Goal: Task Accomplishment & Management: Complete application form

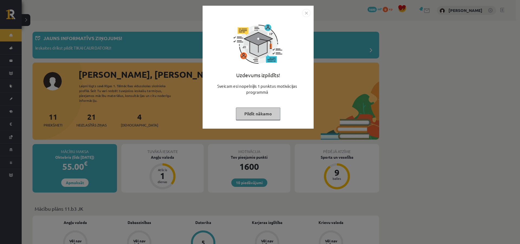
click at [302, 13] on img "Close" at bounding box center [306, 13] width 8 height 8
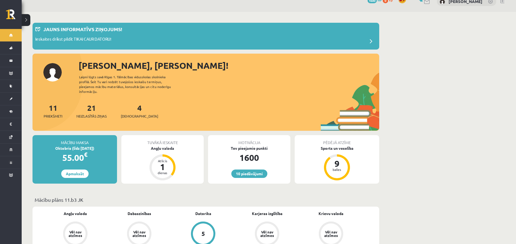
scroll to position [27, 0]
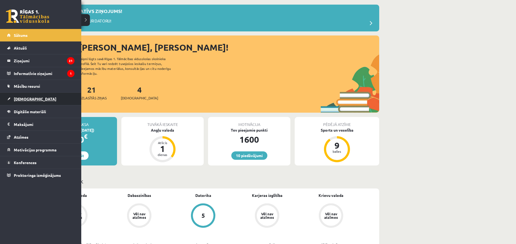
click at [12, 98] on link "[DEMOGRAPHIC_DATA]" at bounding box center [40, 99] width 67 height 12
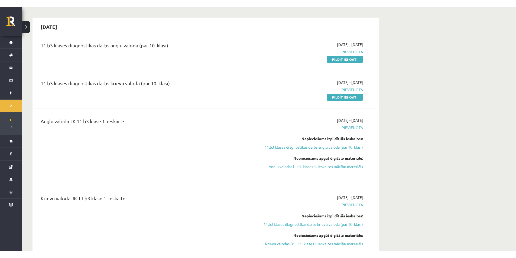
scroll to position [27, 0]
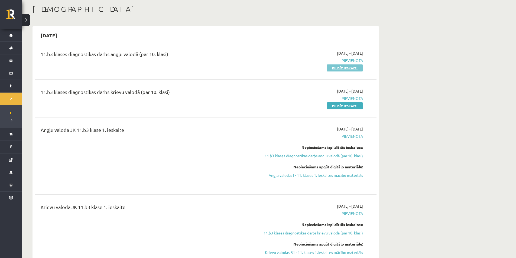
click at [332, 69] on link "Pildīt ieskaiti" at bounding box center [345, 67] width 36 height 7
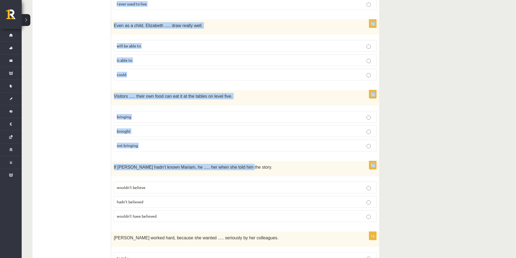
scroll to position [1296, 0]
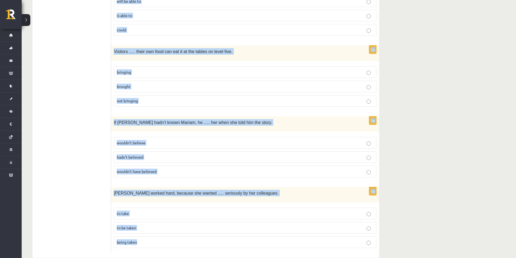
drag, startPoint x: 115, startPoint y: 101, endPoint x: 347, endPoint y: 243, distance: 271.7
copy form "Read the sentence and choose the correct answer. 1p Brother 1  What happened he…"
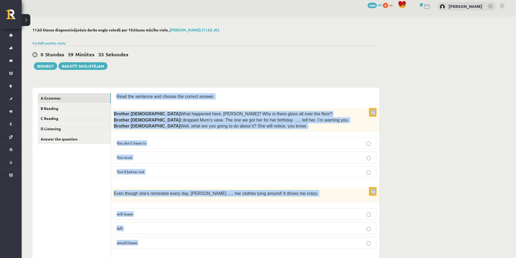
scroll to position [0, 0]
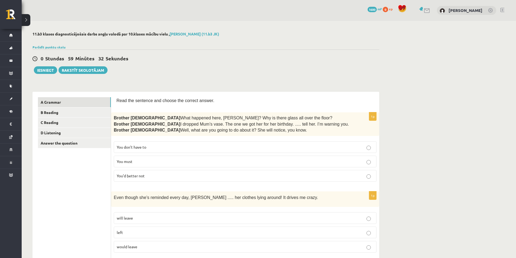
click at [161, 177] on p "You’d better not" at bounding box center [245, 176] width 257 height 6
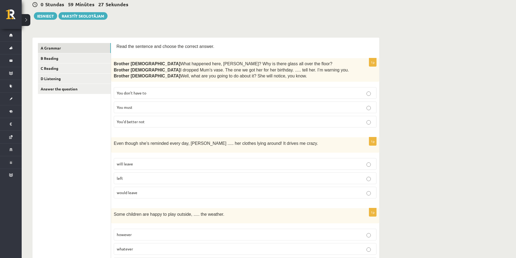
click at [157, 162] on p "will leave" at bounding box center [245, 164] width 257 height 6
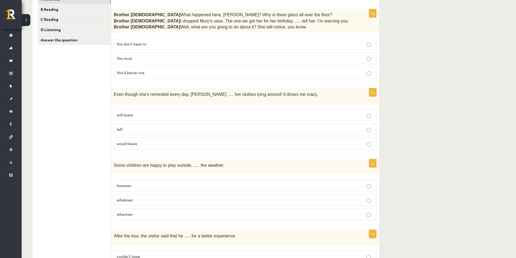
scroll to position [135, 0]
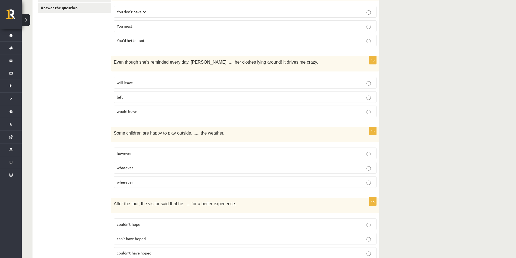
click at [134, 170] on label "whatever" at bounding box center [245, 168] width 263 height 12
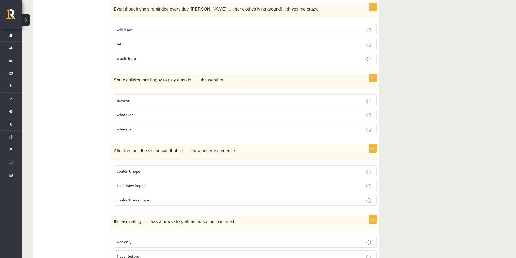
scroll to position [190, 0]
drag, startPoint x: 162, startPoint y: 196, endPoint x: 162, endPoint y: 190, distance: 6.0
click at [162, 197] on p "couldn’t have hoped" at bounding box center [245, 199] width 257 height 6
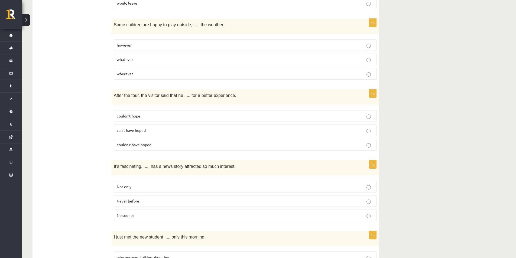
click at [167, 200] on p "Never before" at bounding box center [245, 201] width 257 height 6
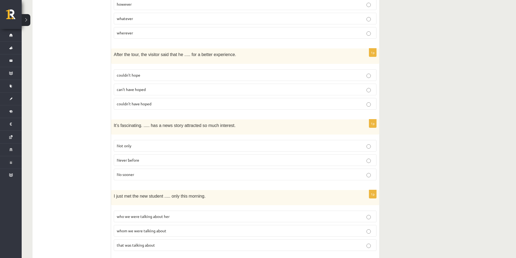
scroll to position [352, 0]
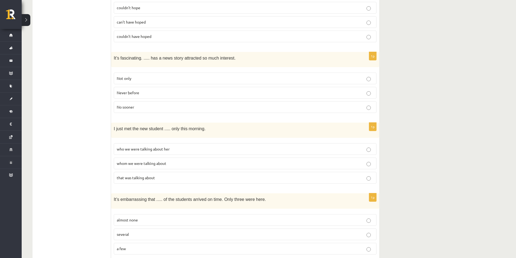
click at [130, 163] on span "whom we were talking about" at bounding box center [142, 163] width 50 height 5
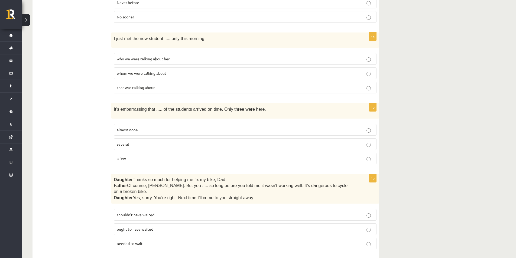
scroll to position [461, 0]
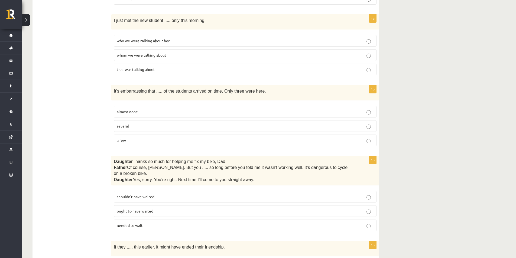
click at [140, 114] on label "almost none" at bounding box center [245, 112] width 263 height 12
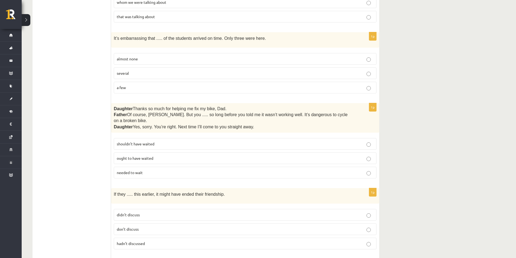
scroll to position [515, 0]
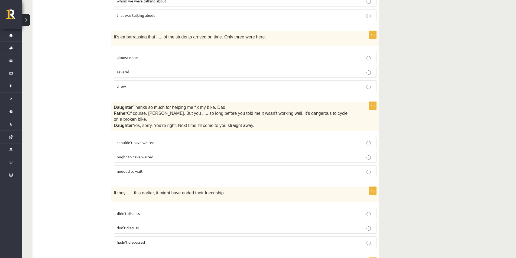
click at [165, 140] on p "shouldn’t have waited" at bounding box center [245, 143] width 257 height 6
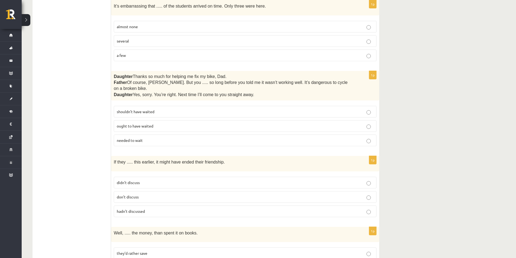
scroll to position [569, 0]
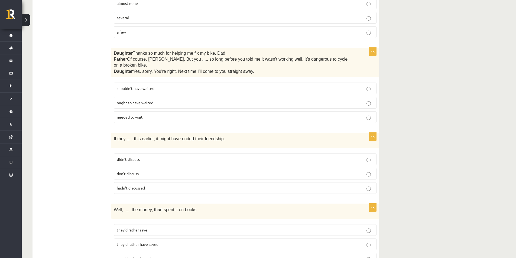
click at [137, 182] on label "hadn’t discussed" at bounding box center [245, 188] width 263 height 12
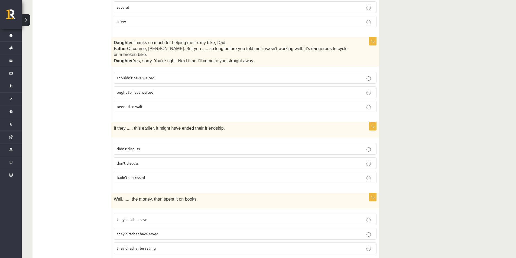
scroll to position [623, 0]
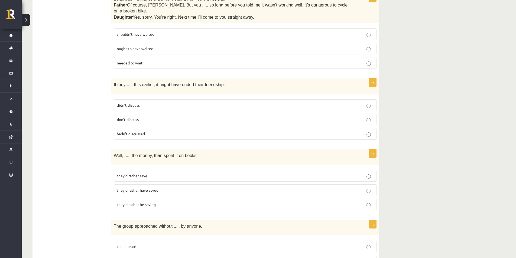
click at [180, 188] on p "they’d rather have saved" at bounding box center [245, 191] width 257 height 6
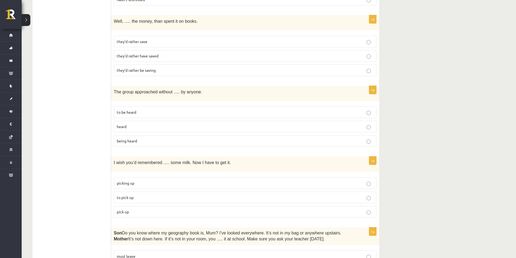
scroll to position [759, 0]
click at [135, 137] on span "being heard" at bounding box center [127, 139] width 20 height 5
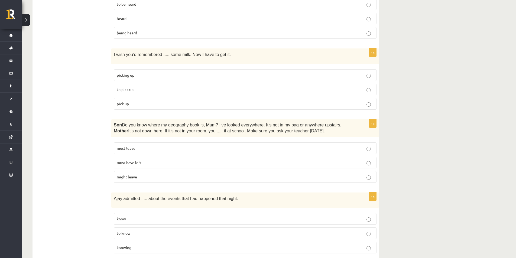
scroll to position [867, 0]
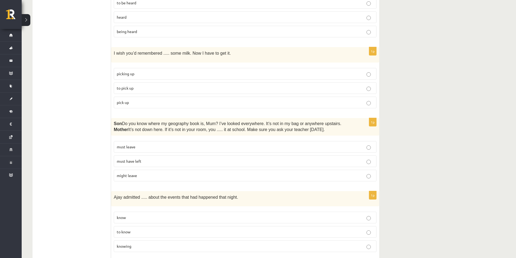
click at [193, 82] on label "to pick up" at bounding box center [245, 88] width 263 height 12
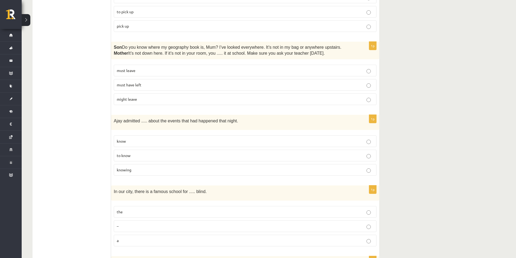
scroll to position [948, 0]
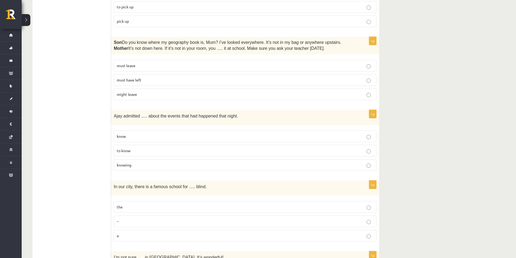
click at [119, 77] on span "must have left" at bounding box center [129, 79] width 25 height 5
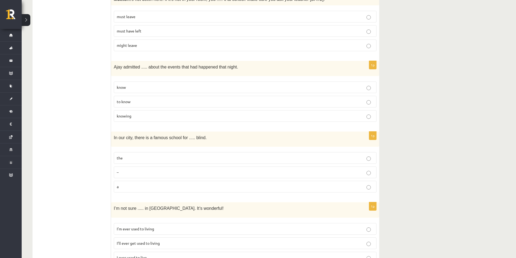
scroll to position [1003, 0]
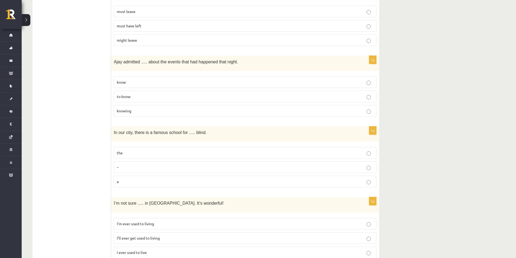
click at [132, 106] on label "knowing" at bounding box center [245, 111] width 263 height 12
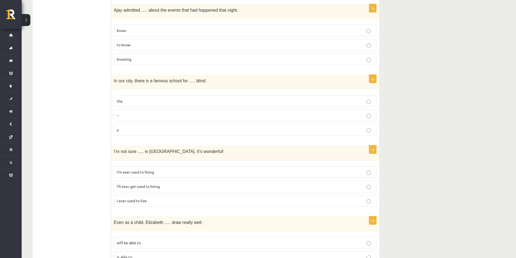
scroll to position [1084, 0]
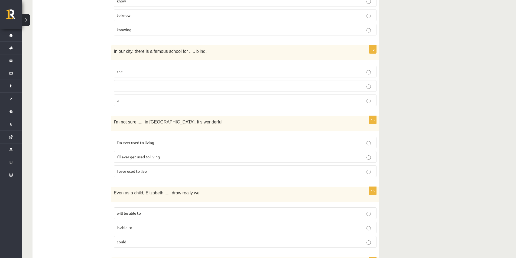
click at [148, 69] on p "the" at bounding box center [245, 72] width 257 height 6
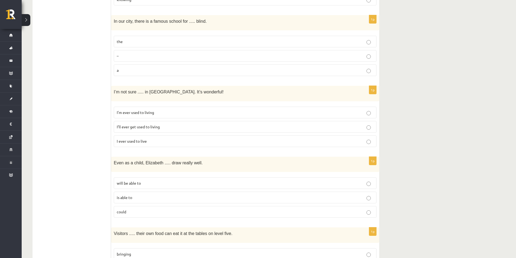
scroll to position [1138, 0]
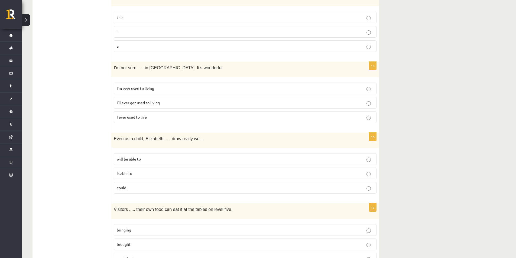
click at [145, 97] on label "I’ll ever get used to living" at bounding box center [245, 103] width 263 height 12
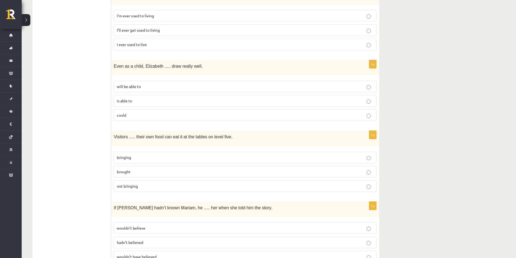
scroll to position [1219, 0]
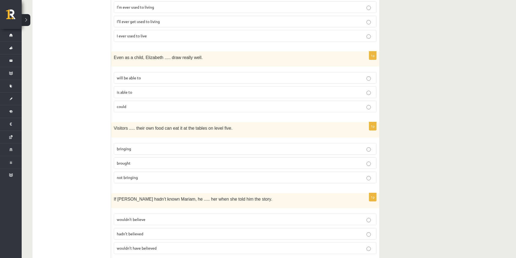
click at [140, 104] on p "could" at bounding box center [245, 107] width 257 height 6
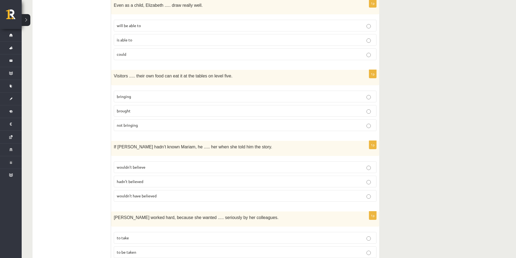
scroll to position [1274, 0]
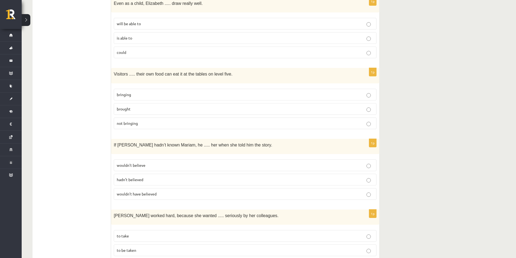
click at [147, 92] on p "bringing" at bounding box center [245, 95] width 257 height 6
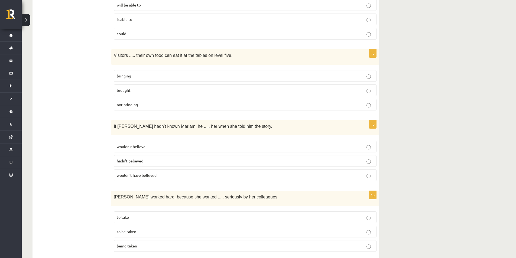
scroll to position [1296, 0]
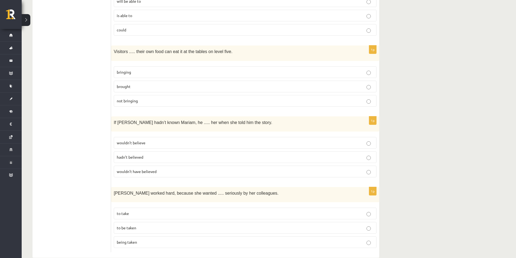
click at [142, 169] on span "wouldn’t have believed" at bounding box center [137, 171] width 40 height 5
click at [137, 225] on p "to be taken" at bounding box center [245, 228] width 257 height 6
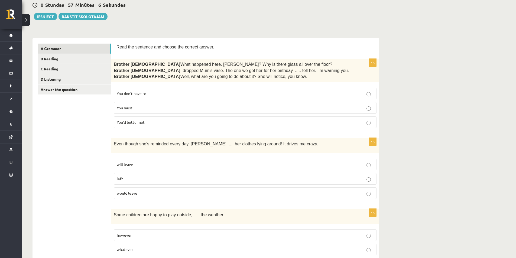
scroll to position [0, 0]
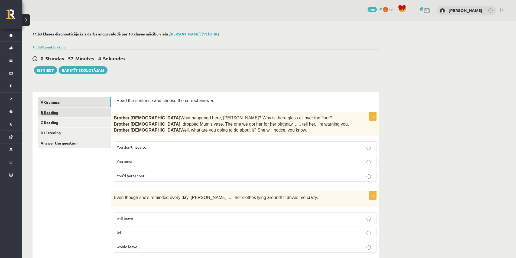
click at [53, 112] on link "B Reading" at bounding box center [74, 113] width 73 height 10
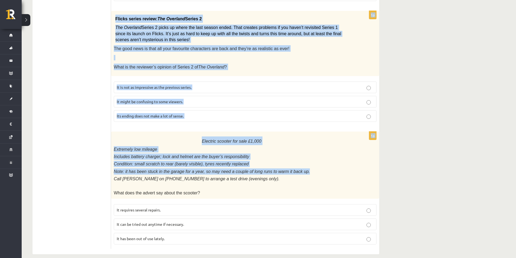
scroll to position [570, 0]
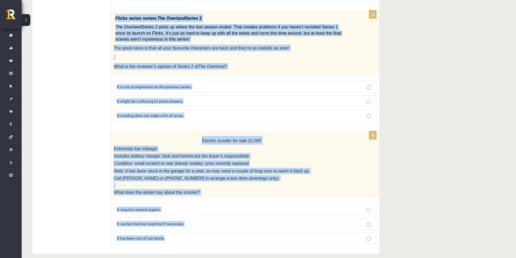
drag, startPoint x: 117, startPoint y: 100, endPoint x: 295, endPoint y: 245, distance: 229.1
copy form "Read the text and choose the correct answer. 1p From: Emily To: Priya Subject: …"
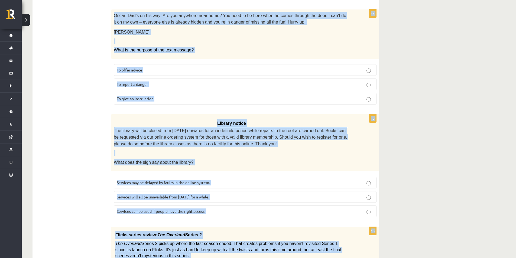
click at [440, 128] on div "11.b3 klases diagnosticējošais darbs angļu valodā par 10.klases mācību vielu , …" at bounding box center [269, 74] width 495 height 814
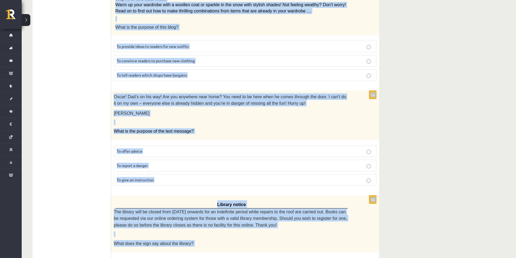
click at [257, 126] on div "Oscar! Dad’s on his way! Are you anywhere near home? You need to be here when h…" at bounding box center [245, 115] width 268 height 49
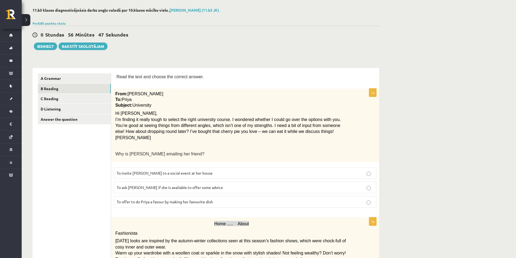
scroll to position [28, 0]
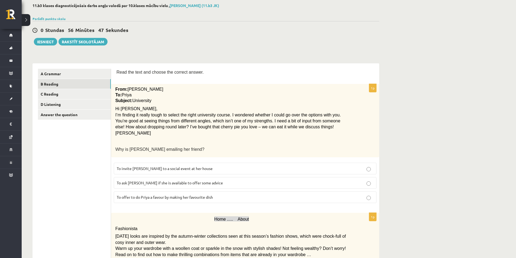
click at [199, 183] on span "To ask Priya if she is available to offer some advice" at bounding box center [170, 182] width 106 height 5
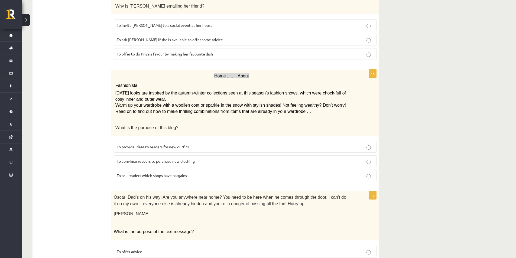
scroll to position [191, 0]
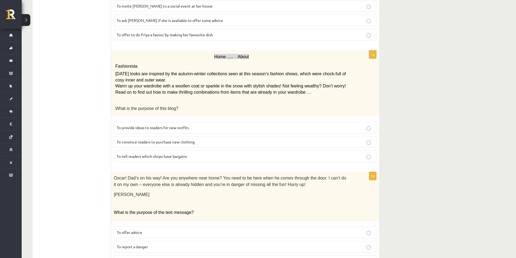
click at [186, 125] on span "To provide ideas to readers for new outfits" at bounding box center [153, 127] width 72 height 5
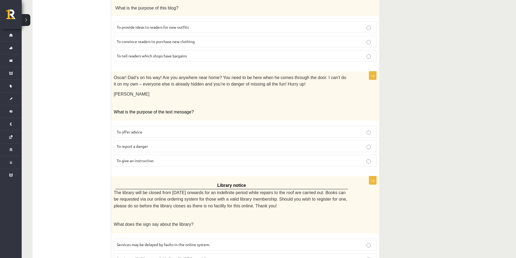
scroll to position [299, 0]
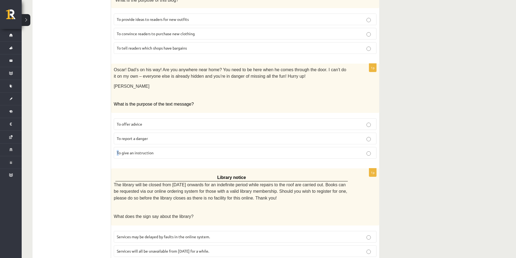
click at [118, 150] on span "To give an instruction" at bounding box center [135, 152] width 37 height 5
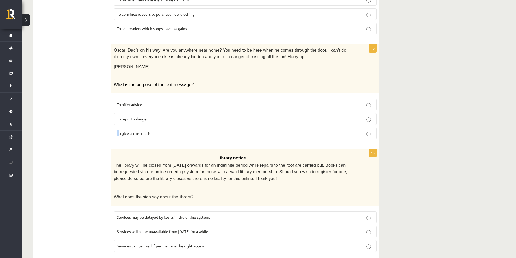
scroll to position [435, 0]
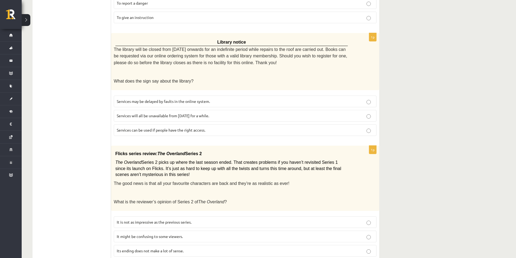
click at [297, 26] on form "Read the text and choose the correct answer. 1p From: Emily To: Priya Subject: …" at bounding box center [245, 23] width 257 height 722
click at [303, 20] on label "To give an instruction" at bounding box center [245, 18] width 263 height 12
click at [156, 128] on span "Services can be used if people have the right access." at bounding box center [161, 130] width 89 height 5
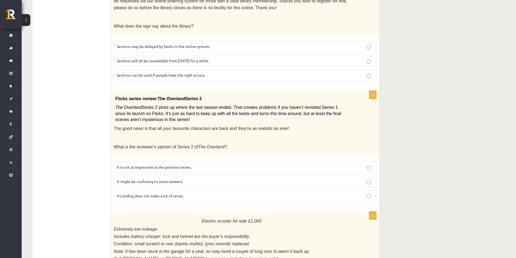
scroll to position [516, 0]
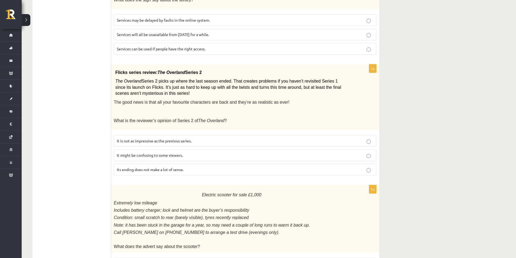
click at [154, 153] on span "It might be confusing to some viewers." at bounding box center [150, 155] width 66 height 5
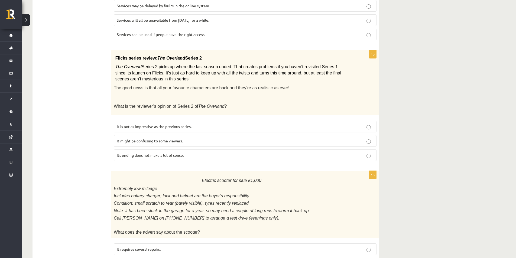
scroll to position [570, 0]
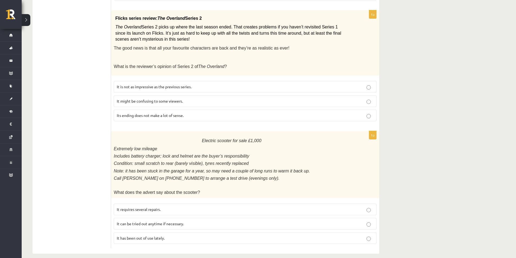
click at [143, 236] on span "It has been out of use lately." at bounding box center [141, 238] width 48 height 5
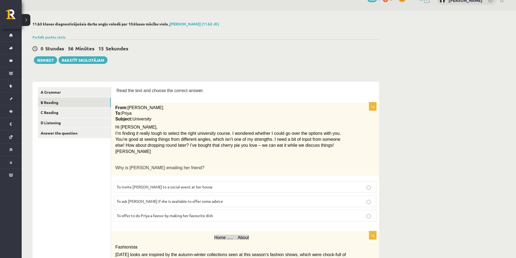
scroll to position [0, 0]
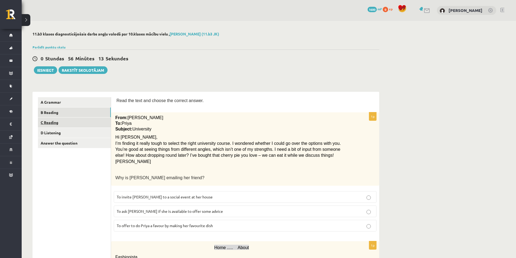
click at [69, 122] on link "C Reading" at bounding box center [74, 123] width 73 height 10
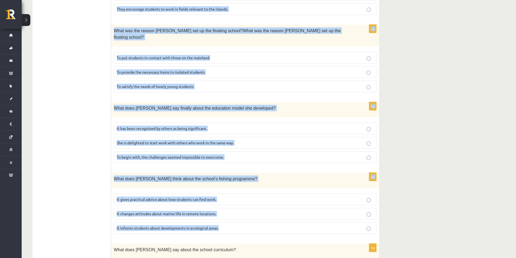
scroll to position [451, 0]
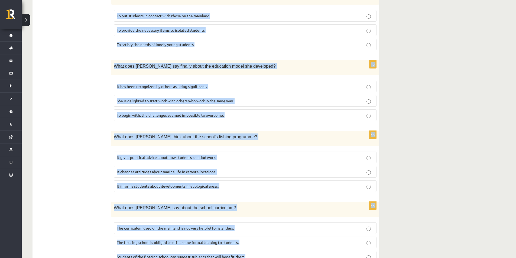
drag, startPoint x: 114, startPoint y: 83, endPoint x: 308, endPoint y: 232, distance: 244.1
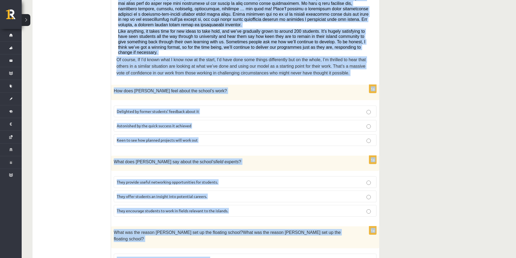
click at [493, 133] on div "11.b3 klases diagnosticējošais darbs angļu valodā par 10.klases mācību vielu , …" at bounding box center [269, 170] width 495 height 714
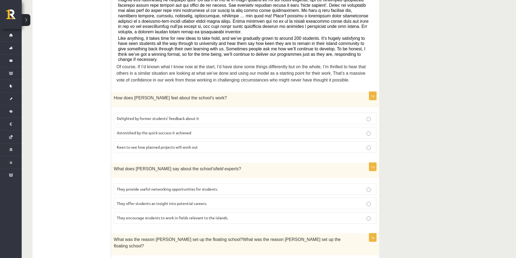
scroll to position [208, 0]
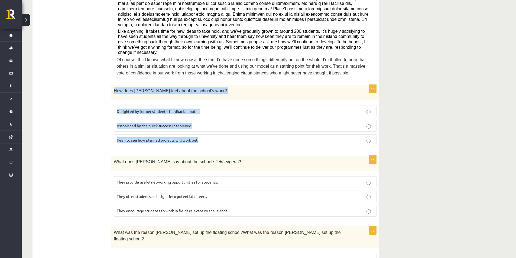
drag, startPoint x: 114, startPoint y: 76, endPoint x: 211, endPoint y: 116, distance: 105.7
click at [211, 116] on div "1p How does Anna feel about the school’s work? Delighted by former students’ fe…" at bounding box center [245, 117] width 268 height 65
copy div "How does Anna feel about the school’s work? Delighted by former students’ feedb…"
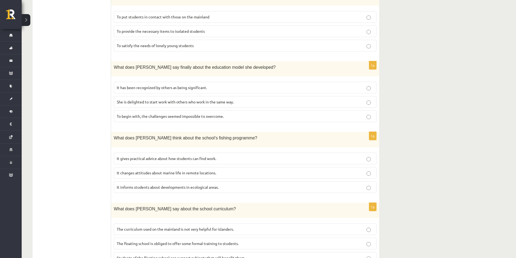
scroll to position [451, 0]
drag, startPoint x: 84, startPoint y: 103, endPoint x: 89, endPoint y: 91, distance: 12.5
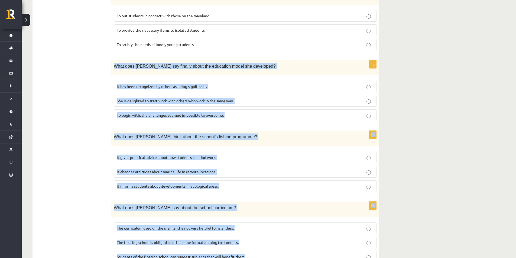
drag, startPoint x: 114, startPoint y: 40, endPoint x: 399, endPoint y: 237, distance: 346.4
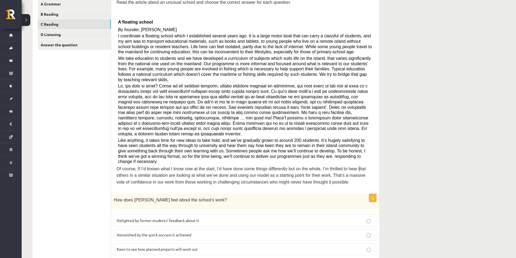
click at [342, 167] on span "Of course, If I’d known what I know now at the start, I’d have done some things…" at bounding box center [241, 176] width 249 height 18
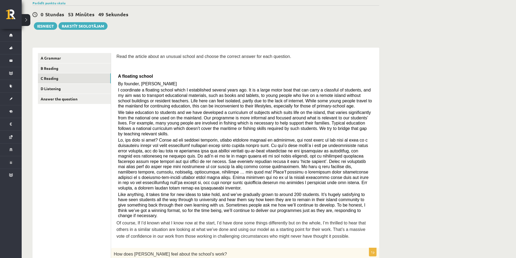
click at [360, 143] on span at bounding box center [243, 164] width 251 height 53
click at [214, 79] on p "A floating school" at bounding box center [245, 76] width 254 height 9
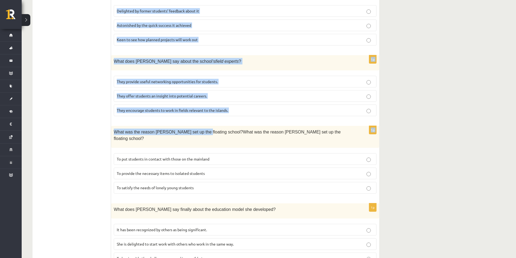
scroll to position [342, 0]
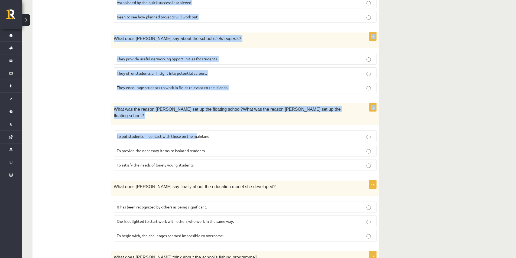
drag, startPoint x: 118, startPoint y: 103, endPoint x: 198, endPoint y: 98, distance: 80.1
click at [197, 108] on form "Read the article about an unusual school and choose the correct answer for each…" at bounding box center [245, 76] width 257 height 621
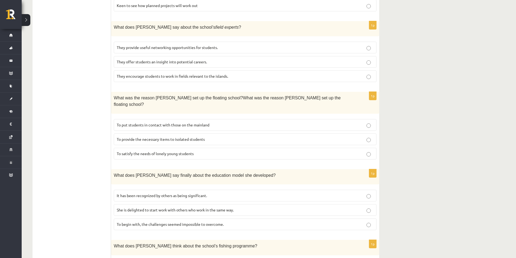
click at [207, 148] on label "To satisfy the needs of lonely young students" at bounding box center [245, 154] width 263 height 12
click at [213, 137] on p "To provide the necessary items to isolated students" at bounding box center [245, 140] width 257 height 6
click at [215, 119] on label "To put students in contact with those on the mainland" at bounding box center [245, 125] width 263 height 12
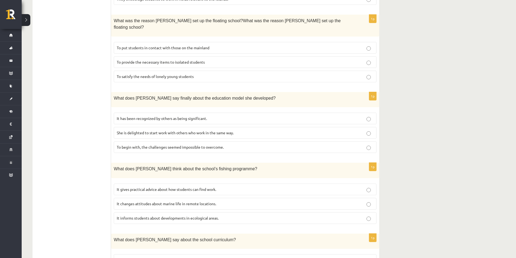
drag, startPoint x: 199, startPoint y: 101, endPoint x: 202, endPoint y: 102, distance: 3.3
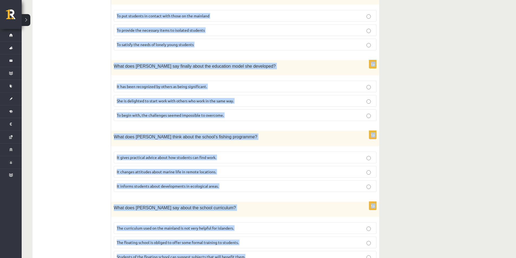
drag, startPoint x: 116, startPoint y: 84, endPoint x: 295, endPoint y: 228, distance: 229.5
copy form "Read the article about an unusual school and choose the correct answer for each…"
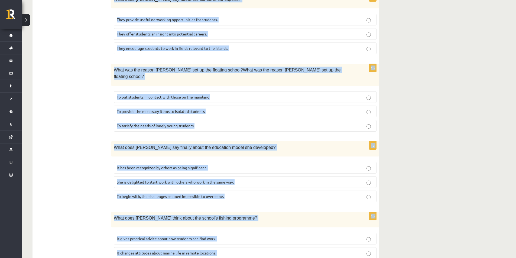
click at [426, 105] on div "11.b3 klases diagnosticējošais darbs angļu valodā par 10.klases mācību vielu , …" at bounding box center [269, 8] width 495 height 714
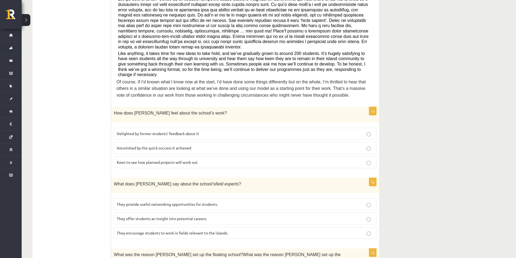
scroll to position [180, 0]
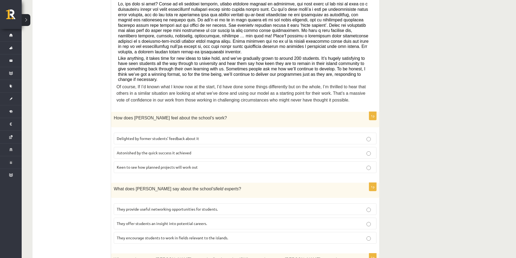
click at [119, 133] on label "Delighted by former students’ feedback about it" at bounding box center [245, 139] width 263 height 12
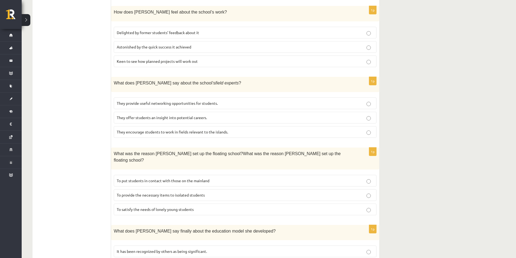
scroll to position [289, 0]
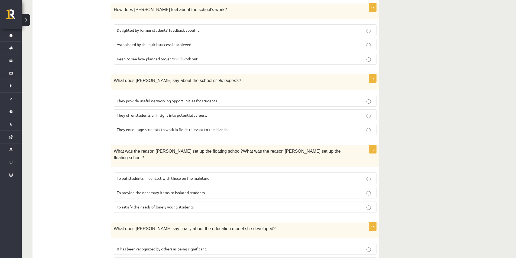
click at [147, 113] on span "They offer students an insight into potential careers." at bounding box center [162, 115] width 90 height 5
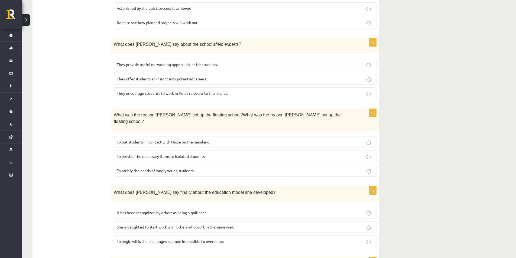
scroll to position [343, 0]
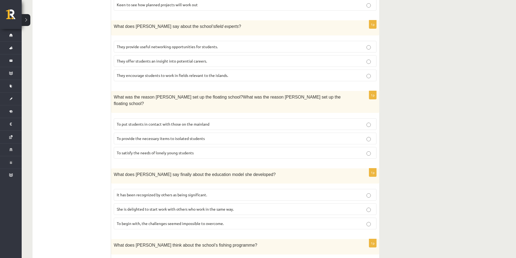
click at [145, 136] on span "To provide the necessary items to isolated students" at bounding box center [161, 138] width 88 height 5
click at [148, 118] on label "To put students in contact with those on the mainland" at bounding box center [245, 124] width 263 height 12
click at [156, 133] on label "To provide the necessary items to isolated students" at bounding box center [245, 139] width 263 height 12
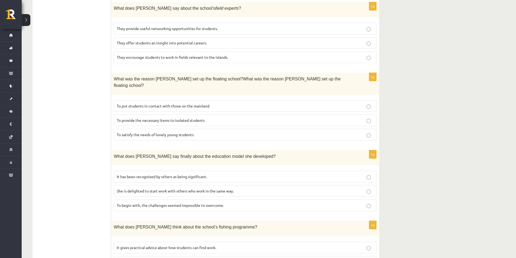
scroll to position [370, 0]
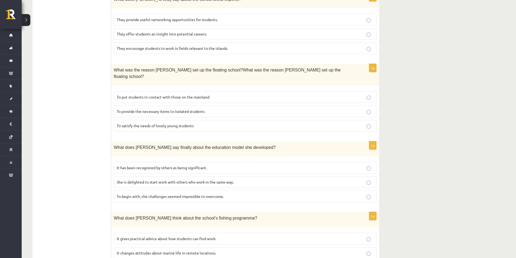
click at [158, 162] on label "It has been recognized by others as being significant." at bounding box center [245, 168] width 263 height 12
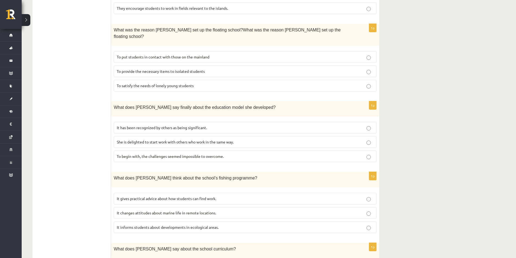
scroll to position [451, 0]
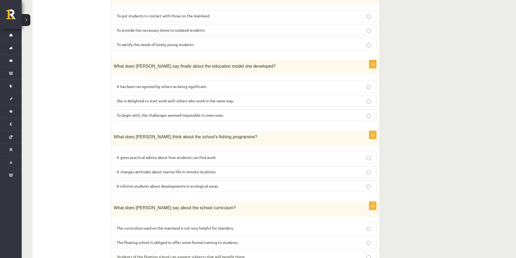
click at [159, 184] on span "It informs students about developments in ecological areas." at bounding box center [168, 186] width 102 height 5
click at [175, 226] on span "The curriculum used on the mainland is not very helpful for islanders." at bounding box center [175, 228] width 117 height 5
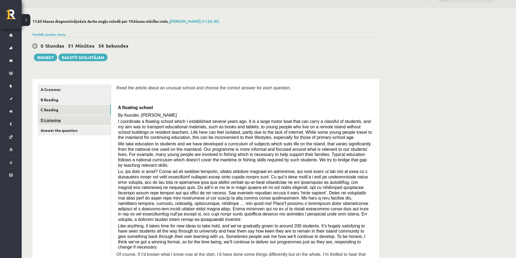
scroll to position [0, 0]
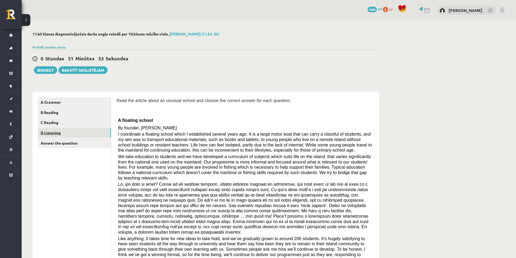
click at [60, 129] on link "D Listening" at bounding box center [74, 133] width 73 height 10
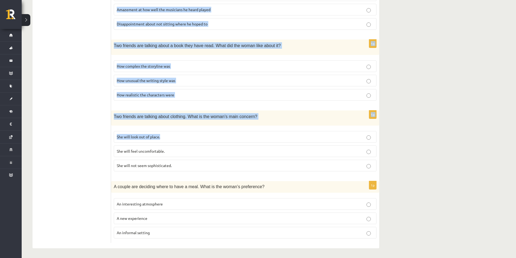
scroll to position [303, 0]
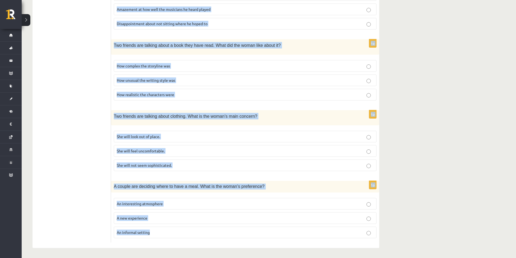
drag, startPoint x: 113, startPoint y: 140, endPoint x: 217, endPoint y: 229, distance: 137.2
click at [217, 229] on form "Listen to the conversation and answer the question. 1p A man is leaving a voice…" at bounding box center [245, 18] width 257 height 448
copy form "A man is leaving a voice message for a friend. Why is he calling? To prompt his…"
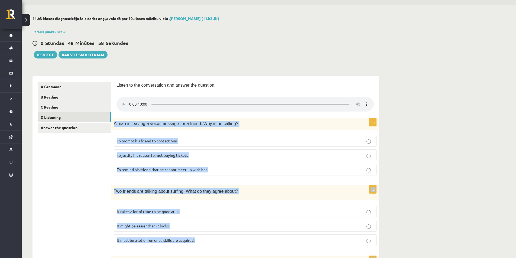
scroll to position [5, 0]
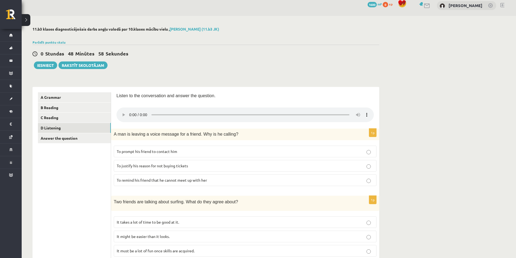
click at [223, 147] on label "To prompt his friend to contact him" at bounding box center [245, 152] width 263 height 12
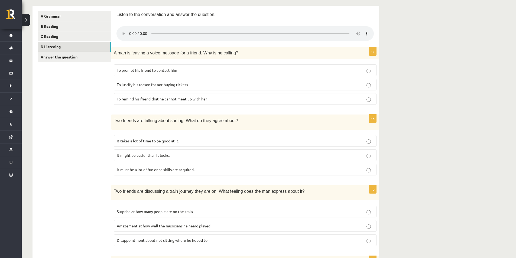
click at [145, 140] on span "It takes a lot of time to be good at it." at bounding box center [148, 140] width 62 height 5
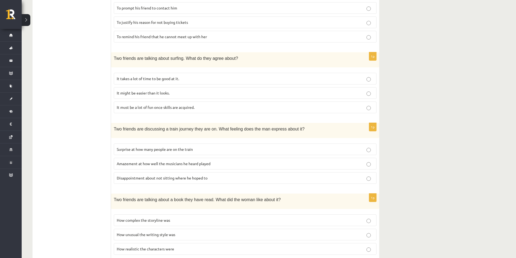
scroll to position [167, 0]
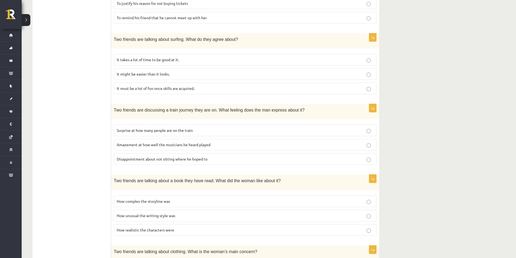
click at [135, 160] on span "Disappointment about not sitting where he hoped to" at bounding box center [162, 159] width 91 height 5
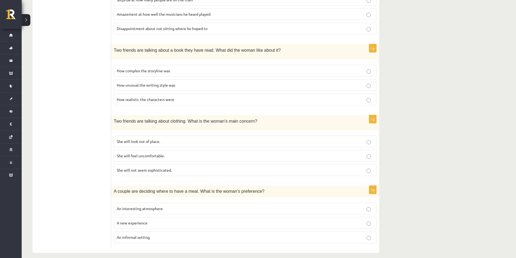
scroll to position [303, 0]
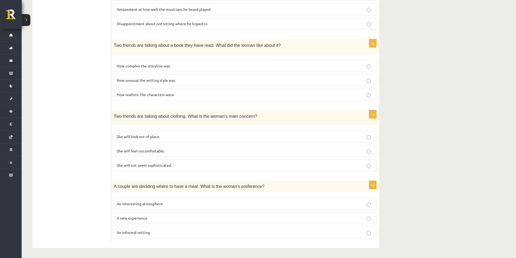
click at [128, 92] on p "How realistic the characters were" at bounding box center [245, 95] width 257 height 6
click at [173, 135] on p "She will look out of place." at bounding box center [245, 137] width 257 height 6
click at [162, 232] on p "An informal setting" at bounding box center [245, 233] width 257 height 6
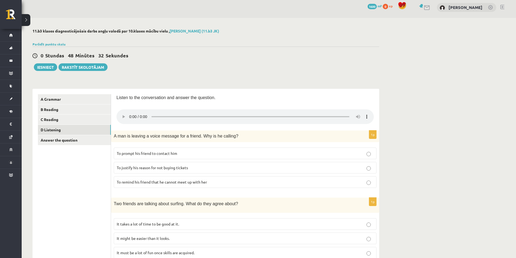
scroll to position [0, 0]
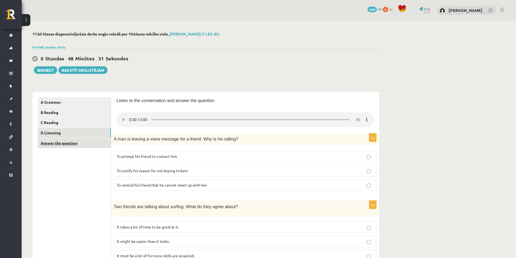
click at [54, 146] on link "Answer the question" at bounding box center [74, 143] width 73 height 10
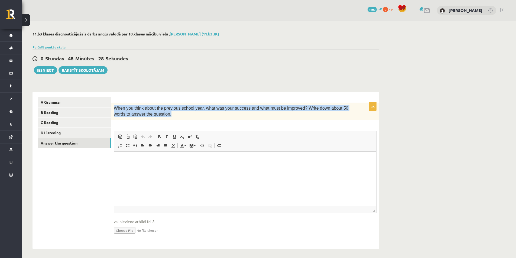
drag, startPoint x: 121, startPoint y: 112, endPoint x: 154, endPoint y: 119, distance: 34.0
click at [154, 119] on div "When you think about the previous school year, what was your success and what m…" at bounding box center [245, 112] width 268 height 18
copy span "When you think about the previous school year, what was your success and what m…"
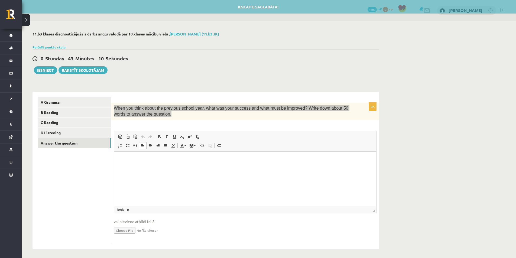
click at [138, 162] on p "Визуальный текстовый редактор, wiswyg-editor-user-answer-47024993669140" at bounding box center [244, 160] width 251 height 6
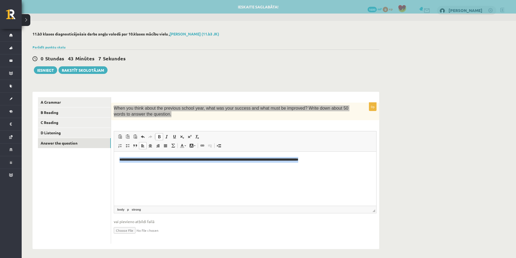
drag, startPoint x: 348, startPoint y: 160, endPoint x: 96, endPoint y: 167, distance: 252.1
click at [114, 167] on html "**********" at bounding box center [245, 159] width 262 height 17
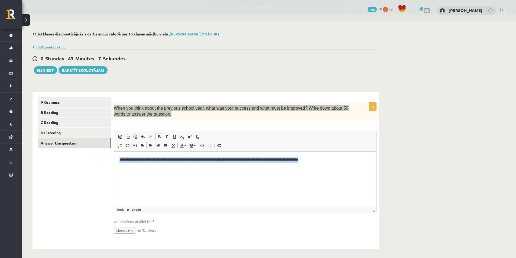
click at [160, 140] on link "Полужирный Комбинация клавиш Ctrl+B" at bounding box center [160, 136] width 8 height 7
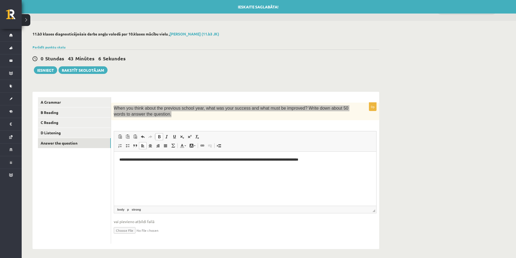
click at [160, 139] on span at bounding box center [159, 137] width 4 height 4
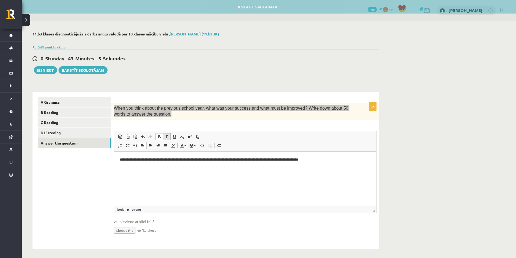
click at [164, 138] on link "Курсив Комбинация клавиш Ctrl+I" at bounding box center [167, 136] width 8 height 7
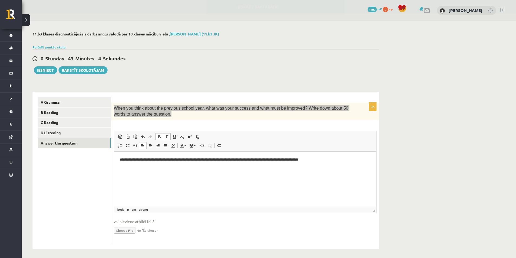
click at [151, 168] on html "**********" at bounding box center [245, 159] width 262 height 17
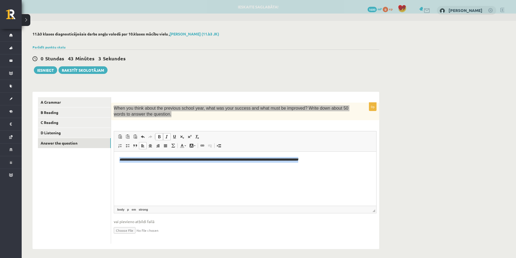
drag, startPoint x: 118, startPoint y: 161, endPoint x: 348, endPoint y: 163, distance: 230.1
click at [348, 163] on html "**********" at bounding box center [245, 159] width 262 height 17
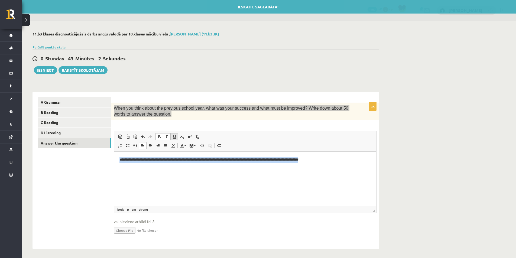
click at [173, 136] on span at bounding box center [174, 137] width 4 height 4
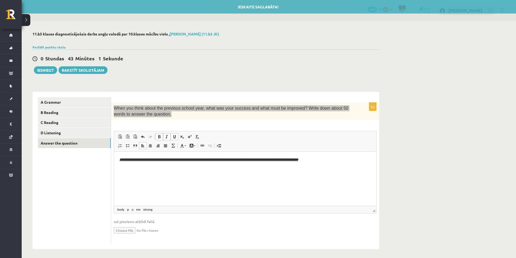
click at [173, 136] on span at bounding box center [174, 137] width 4 height 4
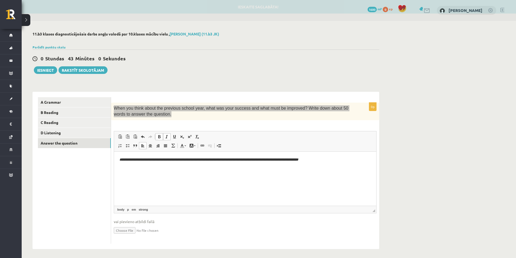
click at [165, 137] on span at bounding box center [167, 137] width 4 height 4
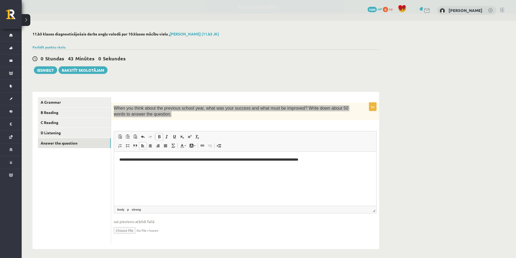
click at [161, 137] on span at bounding box center [159, 137] width 4 height 4
click at [164, 137] on link "Курсив Комбинация клавиш Ctrl+I" at bounding box center [167, 136] width 8 height 7
click at [159, 138] on span at bounding box center [159, 137] width 4 height 4
click at [165, 137] on link "Курсив Комбинация клавиш Ctrl+I" at bounding box center [167, 136] width 8 height 7
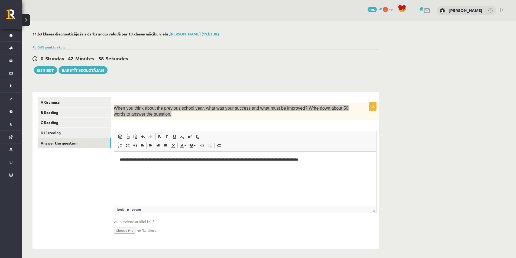
click at [298, 160] on strong "**********" at bounding box center [208, 160] width 179 height 4
drag, startPoint x: 290, startPoint y: 158, endPoint x: 73, endPoint y: 166, distance: 217.5
click at [114, 166] on html "**********" at bounding box center [245, 159] width 262 height 17
copy strong "**********"
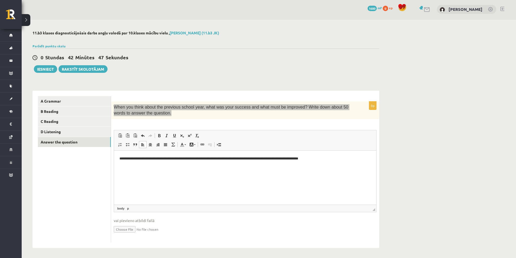
scroll to position [2, 0]
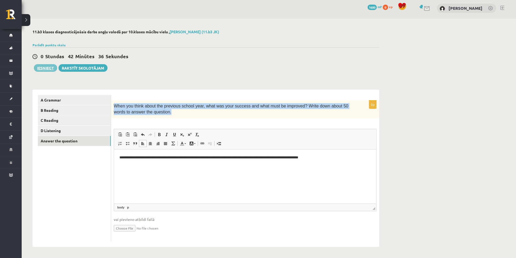
click at [47, 70] on button "Iesniegt" at bounding box center [45, 68] width 23 height 8
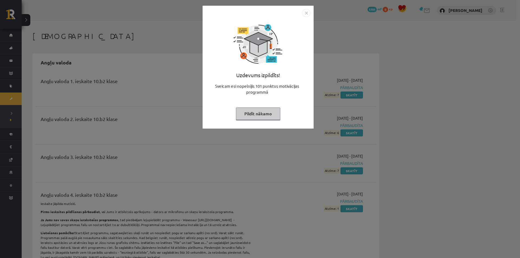
click at [303, 13] on img "Close" at bounding box center [306, 13] width 8 height 8
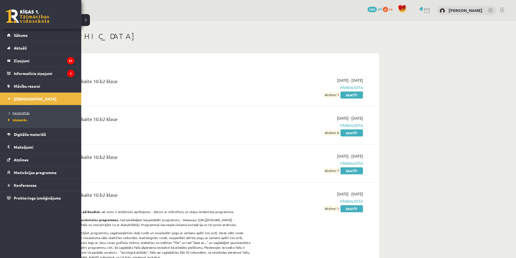
click at [21, 111] on span "Neizpildītās" at bounding box center [18, 113] width 23 height 4
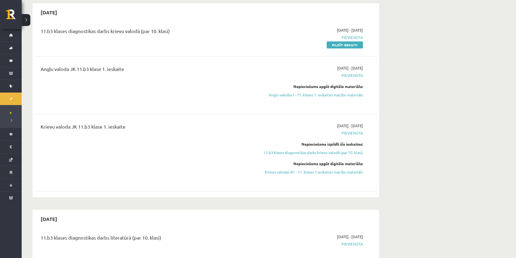
scroll to position [54, 0]
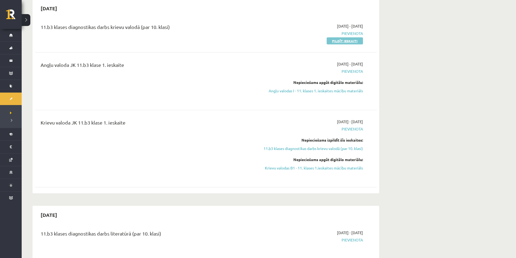
click at [357, 38] on link "Pildīt ieskaiti" at bounding box center [345, 40] width 36 height 7
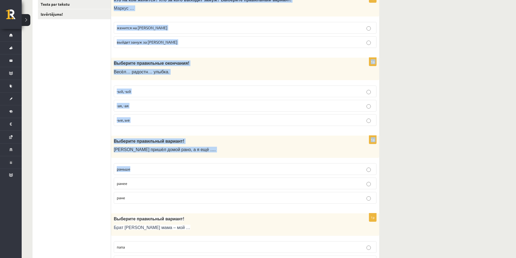
drag, startPoint x: 113, startPoint y: 107, endPoint x: 261, endPoint y: 159, distance: 157.4
click at [255, 139] on p "Выберите правильный вариант!" at bounding box center [232, 141] width 236 height 6
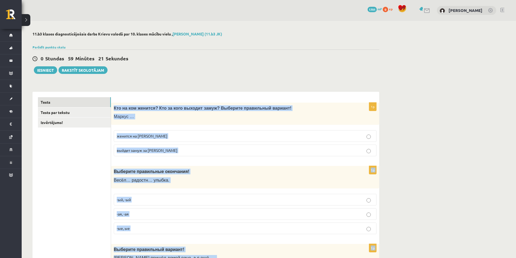
click at [146, 112] on div "Кто на ком женится? Кто за кого выходит замуж? Выберите правильный вариант! Мар…" at bounding box center [245, 114] width 268 height 22
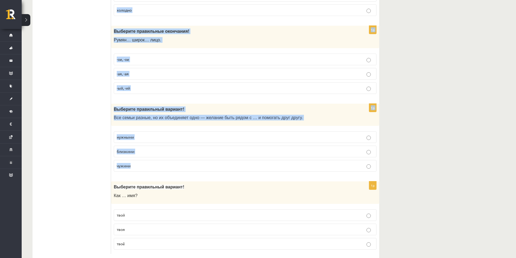
scroll to position [1697, 0]
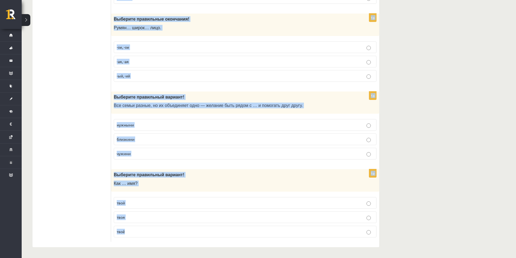
drag, startPoint x: 113, startPoint y: 108, endPoint x: 290, endPoint y: 228, distance: 214.0
copy form "Кто на ком женится? Кто за кого выходит замуж? Выберите правильный вариант! Мар…"
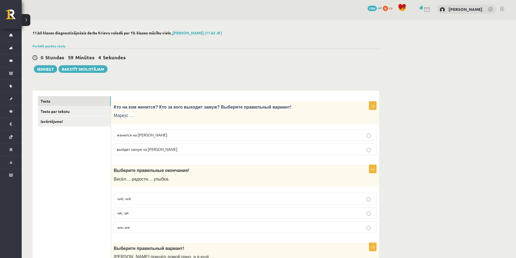
scroll to position [0, 0]
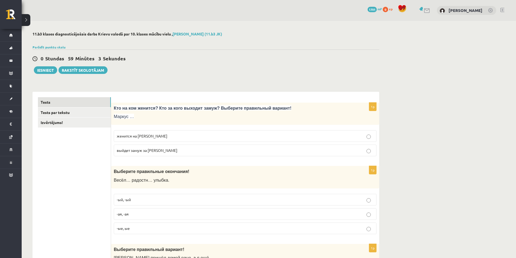
click at [195, 137] on p "женится на Агнии" at bounding box center [245, 136] width 257 height 6
click at [169, 213] on p "-ая, -ая" at bounding box center [245, 214] width 257 height 6
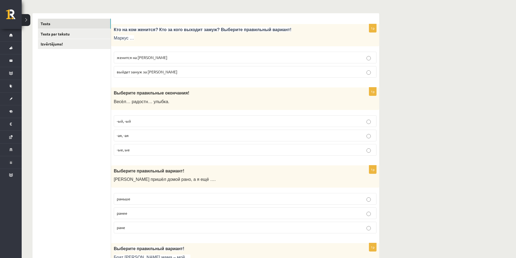
scroll to position [108, 0]
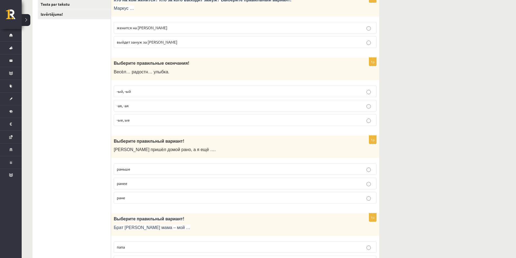
click at [150, 168] on p "раньше" at bounding box center [245, 169] width 257 height 6
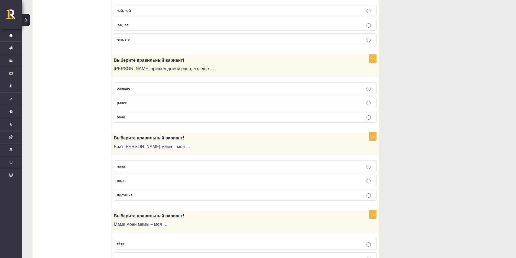
scroll to position [190, 0]
click at [123, 182] on span "дядя" at bounding box center [121, 180] width 9 height 5
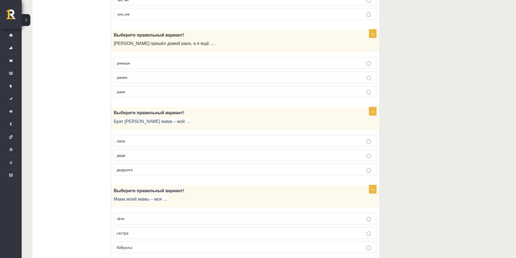
scroll to position [271, 0]
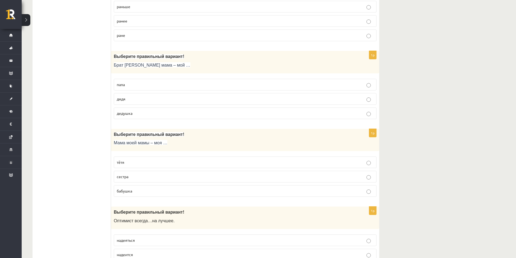
click at [178, 193] on p "бабушка" at bounding box center [245, 191] width 257 height 6
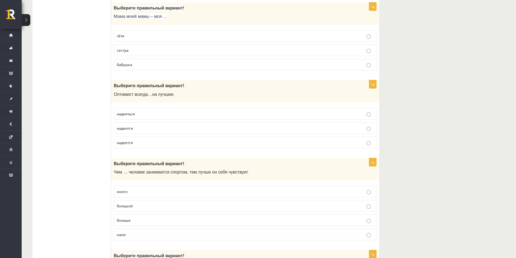
scroll to position [406, 0]
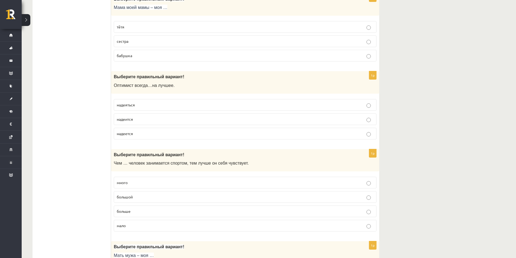
click at [139, 140] on label "надеется" at bounding box center [245, 134] width 263 height 12
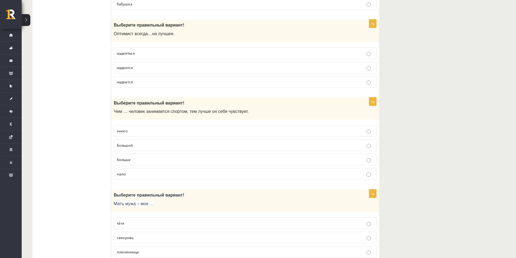
scroll to position [461, 0]
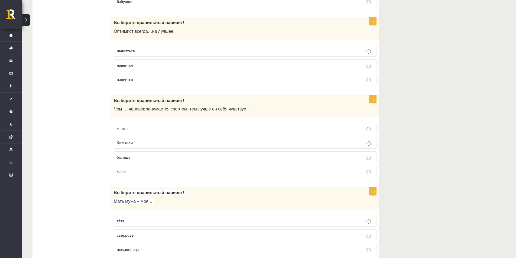
click at [152, 159] on p "больше" at bounding box center [245, 157] width 257 height 6
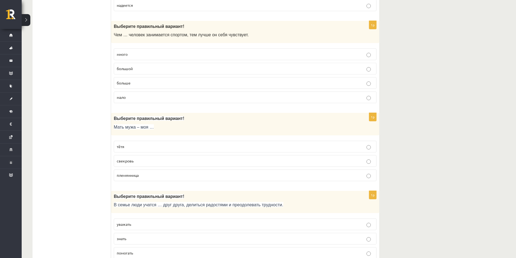
scroll to position [569, 0]
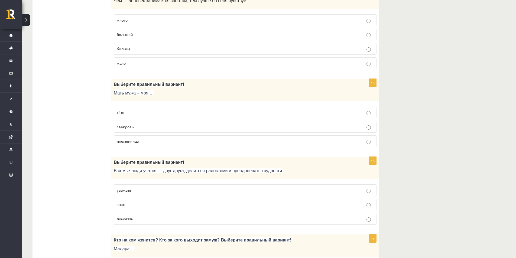
click at [165, 124] on label "свекровь" at bounding box center [245, 127] width 263 height 12
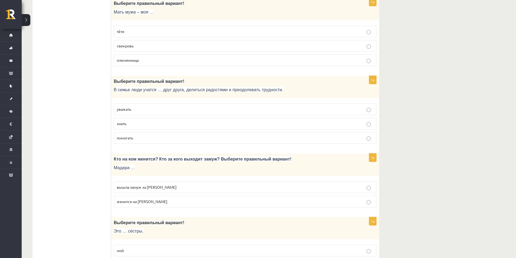
scroll to position [650, 0]
click at [135, 109] on p "уважать" at bounding box center [245, 109] width 257 height 6
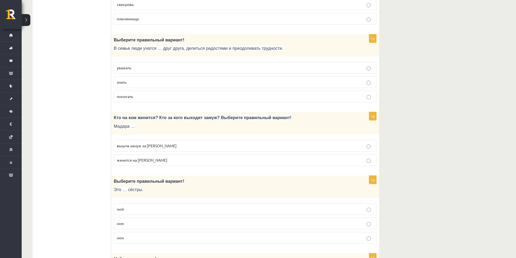
scroll to position [705, 0]
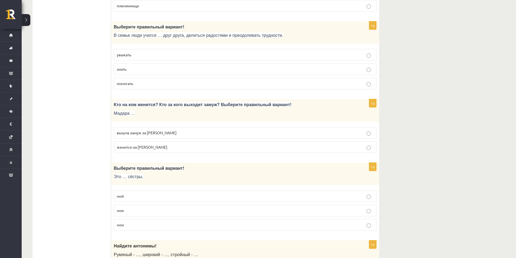
click at [181, 134] on p "вышла замуж за Марка" at bounding box center [245, 133] width 257 height 6
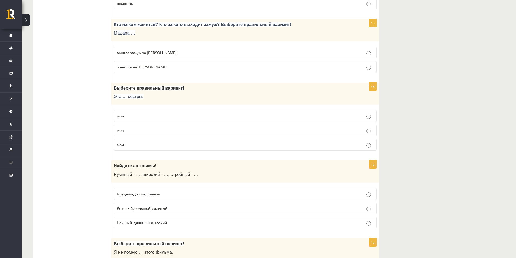
scroll to position [786, 0]
click at [137, 143] on p "мои" at bounding box center [245, 144] width 257 height 6
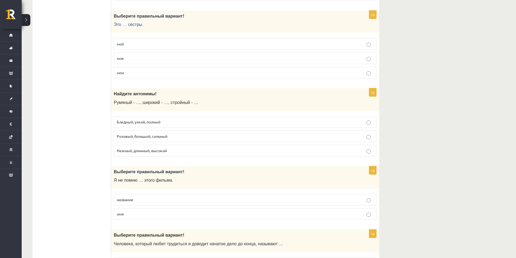
scroll to position [894, 0]
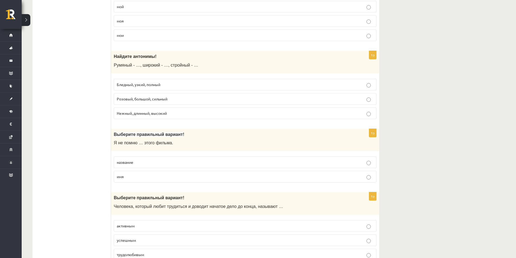
click at [178, 83] on p "Бледный, узкий, полный" at bounding box center [245, 85] width 257 height 6
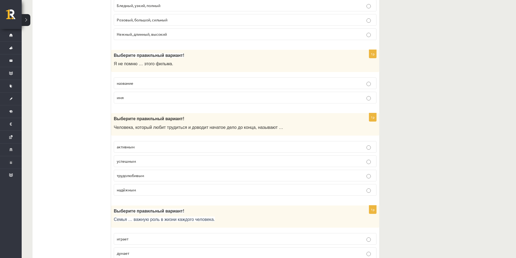
scroll to position [976, 0]
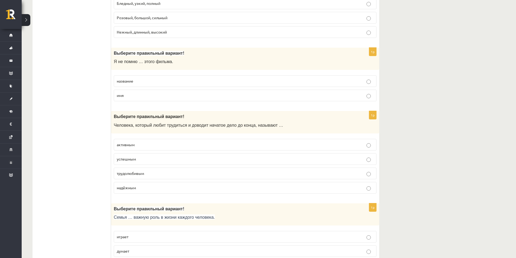
click at [126, 82] on span "название" at bounding box center [125, 81] width 17 height 5
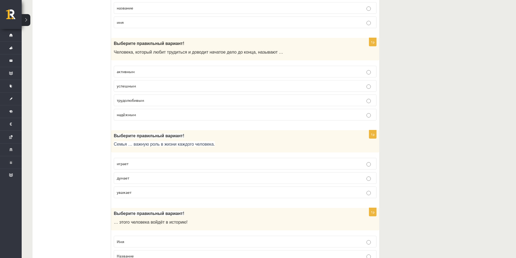
scroll to position [1084, 0]
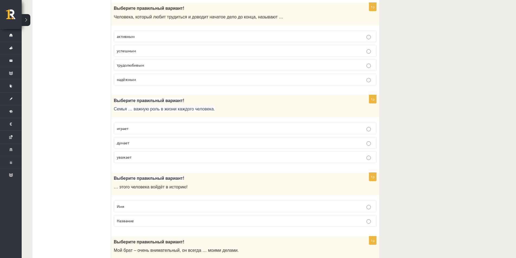
click at [147, 62] on p "трудолюбивым" at bounding box center [245, 65] width 257 height 6
click at [150, 127] on p "играет" at bounding box center [245, 129] width 257 height 6
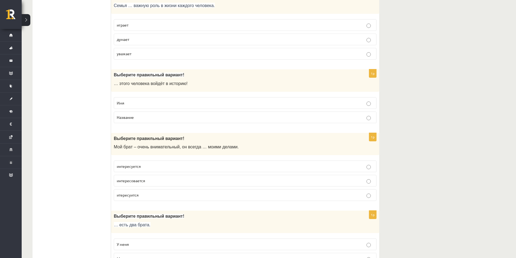
scroll to position [1192, 0]
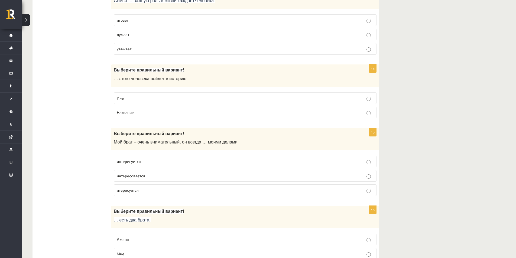
click at [125, 98] on p "Имя" at bounding box center [245, 98] width 257 height 6
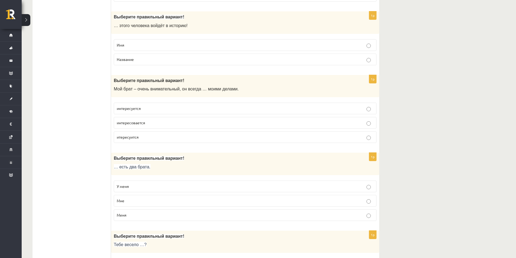
scroll to position [1246, 0]
click at [157, 107] on p "интересуется" at bounding box center [245, 108] width 257 height 6
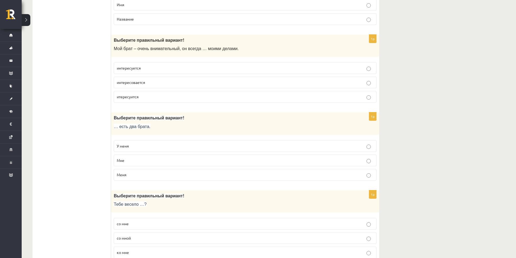
scroll to position [1301, 0]
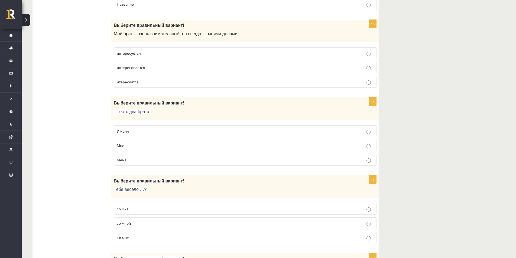
click at [137, 134] on label "У меня" at bounding box center [245, 131] width 263 height 12
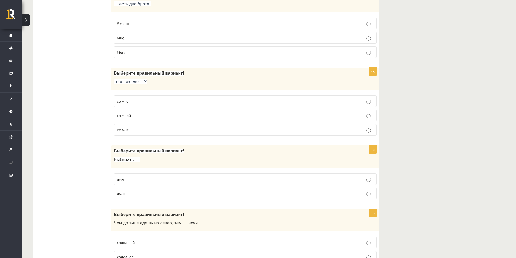
scroll to position [1409, 0]
click at [155, 114] on p "со мной" at bounding box center [245, 115] width 257 height 6
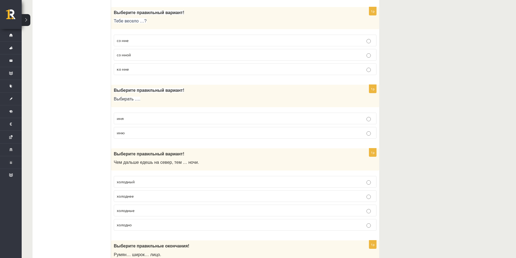
scroll to position [1490, 0]
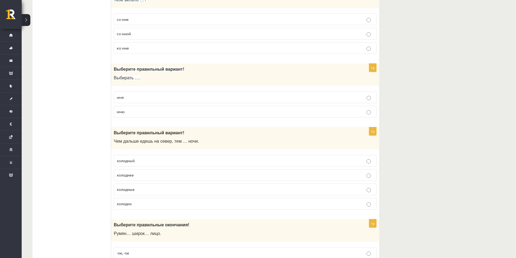
click at [141, 96] on p "имя" at bounding box center [245, 98] width 257 height 6
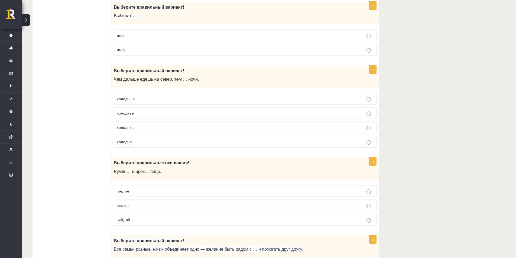
scroll to position [1599, 0]
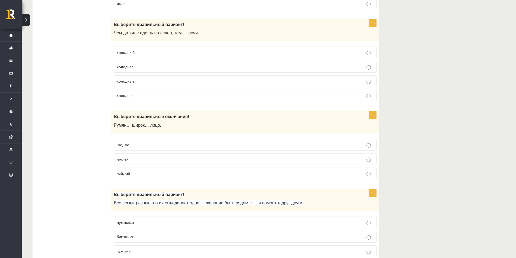
click at [138, 68] on p "холоднее" at bounding box center [245, 67] width 257 height 6
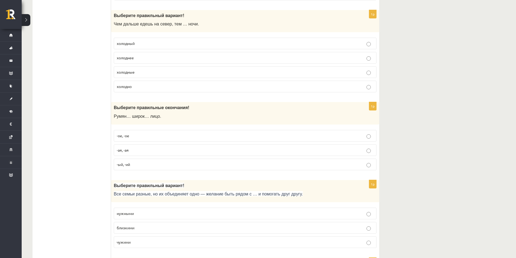
scroll to position [1626, 0]
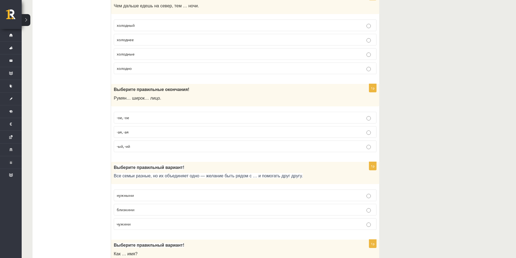
click at [128, 118] on span "-ое, -ое" at bounding box center [123, 117] width 12 height 5
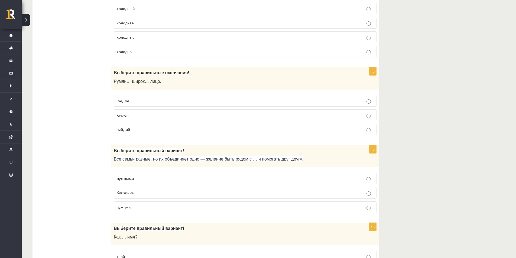
scroll to position [1697, 0]
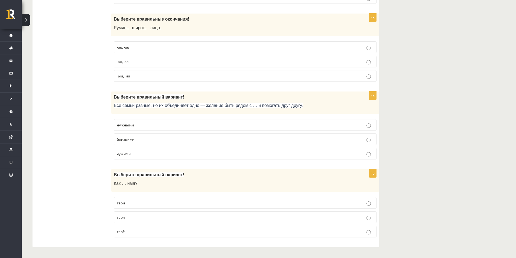
click at [150, 138] on p "близкими" at bounding box center [245, 140] width 257 height 6
click at [141, 238] on fieldset "твой твоя твоё" at bounding box center [245, 217] width 263 height 45
click at [141, 233] on p "твоё" at bounding box center [245, 232] width 257 height 6
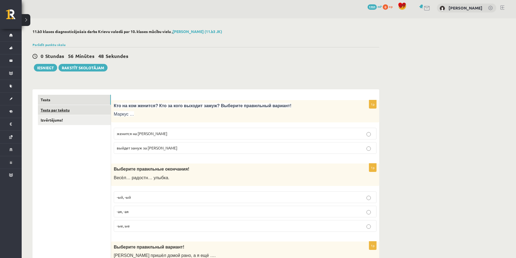
scroll to position [0, 0]
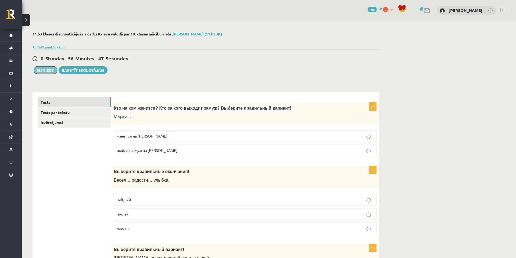
click at [45, 73] on button "Iesniegt" at bounding box center [45, 70] width 23 height 8
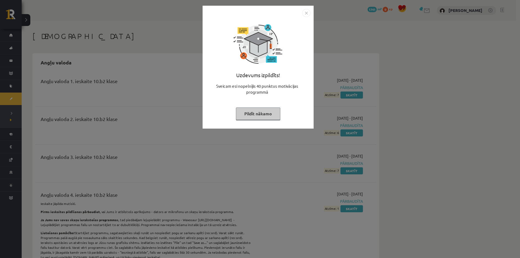
click at [303, 14] on img "Close" at bounding box center [306, 13] width 8 height 8
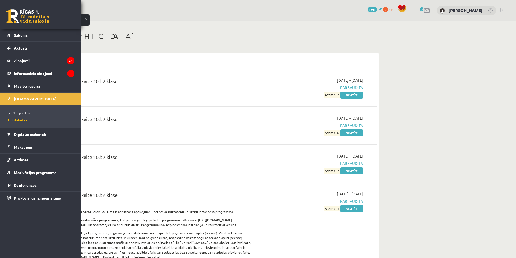
click at [17, 114] on span "Neizpildītās" at bounding box center [18, 113] width 23 height 4
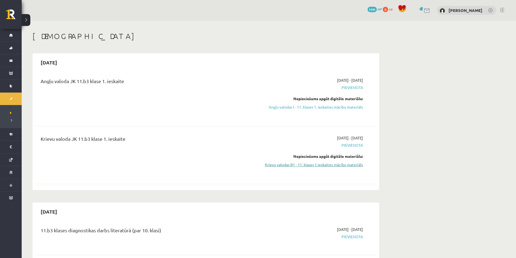
click at [342, 164] on link "Krievu valodas B1 - 11. klases 1.ieskaites mācību materiāls" at bounding box center [312, 165] width 102 height 6
click at [351, 145] on span "Pievienota" at bounding box center [312, 146] width 102 height 6
drag, startPoint x: 346, startPoint y: 146, endPoint x: 364, endPoint y: 145, distance: 17.6
click at [364, 145] on div "2025-09-01 - 2025-09-15 Pievienota Nepieciešams apgūt digitālo materiālu: Kriev…" at bounding box center [312, 155] width 110 height 40
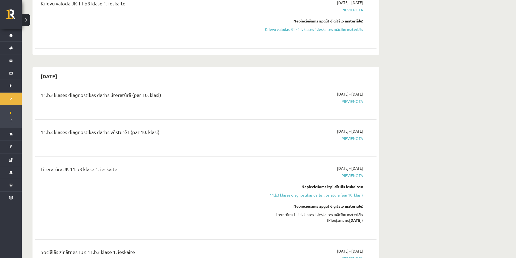
scroll to position [54, 0]
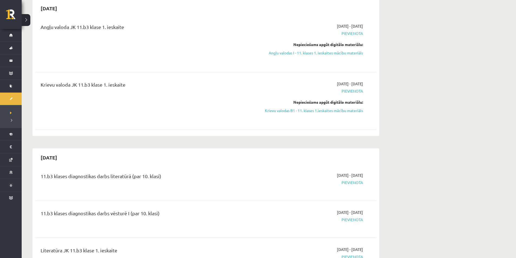
drag, startPoint x: 330, startPoint y: 85, endPoint x: 356, endPoint y: 86, distance: 25.8
click at [356, 85] on span "[DATE] - [DATE]" at bounding box center [350, 84] width 26 height 6
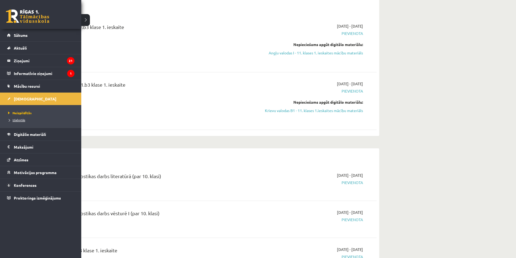
click at [18, 118] on span "Izlabotās" at bounding box center [16, 120] width 18 height 4
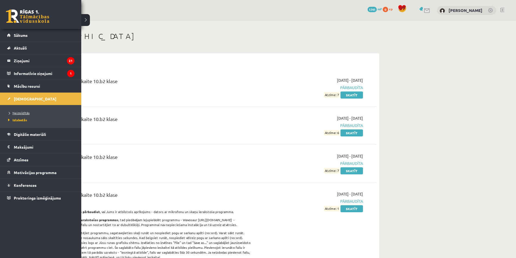
click at [13, 114] on span "Neizpildītās" at bounding box center [18, 113] width 23 height 4
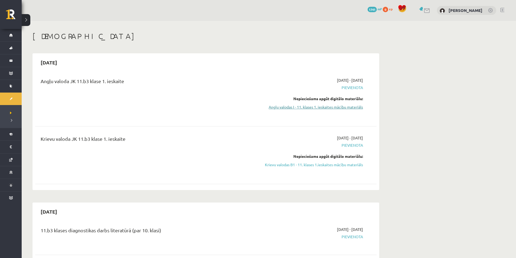
click at [309, 109] on link "Angļu valodas I - 11. klases 1. ieskaites mācību materiāls" at bounding box center [312, 107] width 102 height 6
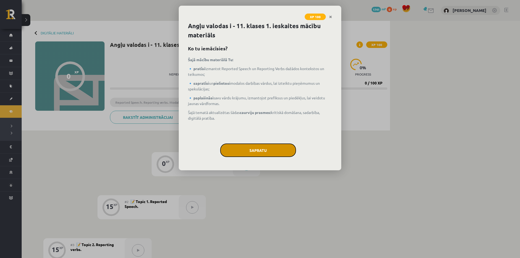
click at [247, 153] on button "Sapratu" at bounding box center [258, 151] width 76 height 14
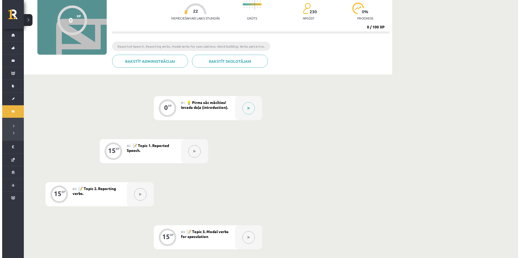
scroll to position [81, 0]
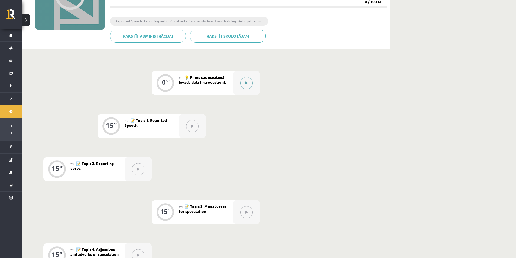
click at [250, 83] on button at bounding box center [246, 83] width 12 height 12
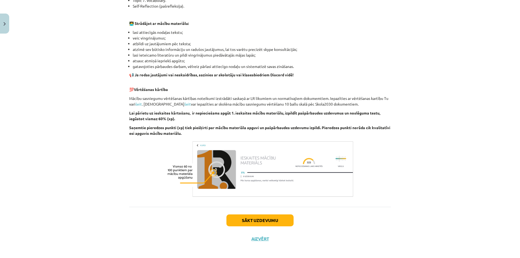
scroll to position [312, 0]
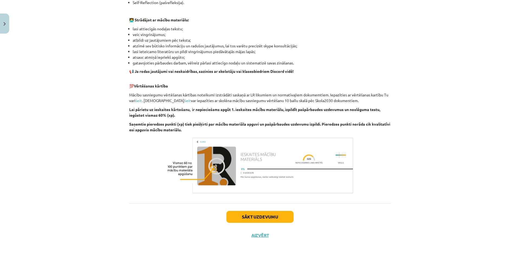
click at [267, 211] on div "Sākt uzdevumu Aizvērt" at bounding box center [260, 223] width 262 height 38
click at [267, 214] on button "Sākt uzdevumu" at bounding box center [260, 217] width 67 height 12
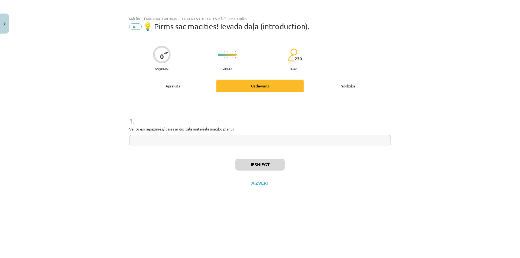
click at [176, 138] on input "text" at bounding box center [260, 140] width 262 height 11
type input "*"
click at [246, 160] on button "Iesniegt" at bounding box center [259, 165] width 49 height 12
click at [264, 184] on button "Nākamā nodarbība" at bounding box center [260, 186] width 53 height 12
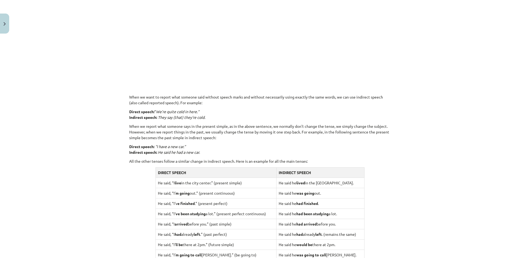
scroll to position [474, 0]
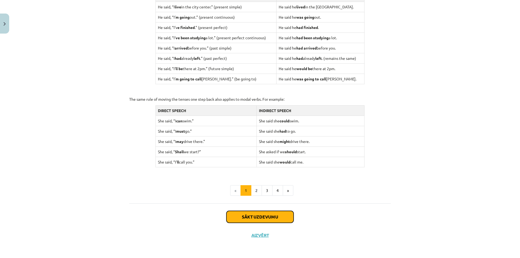
click at [266, 214] on button "Sākt uzdevumu" at bounding box center [260, 217] width 67 height 12
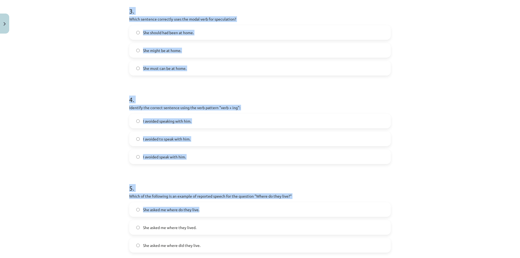
scroll to position [345, 0]
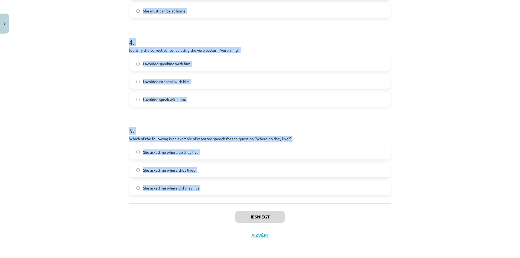
drag, startPoint x: 121, startPoint y: 107, endPoint x: 204, endPoint y: 178, distance: 108.8
click at [204, 178] on div "Mācību tēma: Angļu valodas i - 11. klases 1. ieskaites mācību materiāls #2 📝 To…" at bounding box center [260, 129] width 520 height 258
copy form "1 . Which of the following sentences correctly uses reported speech? He said th…"
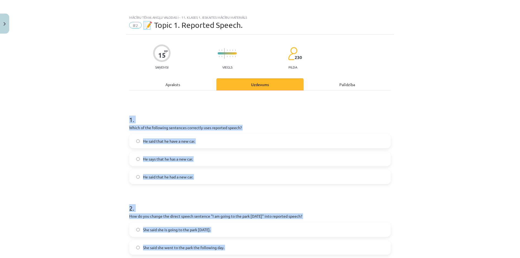
scroll to position [0, 0]
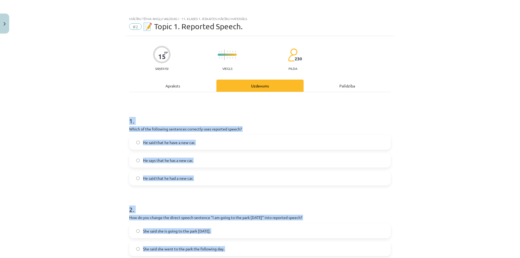
click at [446, 126] on div "Mācību tēma: Angļu valodas i - 11. klases 1. ieskaites mācību materiāls #2 📝 To…" at bounding box center [260, 129] width 520 height 258
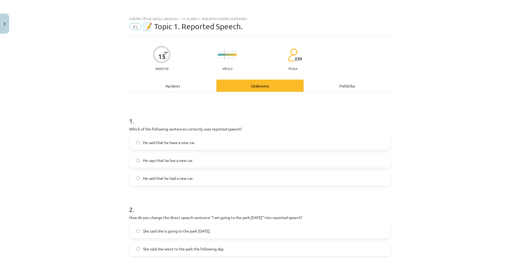
click at [163, 178] on span "He said that he had a new car." at bounding box center [168, 179] width 50 height 6
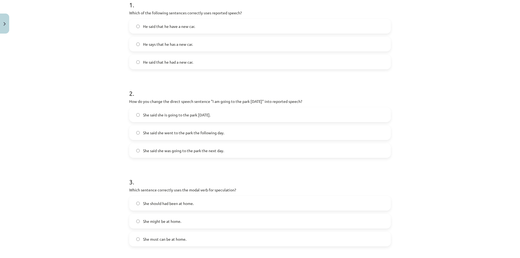
scroll to position [135, 0]
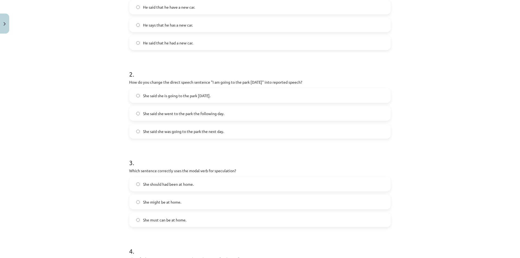
click at [157, 134] on label "She said she was going to the park the next day." at bounding box center [260, 132] width 261 height 14
click at [209, 201] on label "She might be at home." at bounding box center [260, 202] width 261 height 14
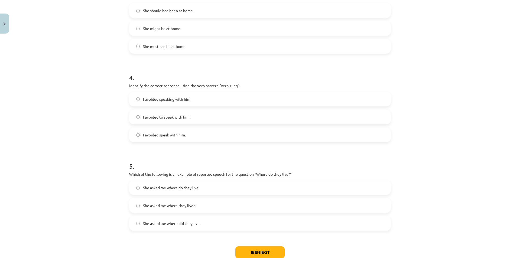
scroll to position [325, 0]
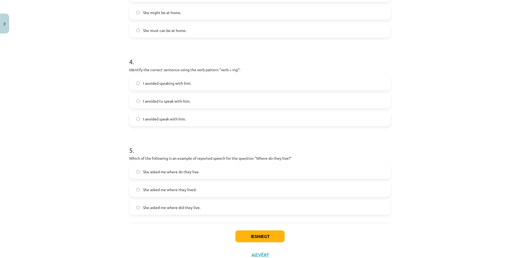
click at [161, 84] on span "I avoided speaking with him." at bounding box center [167, 83] width 48 height 6
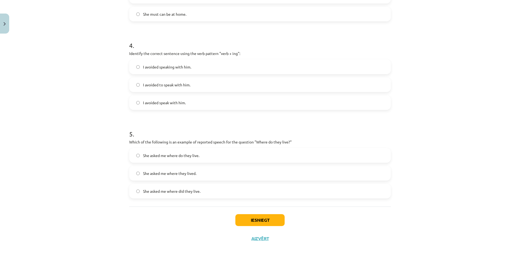
scroll to position [345, 0]
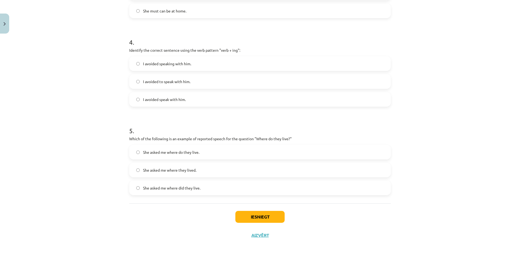
click at [154, 173] on span "She asked me where they lived." at bounding box center [169, 170] width 53 height 6
click at [258, 214] on button "Iesniegt" at bounding box center [259, 217] width 49 height 12
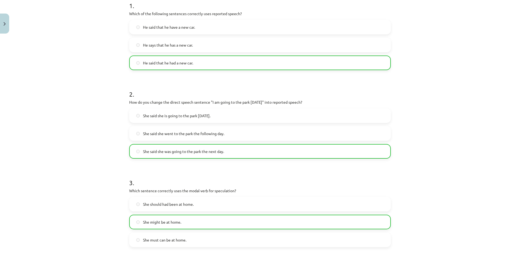
scroll to position [0, 0]
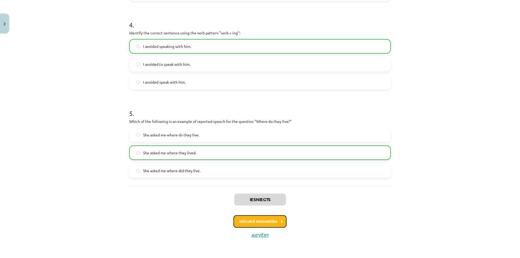
click at [251, 226] on button "Nākamā nodarbība" at bounding box center [260, 221] width 53 height 12
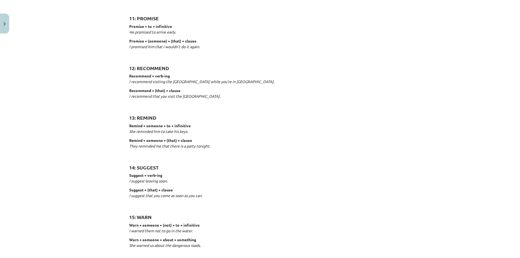
scroll to position [788, 0]
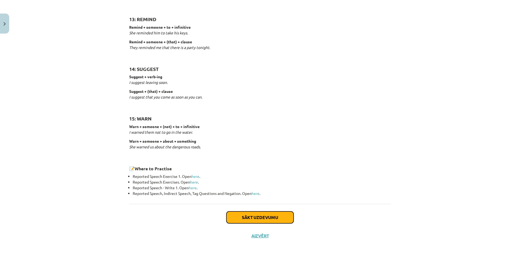
click at [238, 218] on button "Sākt uzdevumu" at bounding box center [260, 218] width 67 height 12
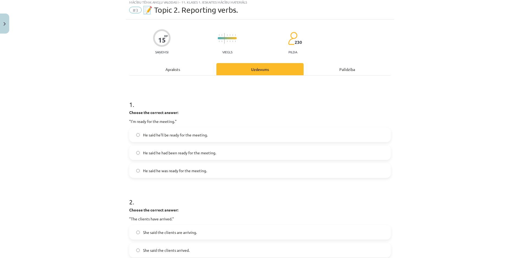
scroll to position [14, 0]
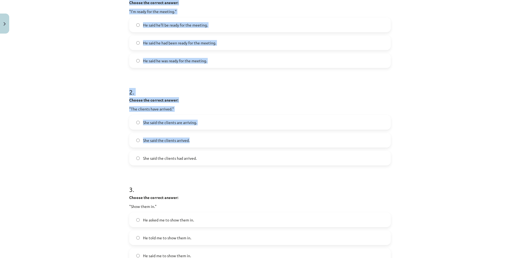
drag, startPoint x: 125, startPoint y: 107, endPoint x: 258, endPoint y: 164, distance: 145.0
click at [258, 164] on div "15 XP Saņemsi Viegls 230 pilda Apraksts Uzdevums Palīdzība 1 . Choose the corre…" at bounding box center [260, 208] width 268 height 598
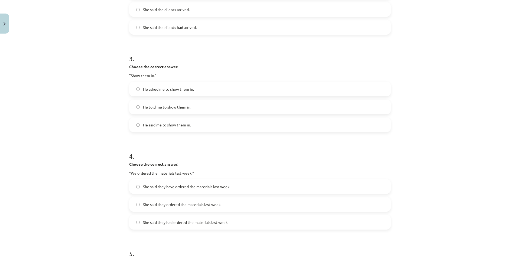
drag, startPoint x: 264, startPoint y: 158, endPoint x: 263, endPoint y: 151, distance: 7.0
click at [263, 151] on form "1 . Choose the correct answer: "I'm ready for the meeting." He said he'll be re…" at bounding box center [260, 88] width 262 height 477
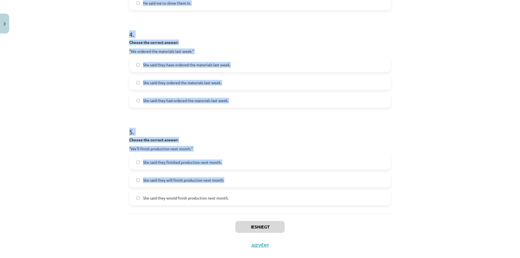
scroll to position [389, 0]
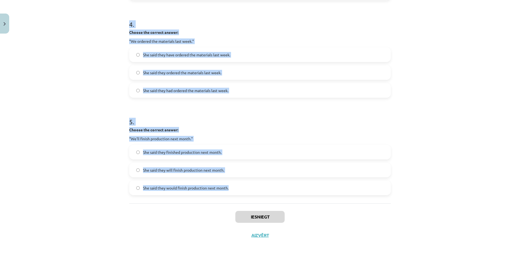
drag, startPoint x: 126, startPoint y: 125, endPoint x: 232, endPoint y: 183, distance: 121.3
click at [232, 183] on div "Mācību tēma: Angļu valodas i - 11. klases 1. ieskaites mācību materiāls #3 📝 To…" at bounding box center [260, 129] width 520 height 258
copy form "1 . Choose the correct answer: "I'm ready for the meeting." He said he'll be re…"
drag, startPoint x: 365, startPoint y: 114, endPoint x: 361, endPoint y: 115, distance: 3.9
click at [366, 114] on h1 "5 ." at bounding box center [260, 117] width 262 height 17
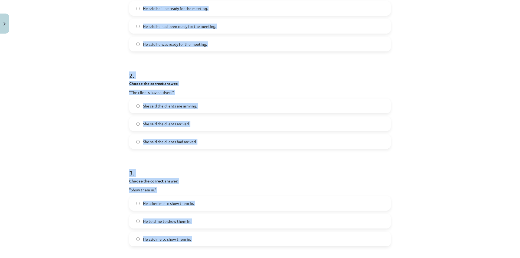
scroll to position [137, 0]
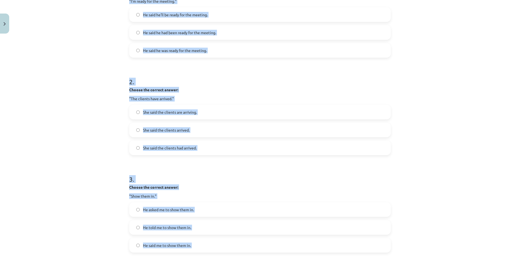
click at [408, 81] on div "Mācību tēma: Angļu valodas i - 11. klases 1. ieskaites mācību materiāls #3 📝 To…" at bounding box center [260, 129] width 520 height 258
drag, startPoint x: 427, startPoint y: 85, endPoint x: 439, endPoint y: 85, distance: 12.2
click at [428, 85] on div "Mācību tēma: Angļu valodas i - 11. klases 1. ieskaites mācību materiāls #3 📝 To…" at bounding box center [260, 129] width 520 height 258
click at [440, 85] on div "Mācību tēma: Angļu valodas i - 11. klases 1. ieskaites mācību materiāls #3 📝 To…" at bounding box center [260, 129] width 520 height 258
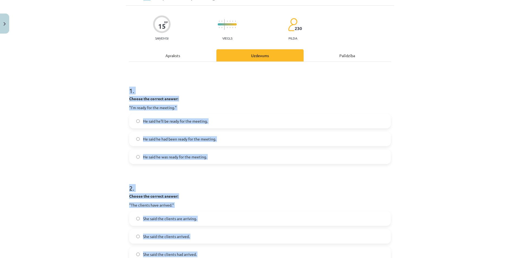
scroll to position [28, 0]
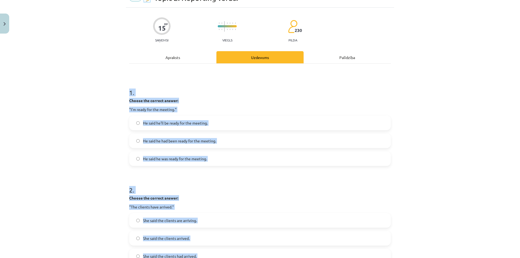
click at [411, 141] on div "Mācību tēma: Angļu valodas i - 11. klases 1. ieskaites mācību materiāls #3 📝 To…" at bounding box center [260, 129] width 520 height 258
click at [119, 129] on div "Mācību tēma: Angļu valodas i - 11. klases 1. ieskaites mācību materiāls #3 📝 To…" at bounding box center [260, 129] width 520 height 258
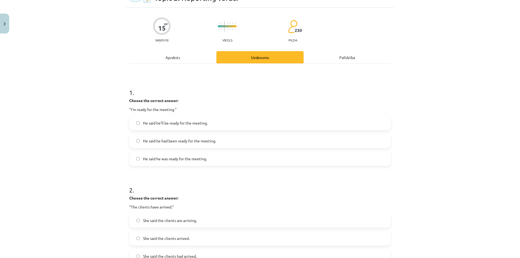
click at [161, 162] on label "He said he was ready for the meeting." at bounding box center [260, 159] width 261 height 14
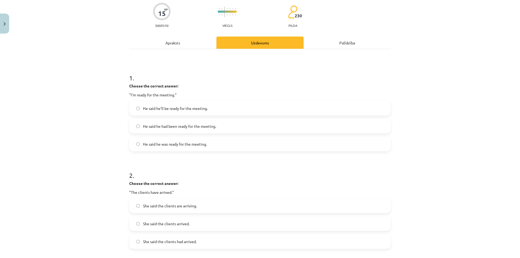
scroll to position [110, 0]
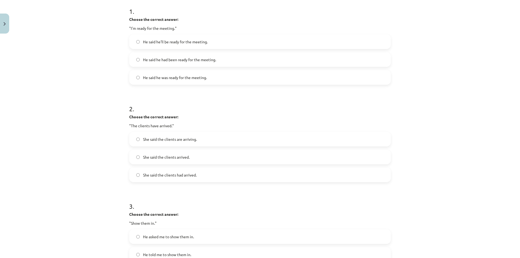
click at [204, 173] on label "She said the clients had arrived." at bounding box center [260, 175] width 261 height 14
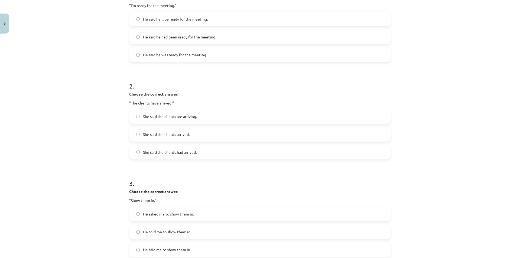
scroll to position [218, 0]
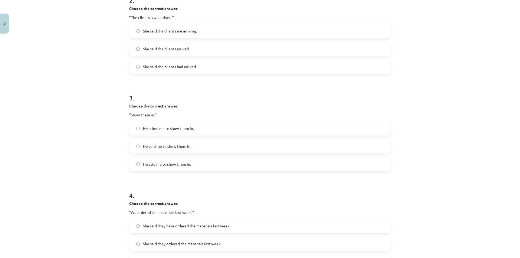
click at [154, 127] on span "He asked me to show them in." at bounding box center [168, 129] width 51 height 6
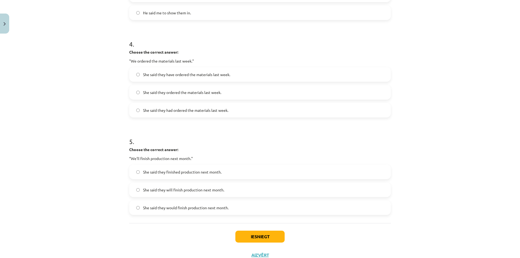
scroll to position [381, 0]
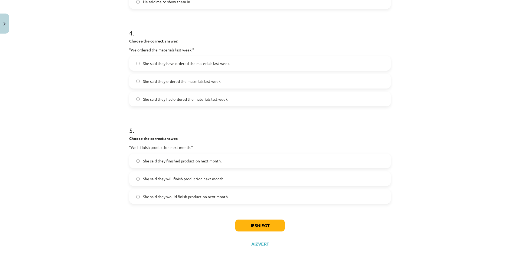
click at [215, 100] on span "She said they had ordered the materials last week." at bounding box center [185, 99] width 85 height 6
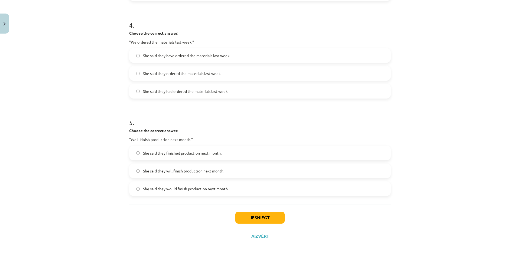
scroll to position [389, 0]
click at [149, 171] on span "She said they will finish production next month." at bounding box center [183, 170] width 81 height 6
click at [210, 177] on div "She said they finished production next month. She said they will finish product…" at bounding box center [260, 170] width 262 height 50
click at [210, 175] on label "She said they will finish production next month." at bounding box center [260, 170] width 261 height 14
click at [173, 191] on label "She said they would finish production next month." at bounding box center [260, 188] width 261 height 14
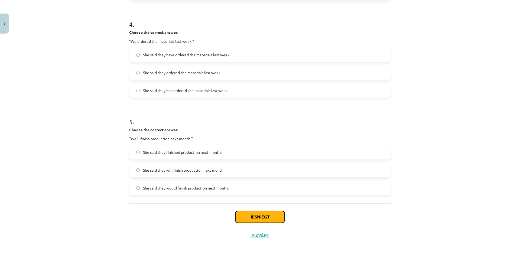
click at [249, 218] on button "Iesniegt" at bounding box center [259, 217] width 49 height 12
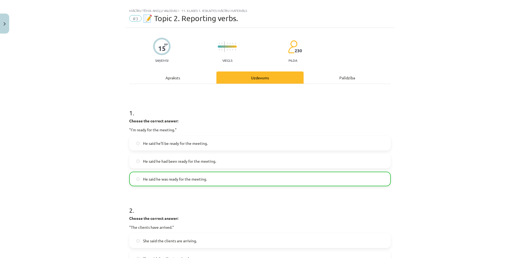
scroll to position [0, 0]
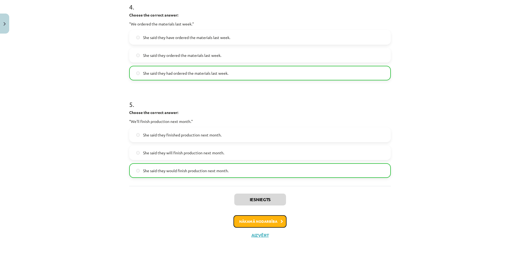
click at [270, 218] on button "Nākamā nodarbība" at bounding box center [260, 221] width 53 height 12
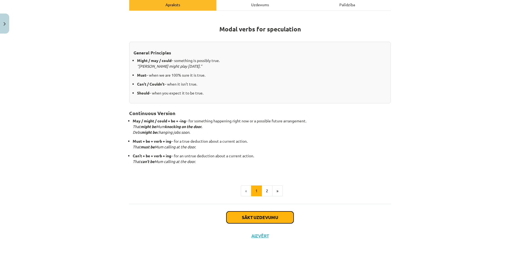
click at [269, 217] on button "Sākt uzdevumu" at bounding box center [260, 218] width 67 height 12
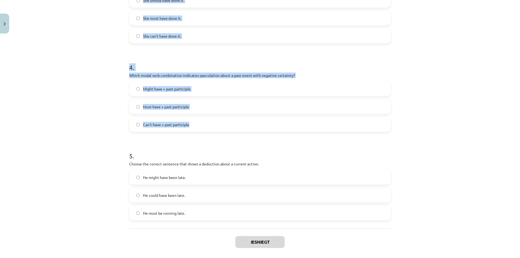
scroll to position [345, 0]
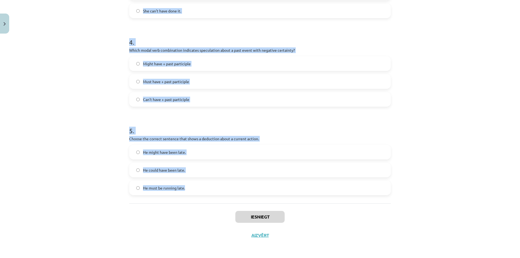
drag, startPoint x: 126, startPoint y: 27, endPoint x: 235, endPoint y: 189, distance: 195.3
copy form "1 . Which modal verb would you use to speculate about something that is possibl…"
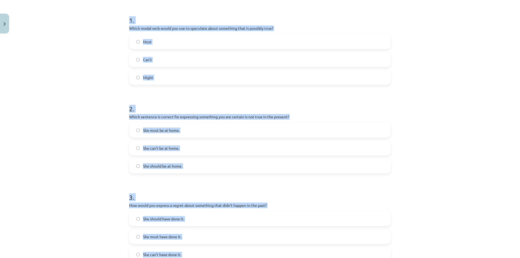
click at [110, 119] on div "Mācību tēma: Angļu valodas i - 11. klases 1. ieskaites mācību materiāls #4 📝 To…" at bounding box center [260, 129] width 520 height 258
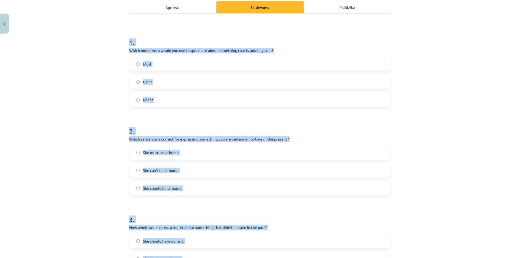
scroll to position [74, 0]
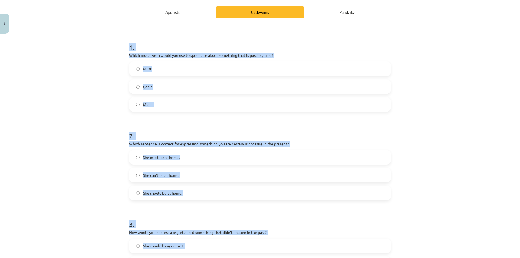
click at [170, 106] on label "Might" at bounding box center [260, 105] width 261 height 14
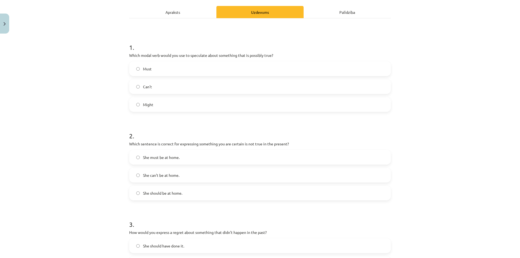
click at [167, 174] on span "She can't be at home." at bounding box center [161, 176] width 36 height 6
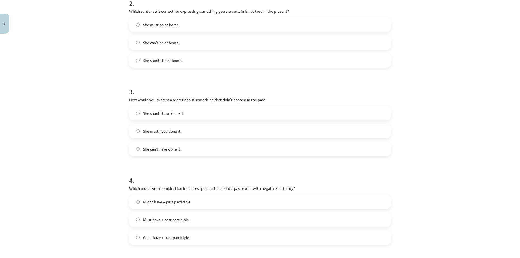
scroll to position [209, 0]
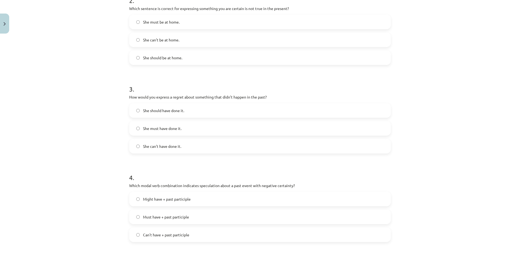
click at [150, 112] on span "She should have done it." at bounding box center [163, 111] width 41 height 6
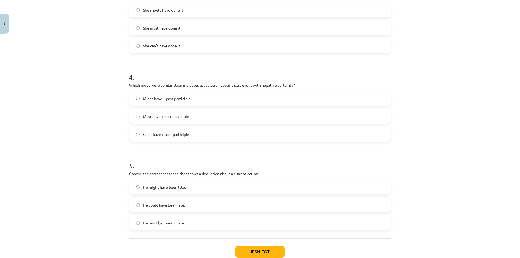
scroll to position [318, 0]
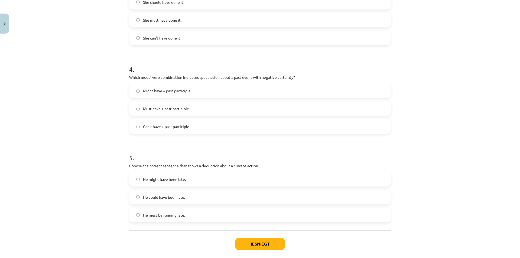
click at [163, 129] on span "Can't have + past participle" at bounding box center [166, 127] width 46 height 6
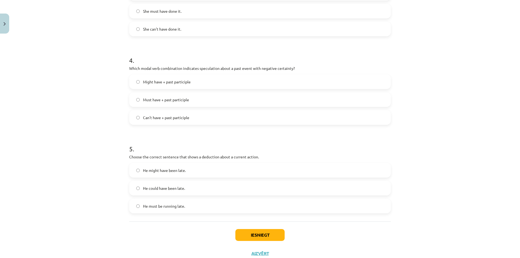
scroll to position [345, 0]
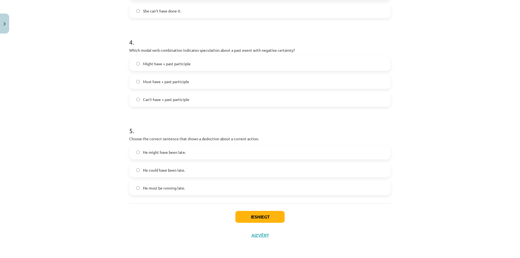
click at [170, 189] on span "He must be running late." at bounding box center [164, 188] width 42 height 6
click at [258, 212] on button "Iesniegt" at bounding box center [259, 217] width 49 height 12
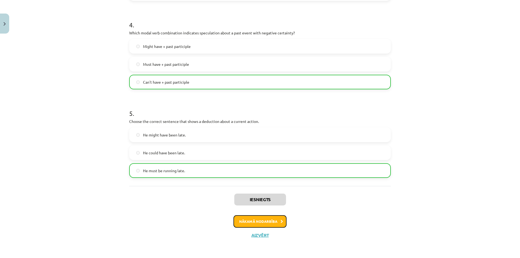
click at [242, 228] on button "Nākamā nodarbība" at bounding box center [260, 221] width 53 height 12
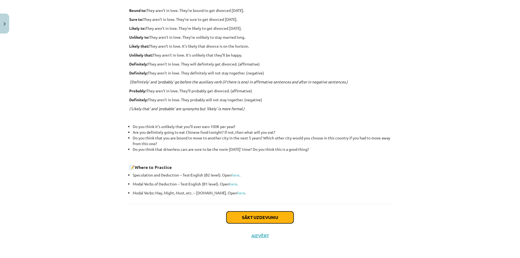
click at [246, 218] on button "Sākt uzdevumu" at bounding box center [260, 218] width 67 height 12
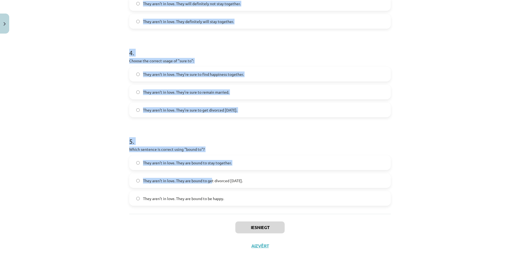
scroll to position [354, 0]
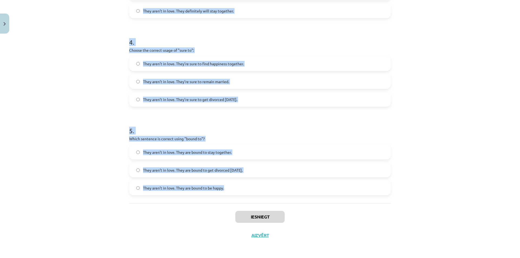
drag, startPoint x: 124, startPoint y: 105, endPoint x: 225, endPoint y: 189, distance: 131.3
click at [225, 189] on div "Mācību tēma: Angļu valodas i - 11. klases 1. ieskaites mācību materiāls #5 📝 To…" at bounding box center [260, 129] width 520 height 258
copy form "1 . Choose the correct sentence using "probably" in an affirmative context: The…"
click at [116, 116] on div "Mācību tēma: Angļu valodas i - 11. klases 1. ieskaites mācību materiāls #5 📝 To…" at bounding box center [260, 129] width 520 height 258
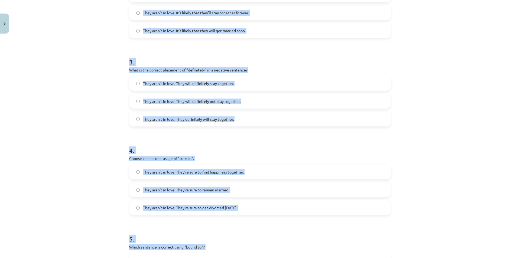
click at [409, 134] on div "Mācību tēma: Angļu valodas i - 11. klases 1. ieskaites mācību materiāls #5 📝 To…" at bounding box center [260, 129] width 520 height 258
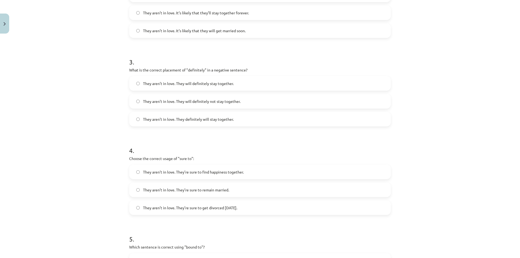
click at [409, 134] on div "Mācību tēma: Angļu valodas i - 11. klases 1. ieskaites mācību materiāls #5 📝 To…" at bounding box center [260, 129] width 520 height 258
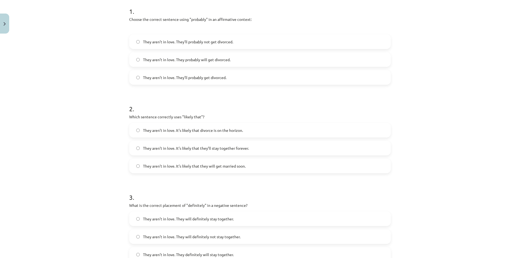
scroll to position [1, 0]
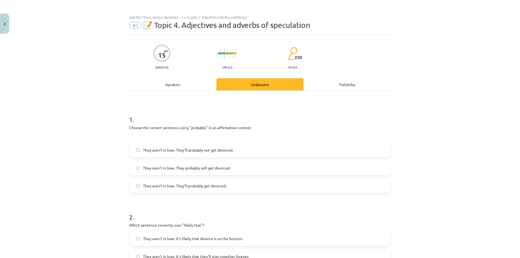
click at [156, 186] on span "They aren’t in love. They’ll probably get divorced." at bounding box center [184, 186] width 83 height 6
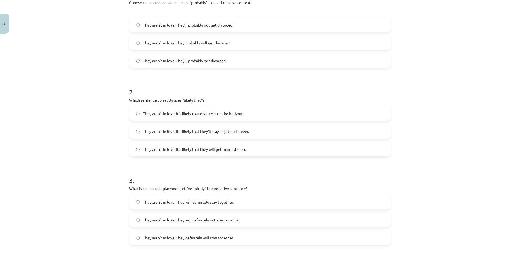
scroll to position [137, 0]
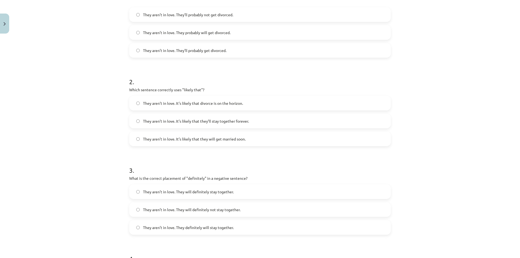
click at [166, 106] on label "They aren’t in love. It’s likely that divorce is on the horizon." at bounding box center [260, 103] width 261 height 14
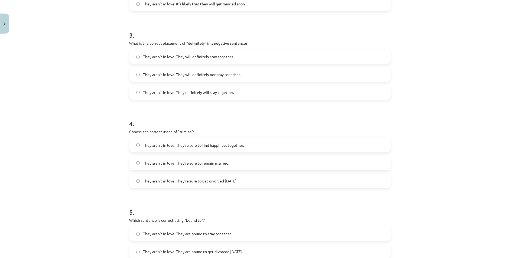
scroll to position [272, 0]
click at [147, 60] on label "They aren’t in love. They will definitely stay together." at bounding box center [260, 57] width 261 height 14
click at [159, 76] on span "They aren’t in love. They will definitely not stay together." at bounding box center [192, 75] width 98 height 6
click at [162, 75] on span "They aren’t in love. They will definitely not stay together." at bounding box center [192, 75] width 98 height 6
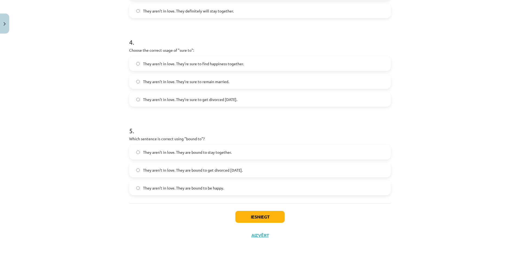
click at [198, 99] on span "They aren’t in love. They’re sure to get divorced within six months." at bounding box center [190, 100] width 94 height 6
click at [193, 169] on span "They aren’t in love. They are bound to get divorced within six months." at bounding box center [193, 170] width 100 height 6
click at [266, 219] on button "Iesniegt" at bounding box center [259, 217] width 49 height 12
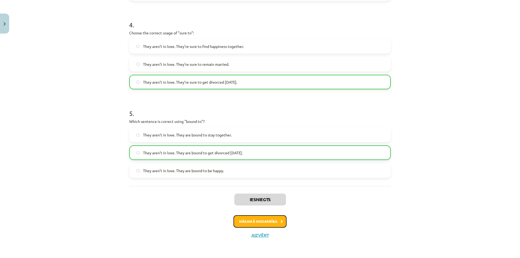
click at [267, 220] on button "Nākamā nodarbība" at bounding box center [260, 221] width 53 height 12
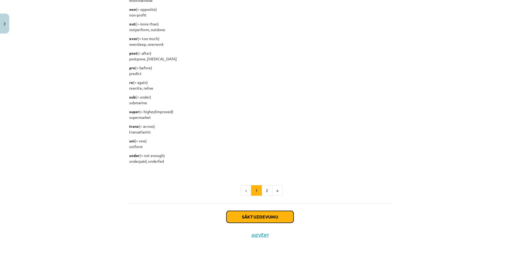
click at [266, 217] on button "Sākt uzdevumu" at bounding box center [260, 217] width 67 height 12
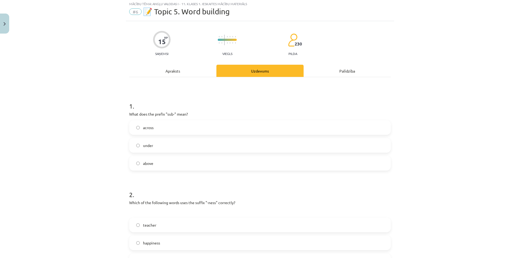
scroll to position [14, 0]
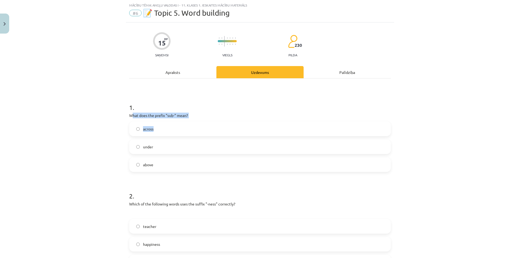
drag, startPoint x: 131, startPoint y: 111, endPoint x: 171, endPoint y: 128, distance: 43.8
click at [171, 128] on div "1 . What does the prefix "sub-" mean? across under above" at bounding box center [260, 133] width 262 height 78
click at [148, 106] on h1 "1 ." at bounding box center [260, 102] width 262 height 17
drag, startPoint x: 127, startPoint y: 105, endPoint x: 140, endPoint y: 110, distance: 13.8
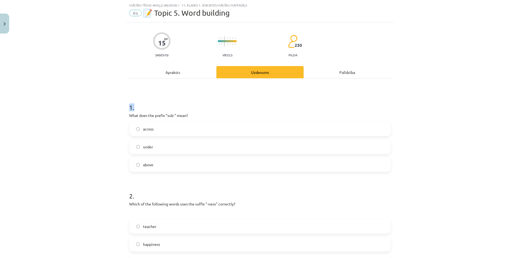
click at [118, 103] on div "Mācību tēma: Angļu valodas i - 11. klases 1. ieskaites mācību materiāls #6 📝 To…" at bounding box center [260, 129] width 520 height 258
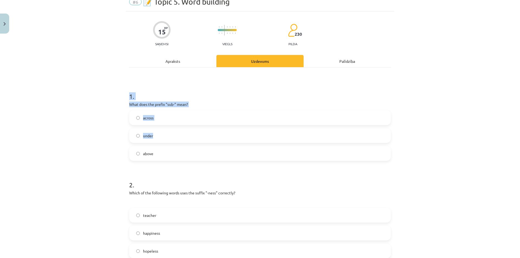
drag, startPoint x: 118, startPoint y: 103, endPoint x: 186, endPoint y: 130, distance: 72.7
click at [180, 134] on div "Mācību tēma: Angļu valodas i - 11. klases 1. ieskaites mācību materiāls #6 📝 To…" at bounding box center [260, 129] width 520 height 258
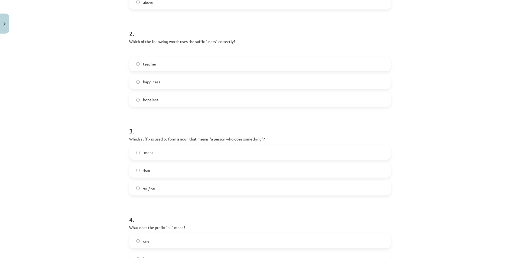
click at [197, 123] on h1 "3 ." at bounding box center [260, 126] width 262 height 17
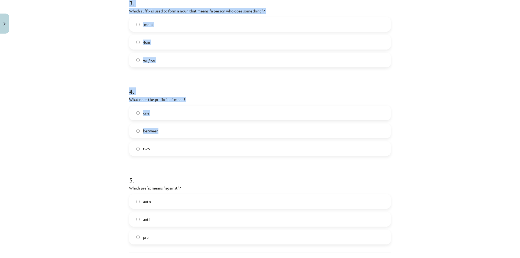
drag, startPoint x: 121, startPoint y: 107, endPoint x: 224, endPoint y: 143, distance: 108.2
click at [223, 143] on div "Mācību tēma: Angļu valodas i - 11. klases 1. ieskaites mācību materiāls #6 📝 To…" at bounding box center [260, 129] width 520 height 258
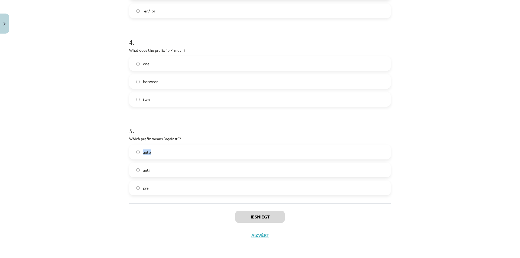
drag, startPoint x: 225, startPoint y: 143, endPoint x: 188, endPoint y: 118, distance: 45.1
click at [211, 138] on div "5 . Which prefix means "against"? auto anti pre" at bounding box center [260, 157] width 262 height 78
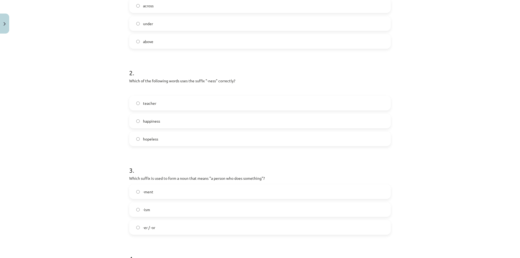
drag, startPoint x: 185, startPoint y: 114, endPoint x: 124, endPoint y: 98, distance: 62.9
click at [124, 98] on div "Mācību tēma: Angļu valodas i - 11. klases 1. ieskaites mācību materiāls #6 📝 To…" at bounding box center [260, 129] width 520 height 258
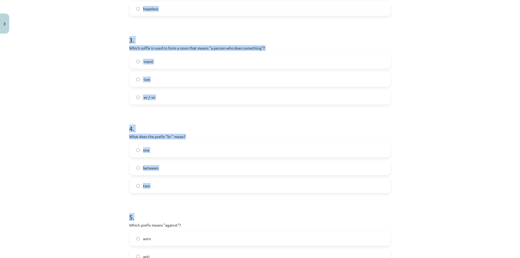
scroll to position [354, 0]
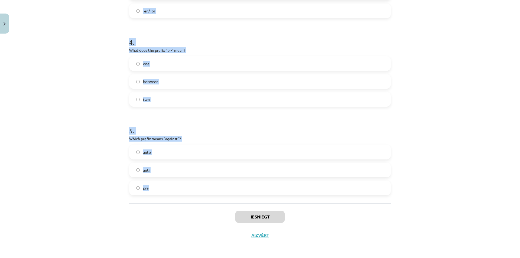
drag, startPoint x: 119, startPoint y: 119, endPoint x: 182, endPoint y: 187, distance: 92.4
click at [182, 187] on div "Mācību tēma: Angļu valodas i - 11. klases 1. ieskaites mācību materiāls #6 📝 To…" at bounding box center [260, 129] width 520 height 258
copy form "1 . What does the prefix "sub-" mean? across under above 2 . Which of the follo…"
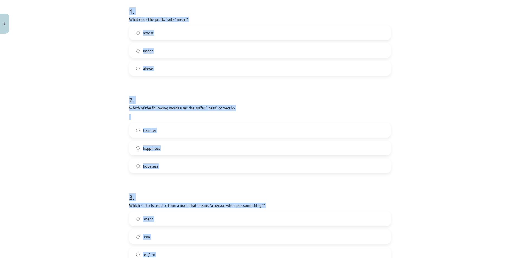
scroll to position [83, 0]
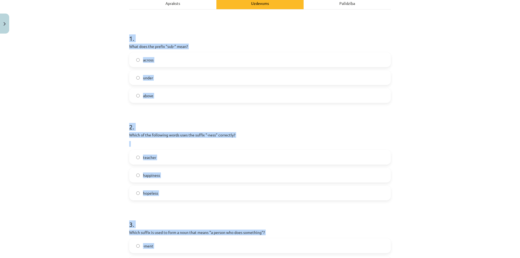
click at [157, 79] on label "under" at bounding box center [260, 78] width 261 height 14
click at [257, 88] on div "across under above" at bounding box center [260, 78] width 262 height 50
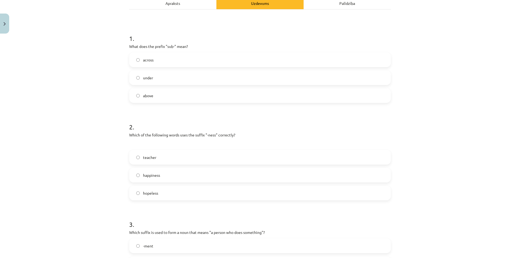
click at [193, 173] on label "happiness" at bounding box center [260, 176] width 261 height 14
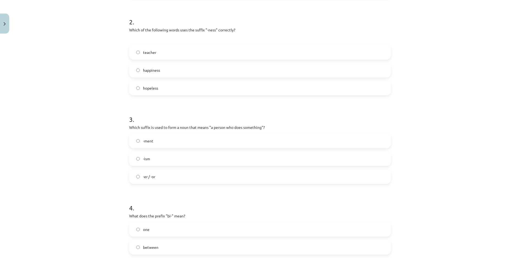
scroll to position [191, 0]
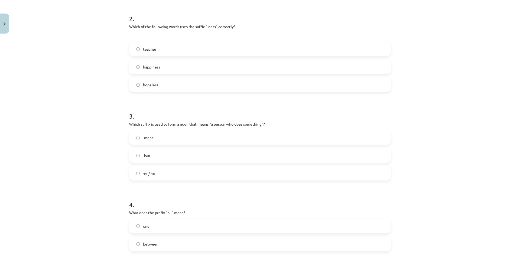
click at [179, 173] on label "-er / -or" at bounding box center [260, 174] width 261 height 14
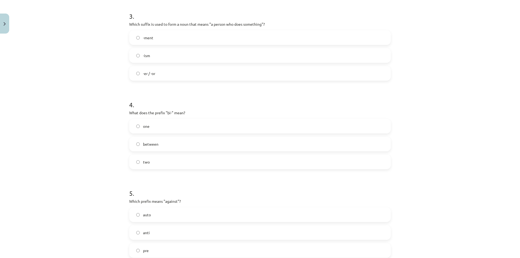
scroll to position [327, 0]
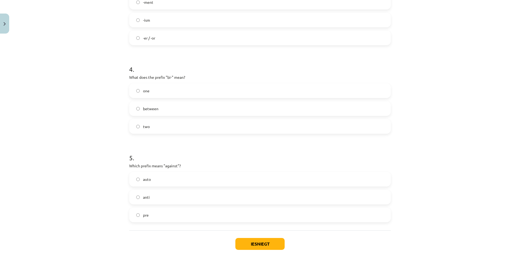
click at [174, 125] on label "two" at bounding box center [260, 127] width 261 height 14
click at [160, 194] on label "anti" at bounding box center [260, 197] width 261 height 14
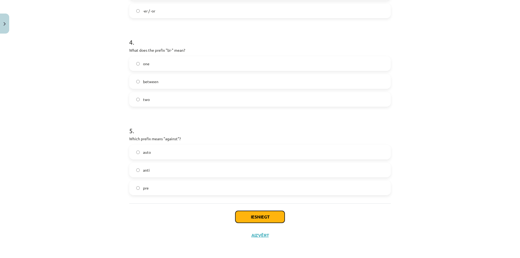
click at [258, 215] on button "Iesniegt" at bounding box center [259, 217] width 49 height 12
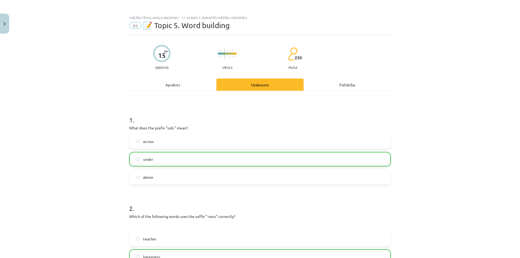
scroll to position [0, 0]
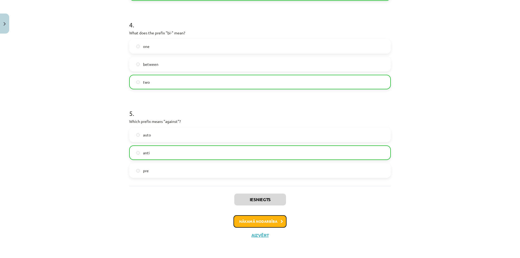
click at [244, 226] on button "Nākamā nodarbība" at bounding box center [260, 221] width 53 height 12
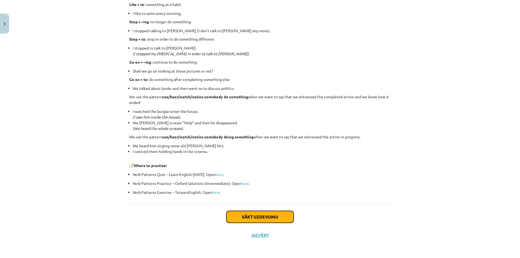
click at [252, 211] on button "Sākt uzdevumu" at bounding box center [260, 217] width 67 height 12
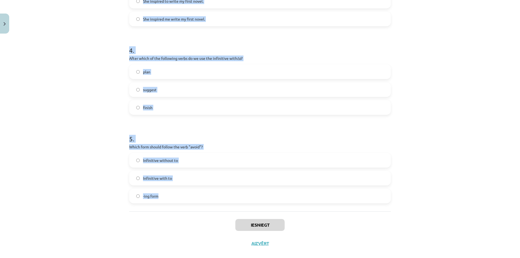
scroll to position [345, 0]
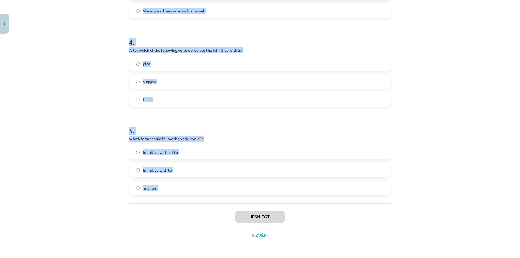
drag, startPoint x: 129, startPoint y: 109, endPoint x: 205, endPoint y: 181, distance: 104.4
copy form "1 . What is the difference in meaning between "stop talking" and "stop to talk"…"
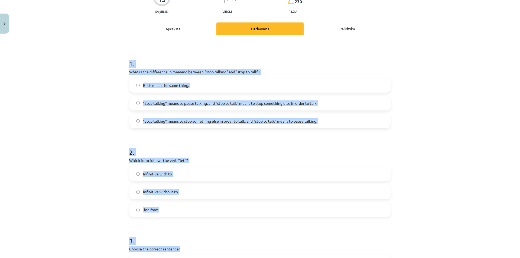
scroll to position [0, 0]
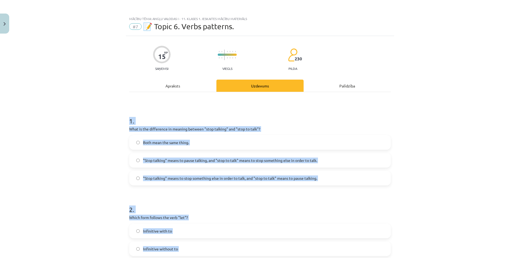
click at [80, 99] on div "Mācību tēma: Angļu valodas i - 11. klases 1. ieskaites mācību materiāls #7 📝 To…" at bounding box center [260, 129] width 520 height 258
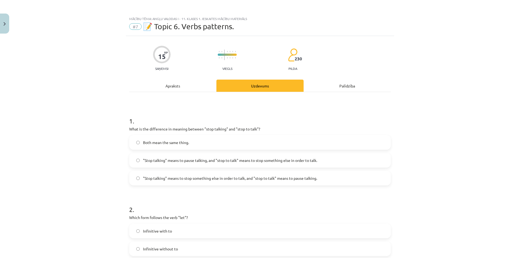
click at [251, 160] on span ""Stop talking" means to pause talking, and "stop to talk" means to stop somethi…" at bounding box center [230, 161] width 174 height 6
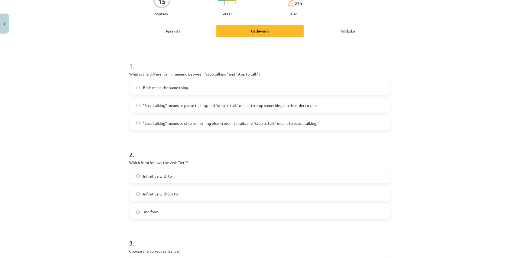
scroll to position [108, 0]
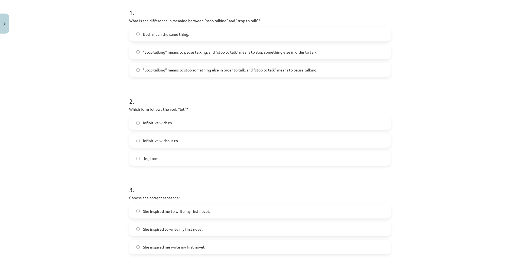
drag, startPoint x: 194, startPoint y: 139, endPoint x: 171, endPoint y: 97, distance: 47.8
click at [196, 138] on label "Infinitive without to" at bounding box center [260, 141] width 261 height 14
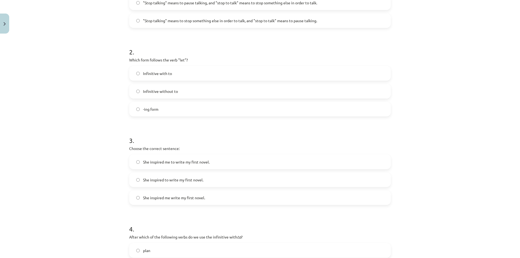
scroll to position [217, 0]
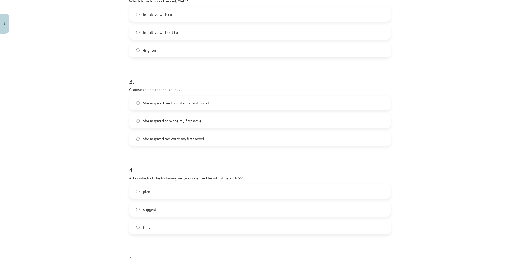
click at [189, 93] on div "3 . Choose the correct sentence: She inspired me to write my first novel. She i…" at bounding box center [260, 107] width 262 height 78
click at [188, 102] on span "She inspired me to write my first novel." at bounding box center [176, 103] width 67 height 6
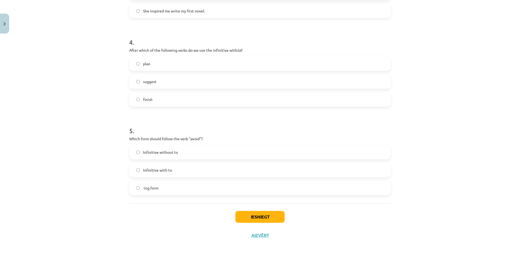
click at [151, 67] on label "plan" at bounding box center [260, 64] width 261 height 14
click at [144, 183] on label "-ing form" at bounding box center [260, 188] width 261 height 14
click at [256, 214] on button "Iesniegt" at bounding box center [259, 217] width 49 height 12
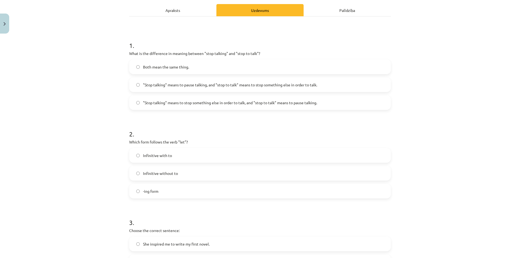
scroll to position [108, 0]
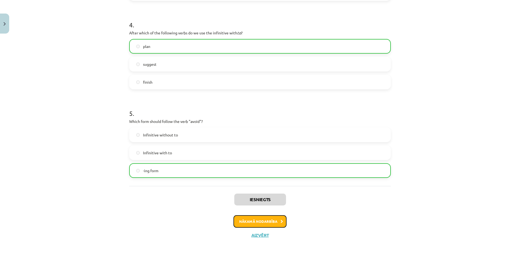
click at [265, 218] on button "Nākamā nodarbība" at bounding box center [260, 221] width 53 height 12
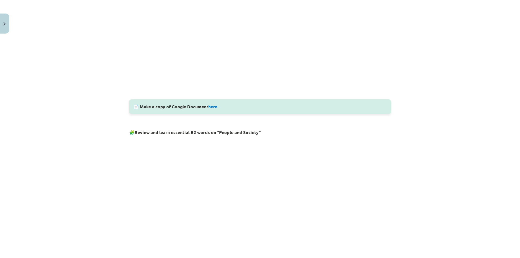
scroll to position [235, 0]
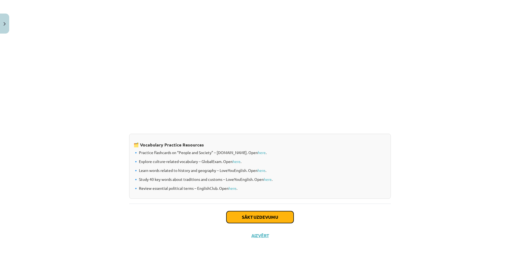
click at [267, 216] on button "Sākt uzdevumu" at bounding box center [260, 217] width 67 height 12
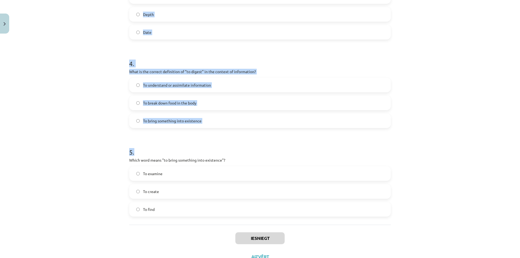
scroll to position [352, 0]
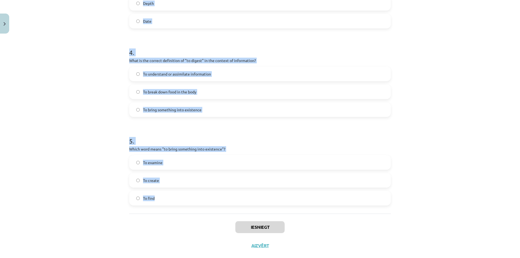
drag, startPoint x: 139, startPoint y: 121, endPoint x: 183, endPoint y: 190, distance: 81.9
click at [183, 192] on div "Mācību tēma: Angļu valodas i - 11. klases 1. ieskaites mācību materiāls #8 🔤 To…" at bounding box center [260, 129] width 520 height 258
copy form "1 . Which of the following means "the surroundings or conditions in which a per…"
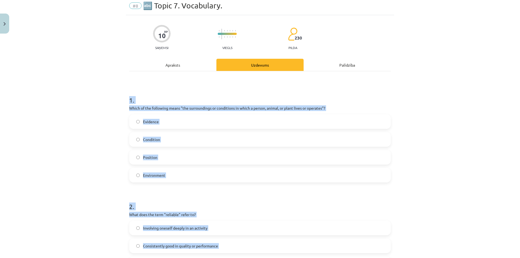
scroll to position [0, 0]
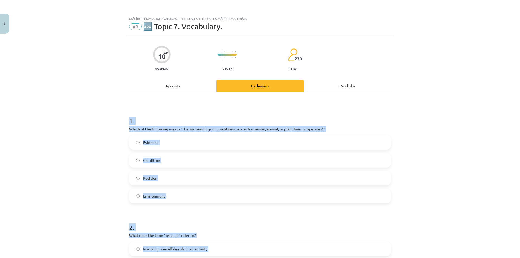
click at [225, 147] on label "Evidence" at bounding box center [260, 143] width 261 height 14
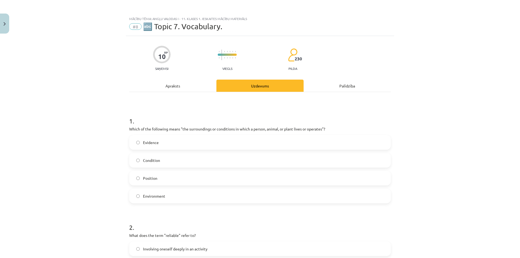
click at [144, 195] on span "Environment" at bounding box center [154, 196] width 22 height 6
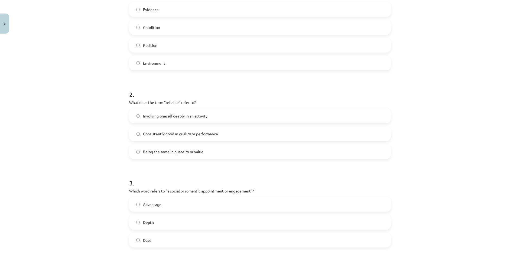
scroll to position [135, 0]
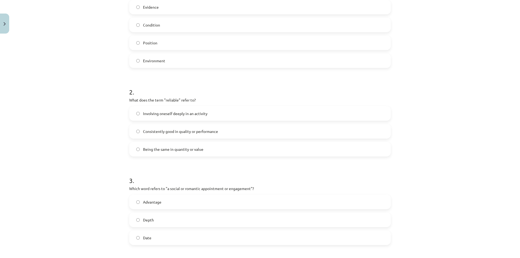
click at [186, 133] on span "Consistently good in quality or performance" at bounding box center [180, 132] width 75 height 6
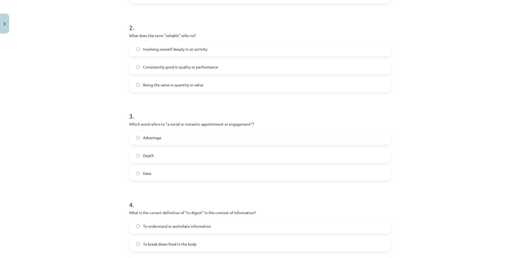
scroll to position [217, 0]
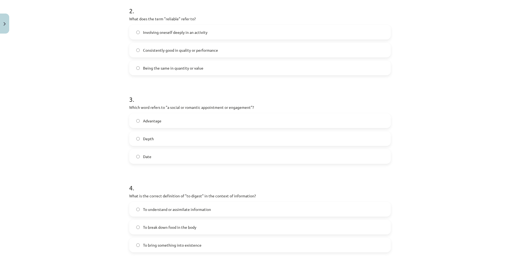
click at [146, 159] on span "Date" at bounding box center [147, 157] width 8 height 6
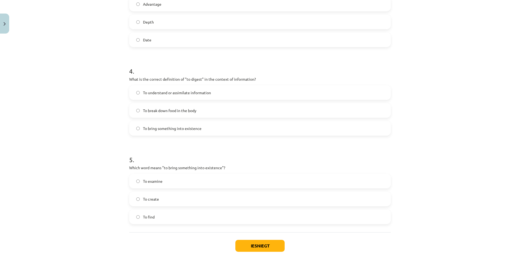
scroll to position [352, 0]
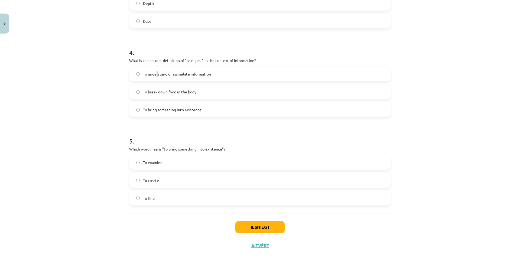
click at [156, 78] on label "To understand or assimilate information" at bounding box center [260, 74] width 261 height 14
click at [159, 76] on span "To understand or assimilate information" at bounding box center [177, 74] width 68 height 6
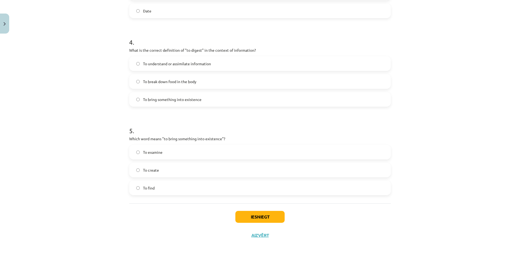
click at [150, 170] on span "To create" at bounding box center [151, 170] width 16 height 6
click at [254, 216] on button "Iesniegt" at bounding box center [259, 217] width 49 height 12
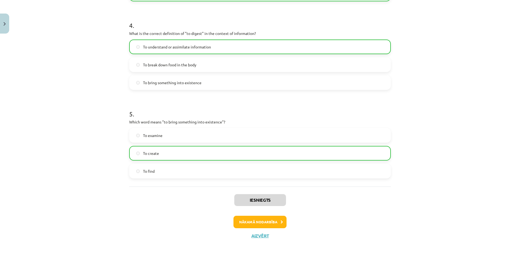
scroll to position [380, 0]
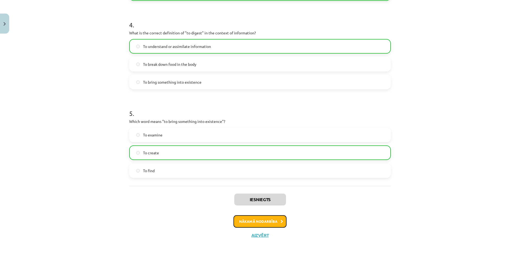
click at [265, 218] on button "Nākamā nodarbība" at bounding box center [260, 221] width 53 height 12
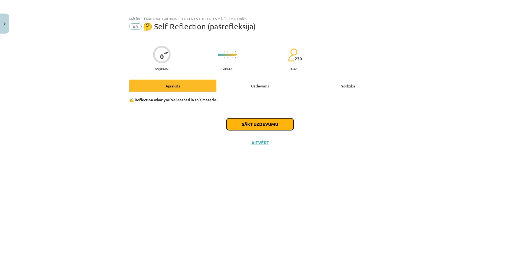
click at [270, 128] on button "Sākt uzdevumu" at bounding box center [260, 124] width 67 height 12
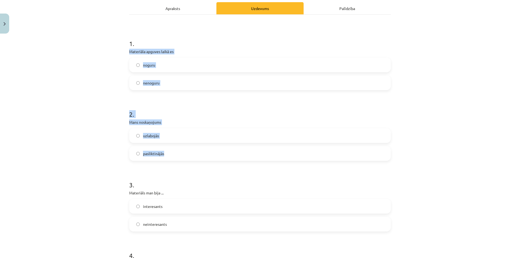
scroll to position [273, 0]
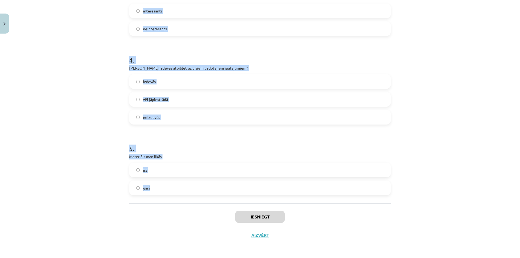
drag, startPoint x: 160, startPoint y: 67, endPoint x: 181, endPoint y: 183, distance: 118.3
click at [181, 183] on form "1 . Materiāla apguves laikā es noguru nenoguru 2 . Mans noskaņojums uzlabojās p…" at bounding box center [260, 15] width 262 height 361
copy form "Materiāla apguves laikā es noguru nenoguru 2 . Mans noskaņojums uzlabojās pasli…"
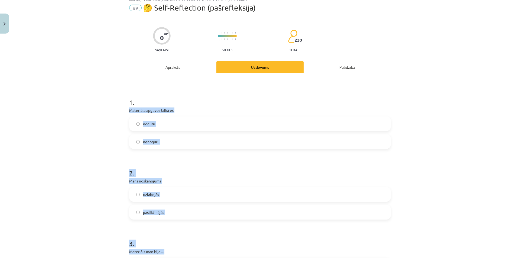
scroll to position [0, 0]
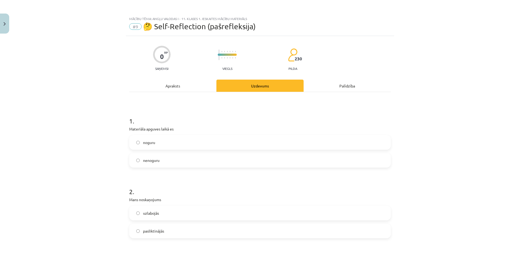
click at [86, 72] on div "Mācību tēma: Angļu valodas i - 11. klases 1. ieskaites mācību materiāls #9 🤔 Se…" at bounding box center [260, 129] width 520 height 258
click at [149, 141] on span "noguru" at bounding box center [149, 143] width 12 height 6
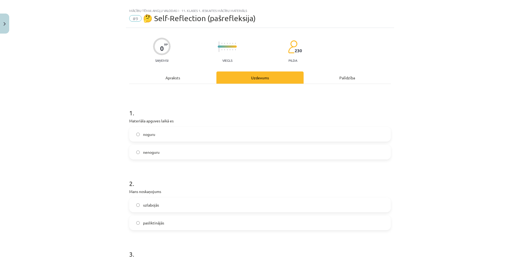
scroll to position [27, 0]
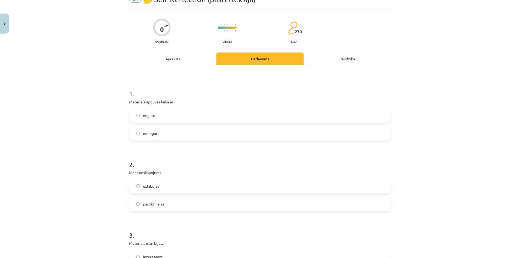
click at [159, 182] on label "uzlabojās" at bounding box center [260, 186] width 261 height 14
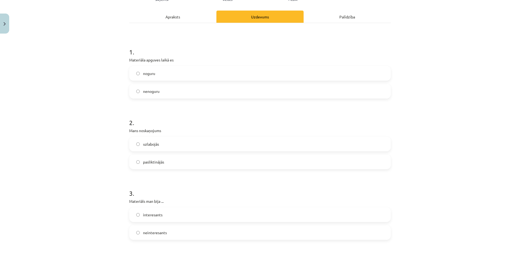
scroll to position [81, 0]
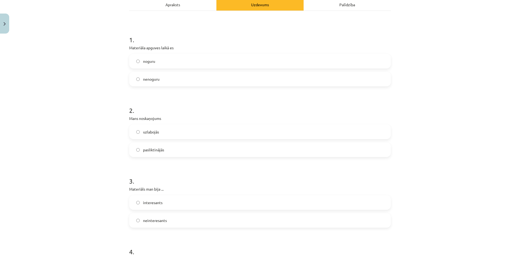
click at [168, 200] on label "interesants" at bounding box center [260, 203] width 261 height 14
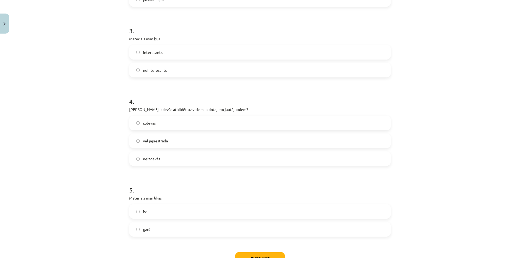
scroll to position [219, 0]
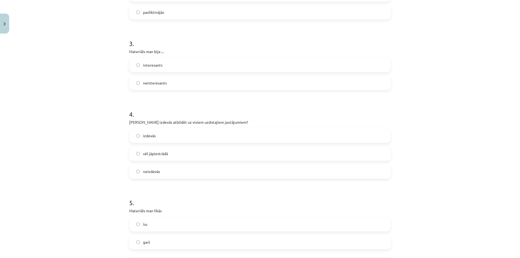
click at [160, 137] on label "izdevās" at bounding box center [260, 136] width 261 height 14
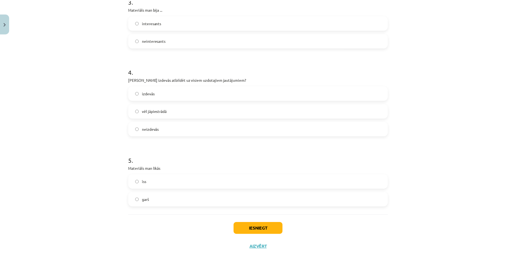
scroll to position [273, 0]
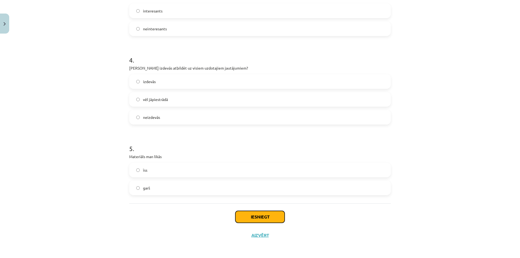
click at [251, 220] on button "Iesniegt" at bounding box center [259, 217] width 49 height 12
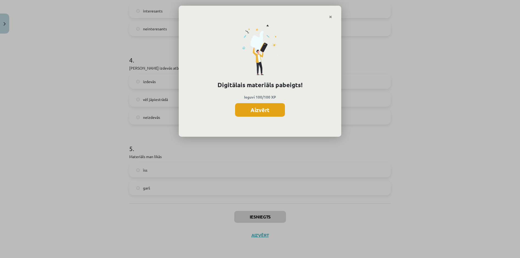
click at [253, 108] on button "Aizvērt" at bounding box center [260, 110] width 50 height 14
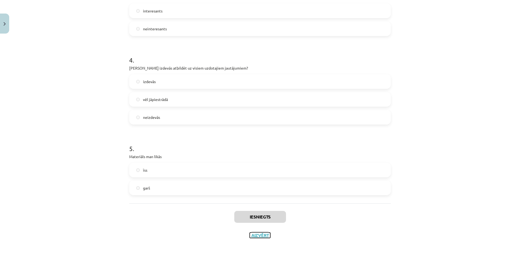
click at [258, 233] on button "Aizvērt" at bounding box center [260, 235] width 21 height 5
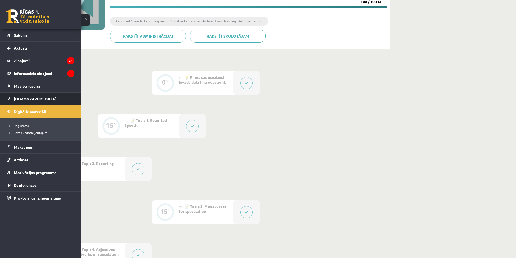
click at [20, 98] on span "[DEMOGRAPHIC_DATA]" at bounding box center [35, 98] width 43 height 5
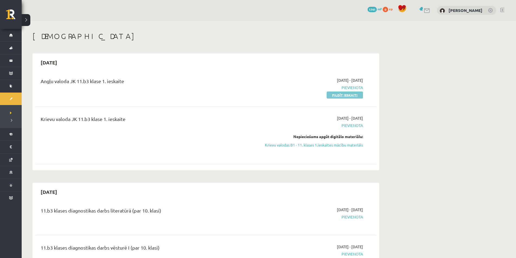
click at [343, 98] on link "Pildīt ieskaiti" at bounding box center [345, 95] width 36 height 7
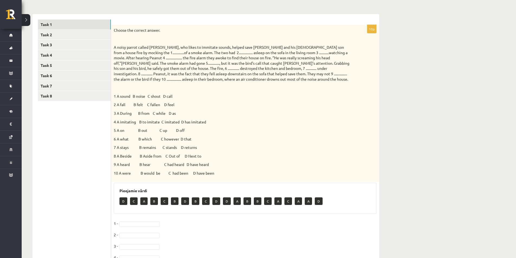
scroll to position [64, 0]
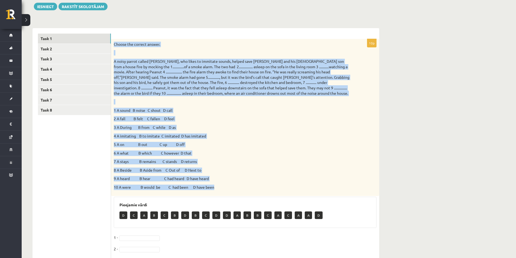
drag, startPoint x: 114, startPoint y: 42, endPoint x: 219, endPoint y: 193, distance: 183.5
click at [219, 193] on div "Choose the correct answer. 1 A sound B noise C shout D call 2 A fall B felt C f…" at bounding box center [245, 117] width 268 height 157
copy div "Loremi dol sitamet consec. A elits doeius tempor Incidi, utl etdol ma aliquaen …"
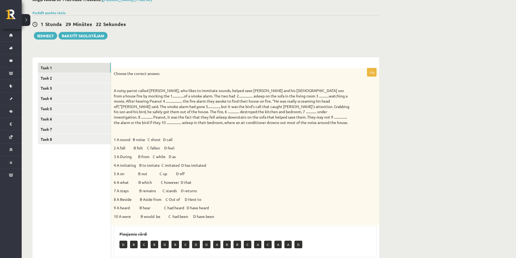
scroll to position [145, 0]
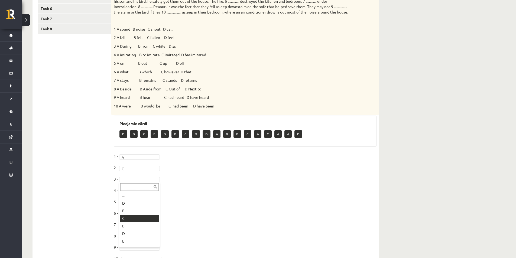
drag, startPoint x: 131, startPoint y: 220, endPoint x: 133, endPoint y: 213, distance: 7.0
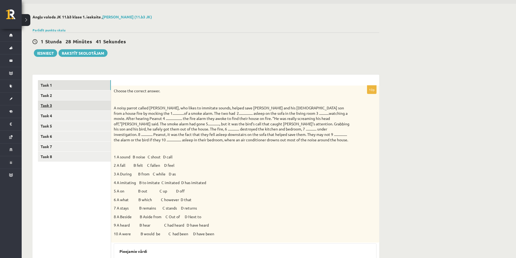
scroll to position [0, 0]
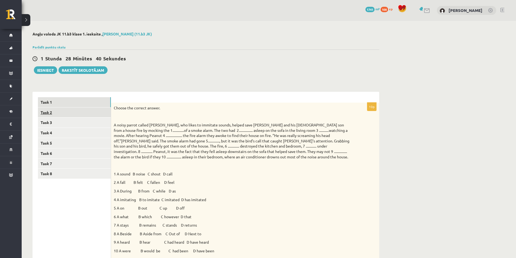
click at [59, 113] on link "Task 2" at bounding box center [74, 113] width 73 height 10
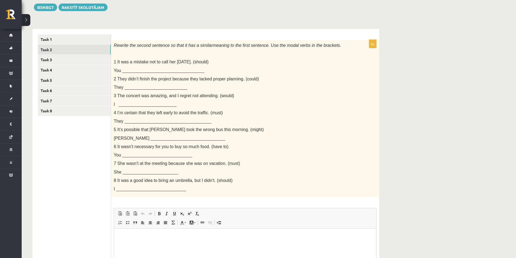
scroll to position [61, 0]
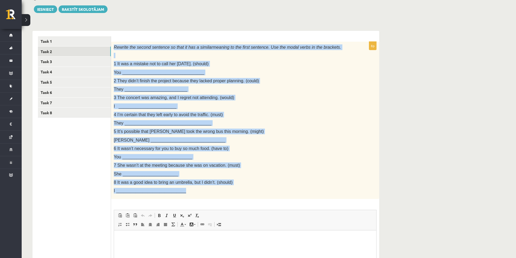
drag, startPoint x: 115, startPoint y: 45, endPoint x: 233, endPoint y: 190, distance: 187.0
click at [233, 190] on div "Rewrite the second sentence so that it has a similar meaning to the first sente…" at bounding box center [245, 121] width 268 height 158
copy div "Rewrite the second sentence so that it has a similar meaning to the first sente…"
click at [237, 98] on p "3 The concert was amazing, and I regret not attending. (would)" at bounding box center [232, 98] width 236 height 6
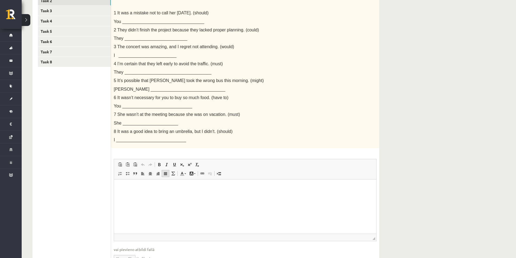
scroll to position [142, 0]
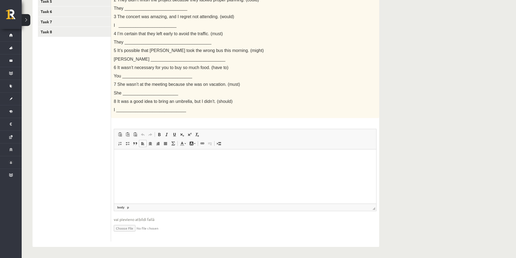
click at [166, 166] on html at bounding box center [245, 158] width 262 height 17
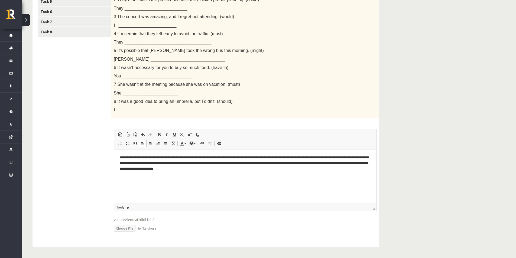
click at [179, 157] on p "**********" at bounding box center [244, 163] width 251 height 17
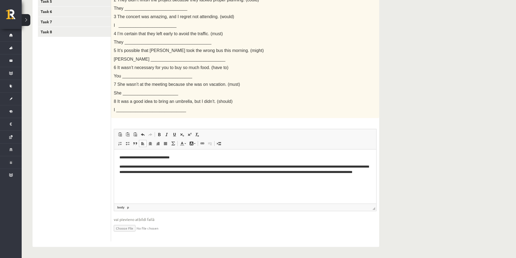
click at [221, 168] on p "**********" at bounding box center [244, 172] width 251 height 17
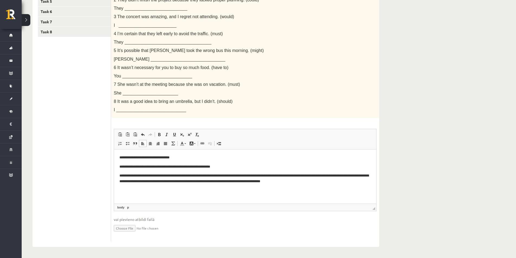
click at [193, 175] on p "**********" at bounding box center [244, 178] width 251 height 11
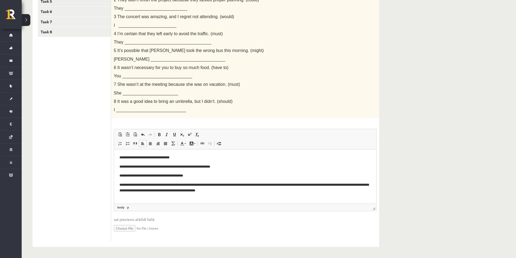
click at [190, 182] on p "**********" at bounding box center [244, 187] width 251 height 11
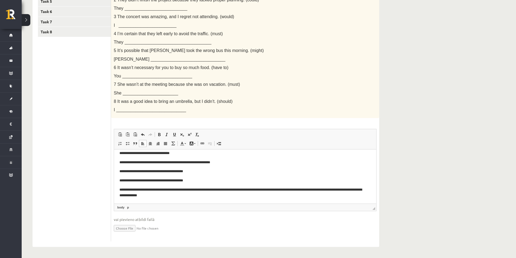
scroll to position [5, 0]
click at [200, 189] on p "**********" at bounding box center [242, 192] width 247 height 11
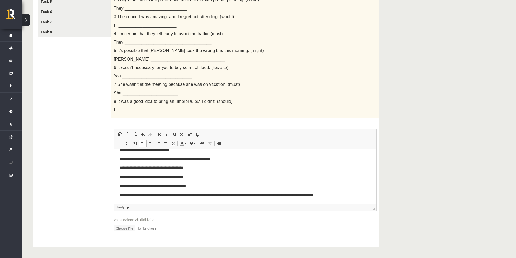
scroll to position [8, 0]
click at [178, 196] on p "**********" at bounding box center [242, 196] width 247 height 6
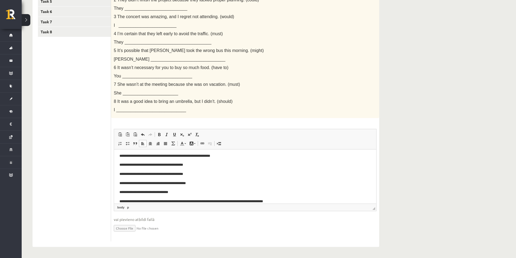
scroll to position [17, 0]
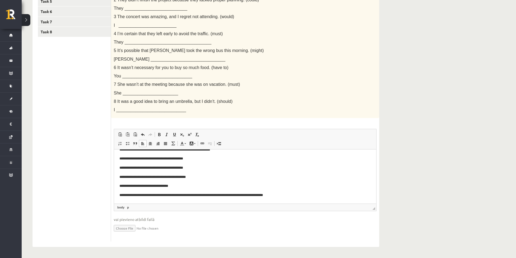
click at [236, 194] on p "**********" at bounding box center [242, 196] width 247 height 6
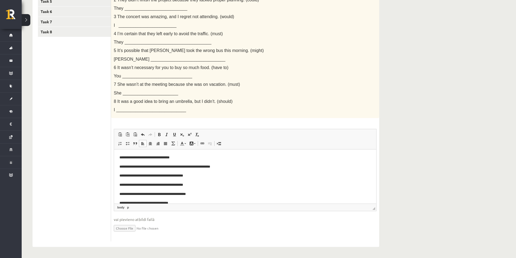
click at [124, 161] on body "**********" at bounding box center [244, 190] width 251 height 70
click at [125, 161] on body "**********" at bounding box center [244, 190] width 251 height 70
click at [117, 164] on html "**********" at bounding box center [245, 190] width 262 height 80
click at [119, 159] on html "**********" at bounding box center [245, 190] width 262 height 80
click at [121, 167] on p "**********" at bounding box center [242, 167] width 247 height 6
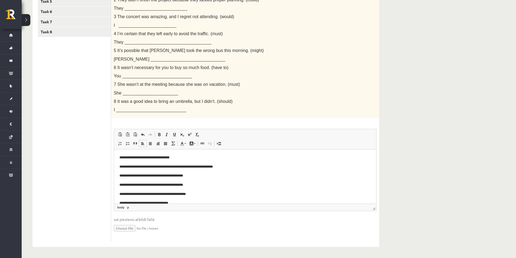
click at [118, 159] on html "**********" at bounding box center [245, 190] width 262 height 80
click at [119, 177] on html "**********" at bounding box center [245, 190] width 262 height 80
click at [118, 183] on html "**********" at bounding box center [245, 190] width 262 height 80
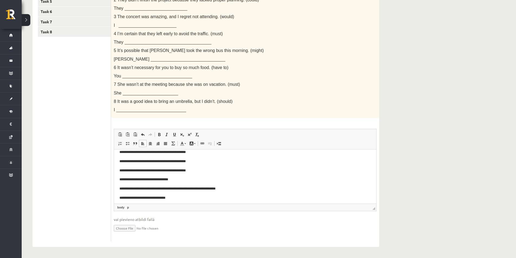
scroll to position [26, 0]
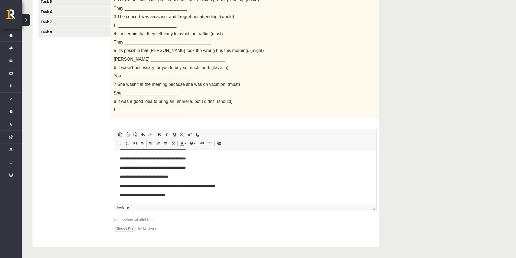
click at [119, 168] on html "**********" at bounding box center [245, 163] width 262 height 80
click at [119, 176] on html "**********" at bounding box center [245, 163] width 262 height 80
click at [116, 186] on html "**********" at bounding box center [245, 163] width 262 height 80
click at [123, 179] on p "**********" at bounding box center [242, 177] width 247 height 6
click at [119, 189] on html "**********" at bounding box center [245, 163] width 262 height 80
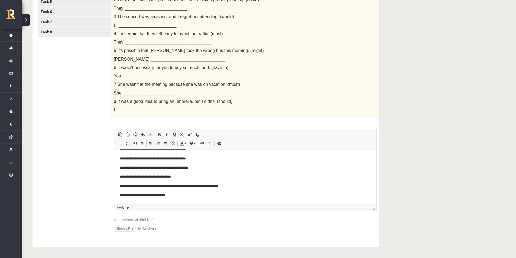
click at [118, 195] on html "**********" at bounding box center [245, 163] width 262 height 80
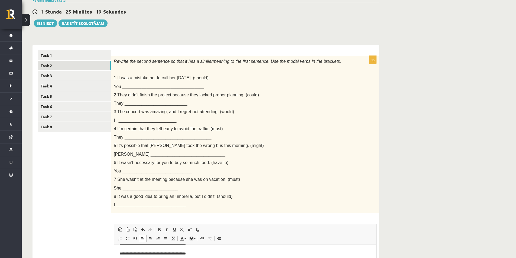
scroll to position [0, 0]
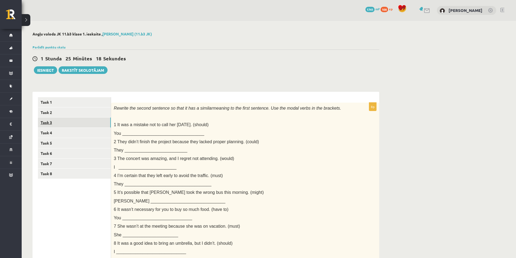
click at [80, 123] on link "Task 3" at bounding box center [74, 123] width 73 height 10
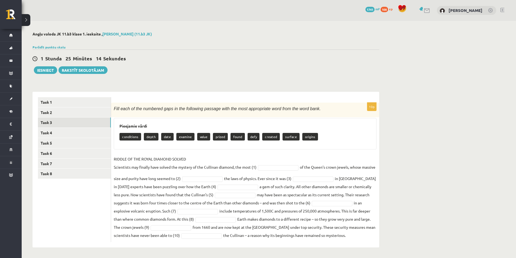
drag, startPoint x: 114, startPoint y: 107, endPoint x: 379, endPoint y: 237, distance: 294.8
click at [379, 237] on div "10p Fill each of the numbered gaps in the following passage with the most appro…" at bounding box center [245, 173] width 268 height 140
copy div "Fill each of the numbered gaps in the following passage with the most appropria…"
click at [272, 157] on fieldset "RIDDLE OF THE ROYAL DIAMOND SOLVED Scientists may finally have solved the myste…" at bounding box center [245, 197] width 263 height 85
type input "*"
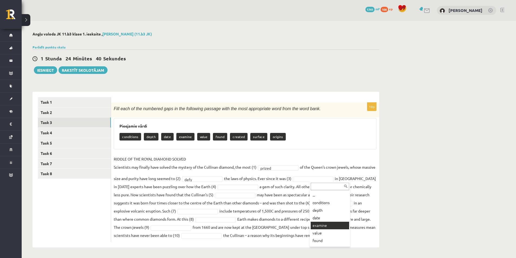
scroll to position [22, 0]
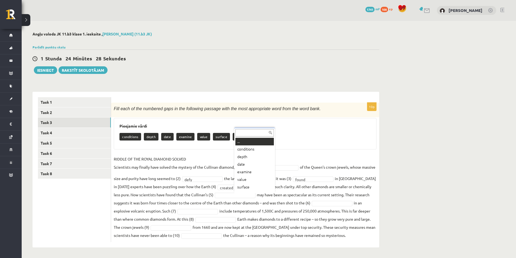
drag, startPoint x: 247, startPoint y: 196, endPoint x: 249, endPoint y: 201, distance: 5.3
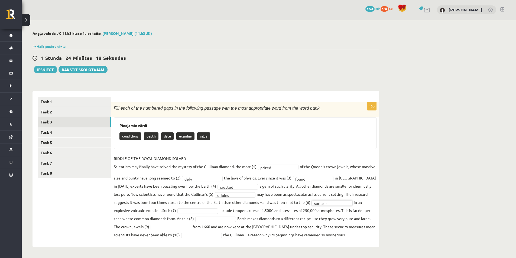
scroll to position [1, 0]
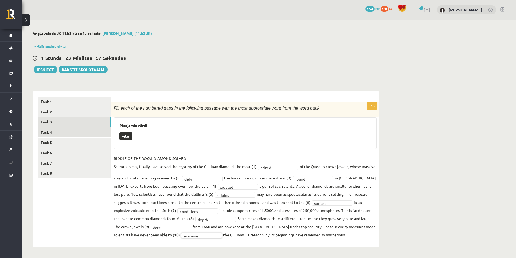
click at [70, 130] on link "Task 4" at bounding box center [74, 132] width 73 height 10
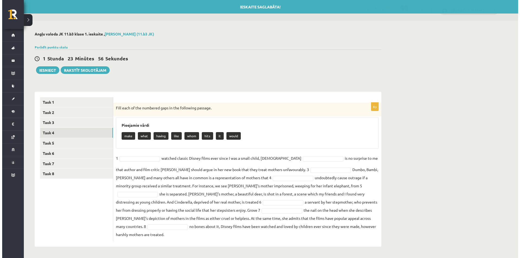
scroll to position [0, 0]
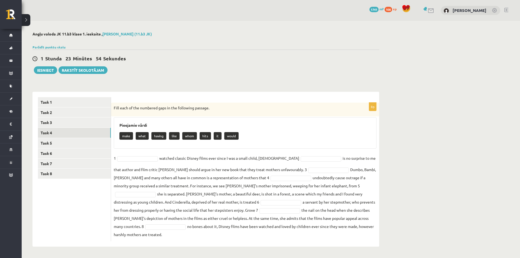
drag, startPoint x: 112, startPoint y: 106, endPoint x: 373, endPoint y: 228, distance: 288.5
click at [373, 228] on div "8p Fill each of the numbered gaps in the following passage. Pieejamie vārdi mak…" at bounding box center [245, 172] width 268 height 139
copy div "Fill each of the numbered gaps in the following passage. Pieejamie vārdi make w…"
click at [267, 133] on div "make what having like whom hits it would" at bounding box center [244, 136] width 251 height 13
drag, startPoint x: 113, startPoint y: 107, endPoint x: 345, endPoint y: 228, distance: 261.4
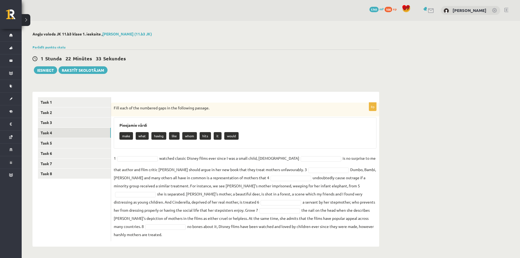
click at [345, 228] on div "8p Fill each of the numbered gaps in the following passage. Pieejamie vārdi mak…" at bounding box center [245, 172] width 268 height 139
copy div "Fill each of the numbered gaps in the following passage. Pieejamie vārdi make w…"
drag, startPoint x: 248, startPoint y: 135, endPoint x: 235, endPoint y: 116, distance: 23.7
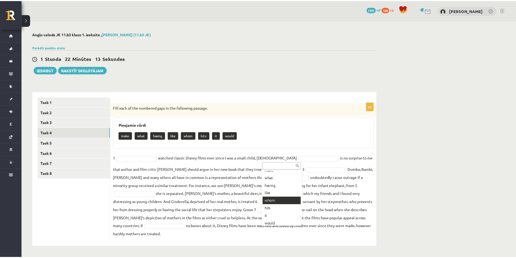
scroll to position [14, 0]
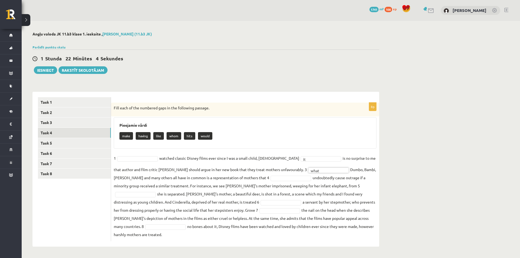
click at [253, 183] on fieldset "1 watched classic Disney films ever since I was a small child, 2 it ** is no su…" at bounding box center [245, 196] width 263 height 85
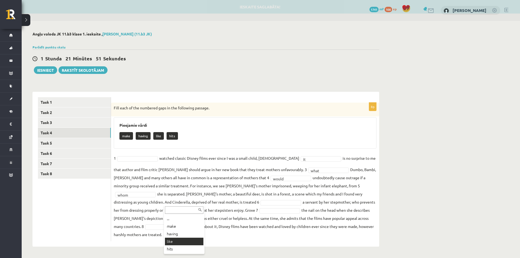
drag, startPoint x: 180, startPoint y: 242, endPoint x: 180, endPoint y: 238, distance: 4.1
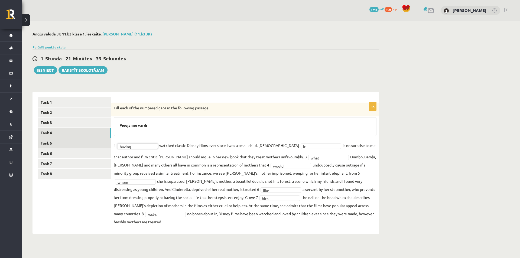
click at [83, 143] on link "Task 5" at bounding box center [74, 143] width 73 height 10
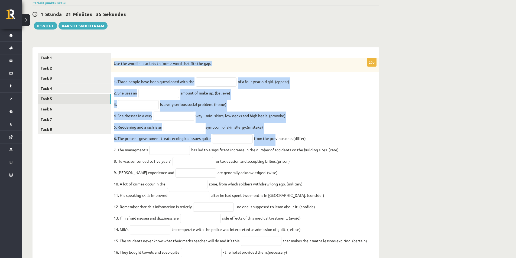
scroll to position [122, 0]
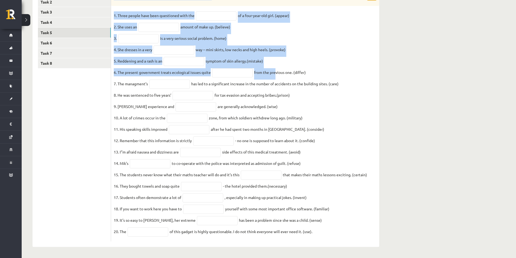
drag, startPoint x: 114, startPoint y: 105, endPoint x: 324, endPoint y: 233, distance: 245.3
click at [322, 235] on div "20p Use the word in brackets to form a word that fits the gap. 1. Three people …" at bounding box center [245, 117] width 268 height 250
copy div "Use the word in brackets to form a word that fits the gap. 1. Three people have…"
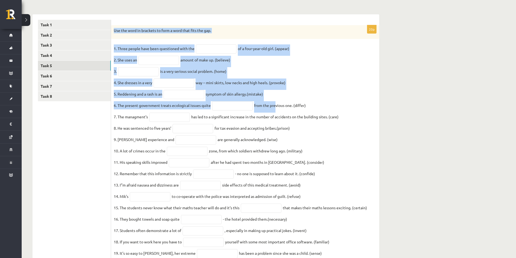
scroll to position [67, 0]
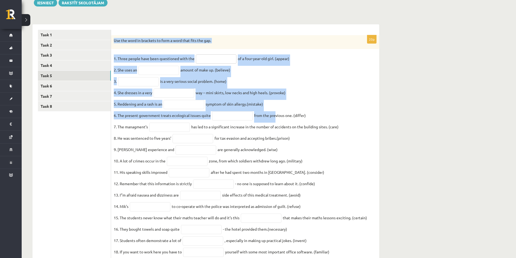
click at [203, 57] on input "text" at bounding box center [216, 58] width 41 height 9
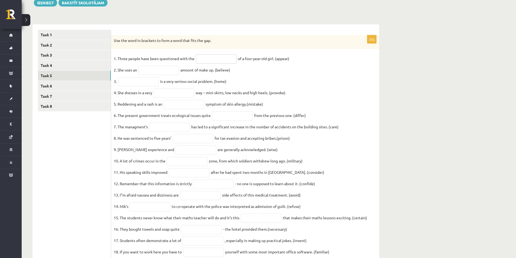
paste input "**********"
type input "**********"
click at [156, 70] on input "text" at bounding box center [158, 70] width 41 height 9
paste input "**********"
type input "**********"
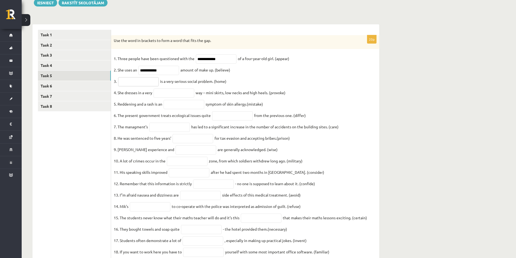
click at [142, 81] on input "text" at bounding box center [138, 81] width 41 height 9
paste input "**********"
type input "**********"
click at [193, 98] on input "text" at bounding box center [174, 93] width 41 height 9
paste input "**********"
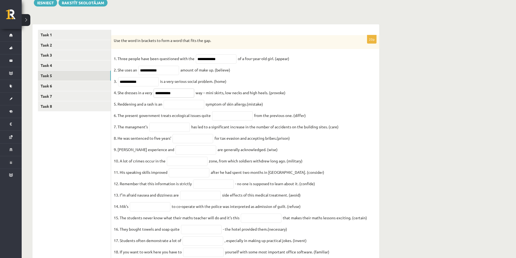
type input "**********"
click at [175, 109] on input "text" at bounding box center [184, 104] width 41 height 9
paste input "**********"
type input "**********"
click at [245, 118] on input "text" at bounding box center [232, 115] width 41 height 9
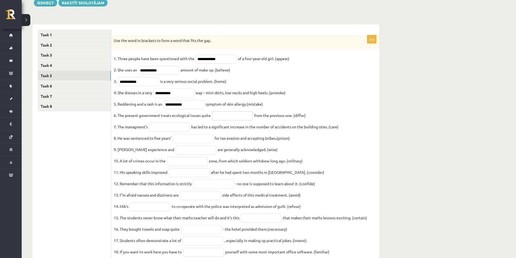
paste input "**********"
type input "**********"
click at [168, 131] on input "text" at bounding box center [169, 127] width 41 height 9
paste input "**********"
type input "**********"
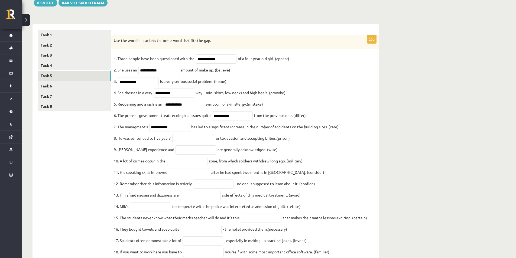
click at [185, 141] on input "text" at bounding box center [193, 138] width 41 height 9
paste input "**********"
type input "**********"
click at [181, 154] on input "text" at bounding box center [196, 150] width 41 height 9
paste input "******"
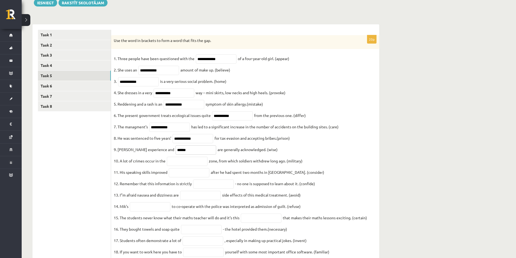
type input "******"
click at [189, 165] on input "text" at bounding box center [187, 161] width 41 height 9
paste input "**********"
type input "**********"
click at [185, 175] on input "text" at bounding box center [189, 172] width 41 height 9
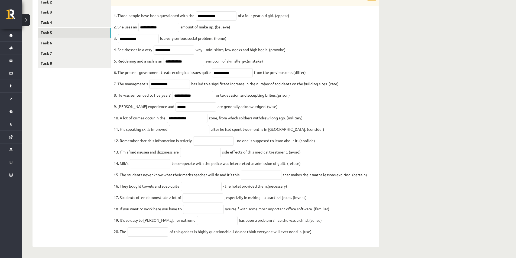
scroll to position [122, 0]
paste input "**********"
type input "**********"
click at [228, 138] on input "text" at bounding box center [213, 141] width 41 height 9
paste input "**********"
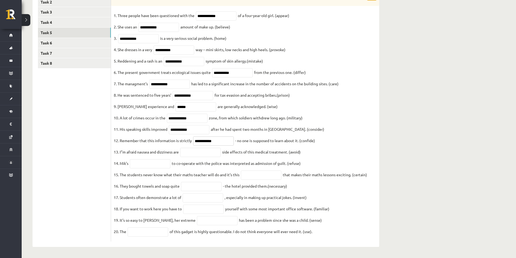
type input "**********"
click at [207, 152] on input "text" at bounding box center [200, 152] width 41 height 9
paste input "**********"
type input "**********"
click at [146, 159] on input "text" at bounding box center [150, 163] width 41 height 9
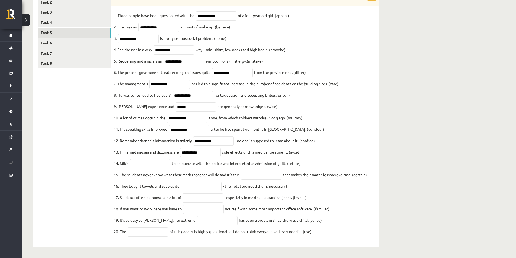
paste input "*******"
type input "*******"
click at [254, 173] on input "text" at bounding box center [261, 175] width 41 height 9
paste input "**********"
type input "**********"
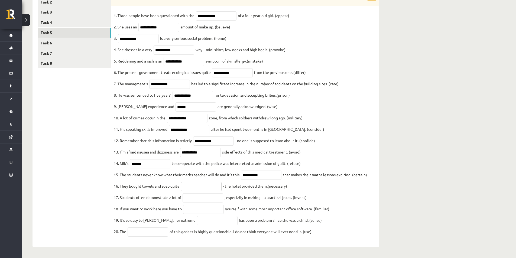
click at [204, 182] on input "text" at bounding box center [201, 186] width 41 height 9
paste input "**********"
type input "**********"
click at [207, 196] on input "text" at bounding box center [203, 197] width 41 height 9
paste input "*********"
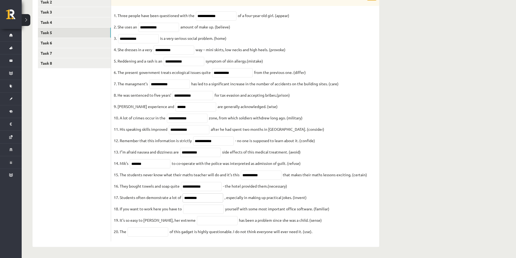
type input "*********"
click at [212, 211] on input "text" at bounding box center [203, 209] width 41 height 9
paste input "**********"
type input "**********"
click at [205, 222] on input "text" at bounding box center [217, 220] width 41 height 9
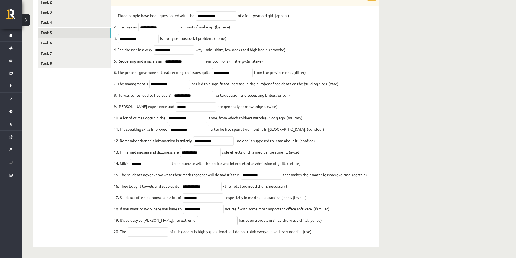
paste input "**********"
type input "**********"
click at [138, 231] on input "text" at bounding box center [148, 232] width 41 height 9
paste input "**********"
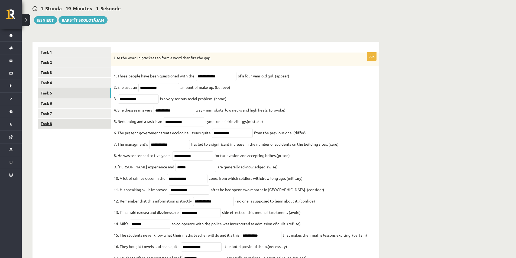
scroll to position [40, 0]
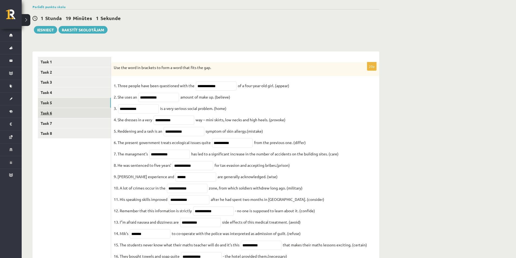
type input "**********"
click at [52, 112] on link "Task 6" at bounding box center [74, 113] width 73 height 10
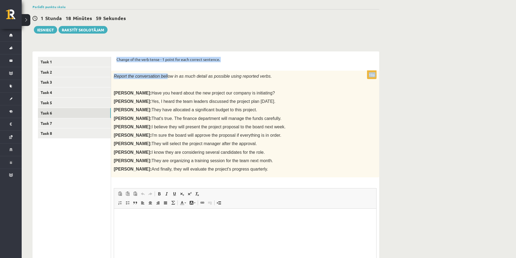
scroll to position [0, 0]
drag, startPoint x: 114, startPoint y: 58, endPoint x: 235, endPoint y: 166, distance: 162.2
click at [235, 166] on div "Change of the verb tense - 1 point for each correct sentence. 10p Report the co…" at bounding box center [245, 178] width 268 height 255
copy form "Change of the verb tense - 1 point for each correct sentence. 10p Report the co…"
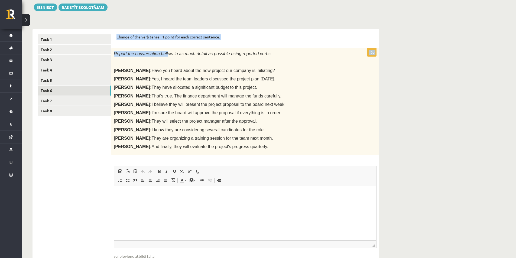
scroll to position [67, 0]
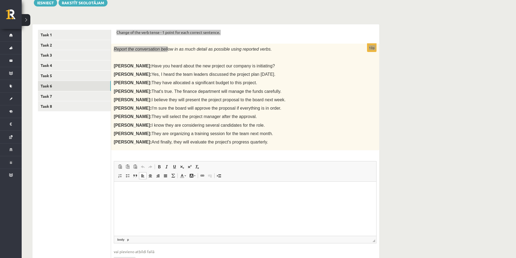
click at [170, 198] on html at bounding box center [245, 190] width 262 height 17
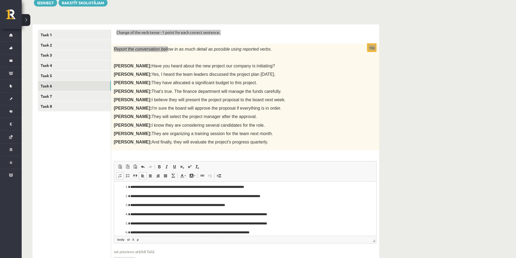
scroll to position [0, 0]
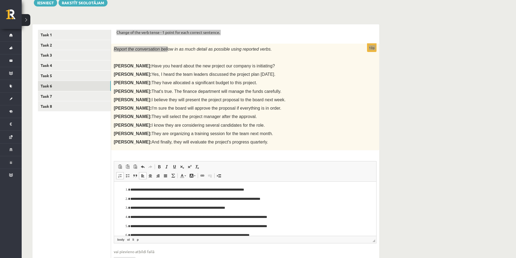
click at [143, 178] on span at bounding box center [143, 176] width 4 height 4
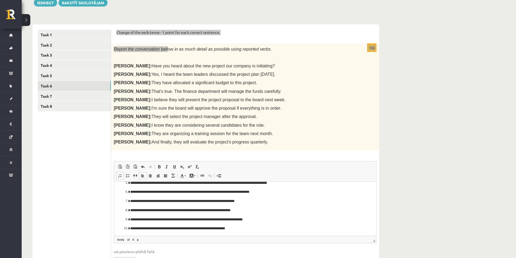
scroll to position [45, 0]
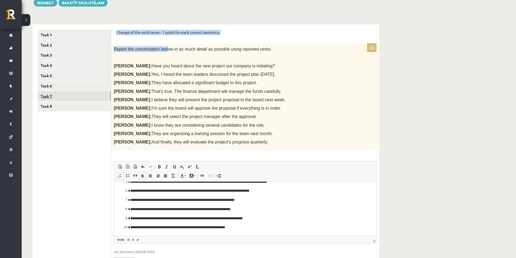
click at [56, 101] on link "Task 7" at bounding box center [74, 96] width 73 height 10
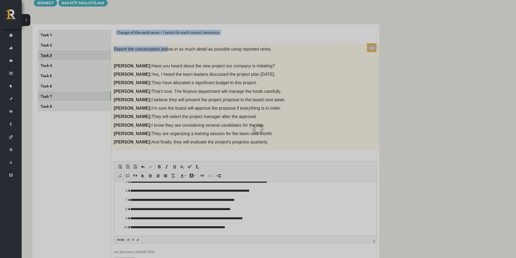
scroll to position [37, 0]
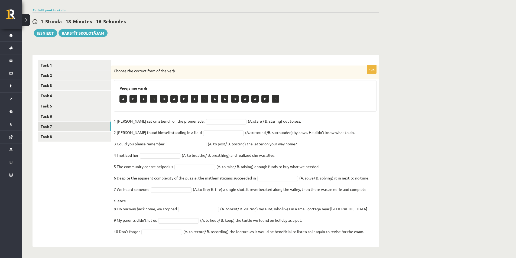
drag, startPoint x: 113, startPoint y: 70, endPoint x: 370, endPoint y: 234, distance: 304.5
click at [370, 234] on div "10p Choose the correct form of the verb. Pieejamie vārdi A B A B B A B A B A A …" at bounding box center [245, 154] width 268 height 176
copy div "Choose the correct form of the verb. Pieejamie vārdi A B A B B A B A B A A B A …"
click at [180, 135] on fieldset "1 Jill sat on a bench on the promenade, B * (A. stare / B. staring) out to sea.…" at bounding box center [245, 178] width 263 height 122
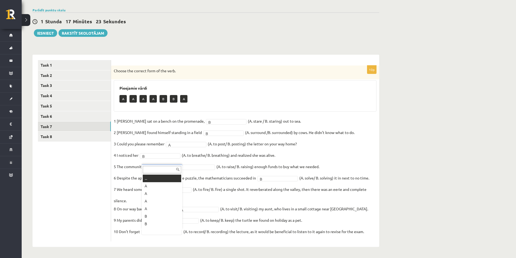
scroll to position [7, 0]
click at [76, 139] on link "Task 8" at bounding box center [74, 137] width 73 height 10
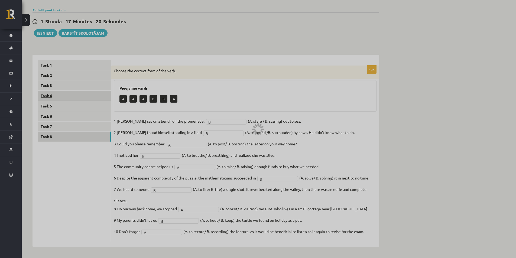
scroll to position [2, 0]
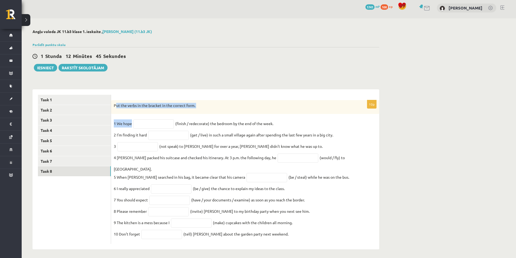
drag, startPoint x: 117, startPoint y: 103, endPoint x: 137, endPoint y: 119, distance: 25.9
click at [137, 119] on div "10p Put the verbs in the bracket in the correct form. 1 We hope (finish / redec…" at bounding box center [245, 172] width 268 height 144
click at [120, 105] on p "Put the verbs in the bracket in the correct form." at bounding box center [232, 105] width 236 height 5
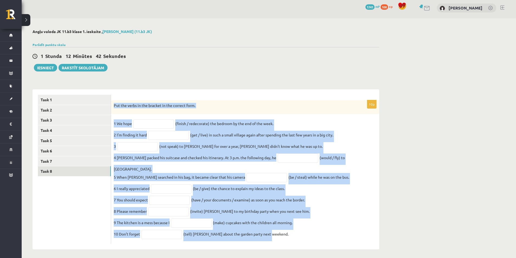
drag, startPoint x: 113, startPoint y: 105, endPoint x: 273, endPoint y: 236, distance: 206.5
click at [273, 236] on div "10p Put the verbs in the bracket in the correct form. 1 We hope (finish / redec…" at bounding box center [245, 172] width 268 height 144
copy div "Put the verbs in the bracket in the correct form. 1 We hope (finish / redecorat…"
click at [157, 128] on input "text" at bounding box center [153, 123] width 41 height 9
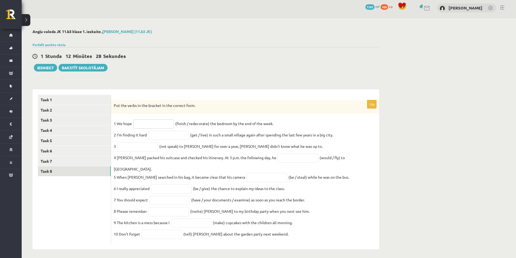
paste input "**********"
type input "**********"
click at [165, 138] on input "text" at bounding box center [168, 135] width 41 height 9
paste input "**********"
type input "**********"
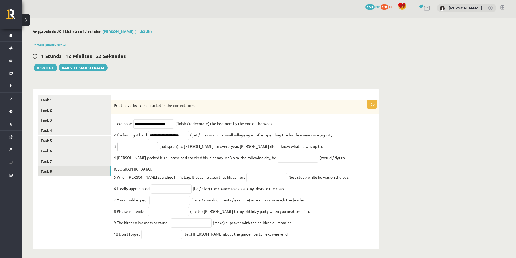
click at [155, 149] on input "text" at bounding box center [137, 146] width 41 height 9
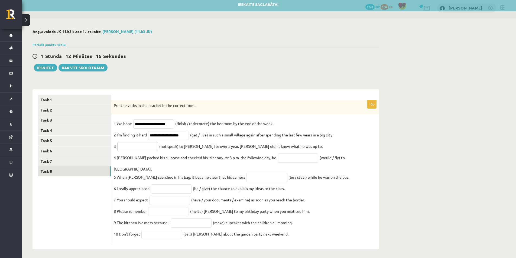
paste input "**********"
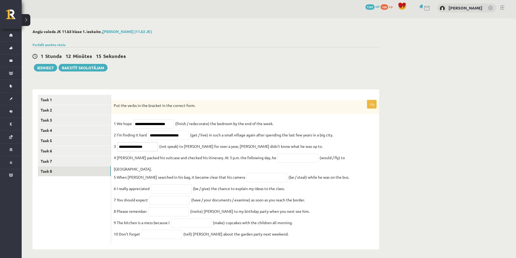
type input "**********"
click at [278, 162] on input "text" at bounding box center [298, 158] width 41 height 9
click at [289, 162] on input "text" at bounding box center [298, 158] width 41 height 9
paste input "**********"
type input "**********"
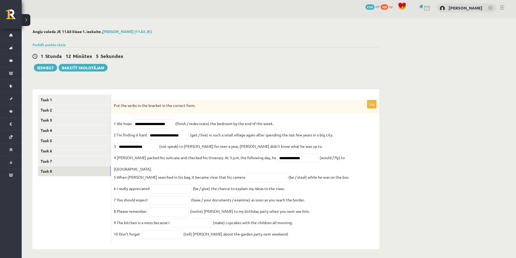
click at [256, 167] on fieldset "**********" at bounding box center [245, 180] width 263 height 122
click at [256, 173] on input "text" at bounding box center [267, 177] width 41 height 9
paste input "**********"
type input "**********"
click at [175, 187] on input "text" at bounding box center [171, 189] width 41 height 9
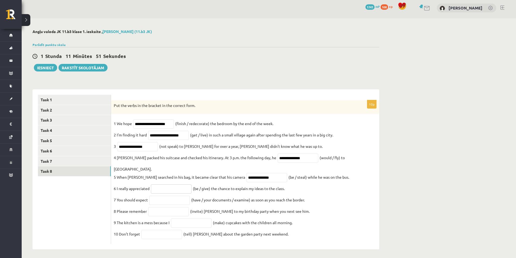
paste input "**********"
type input "**********"
drag, startPoint x: 164, startPoint y: 198, endPoint x: 164, endPoint y: 195, distance: 3.0
click at [164, 198] on input "text" at bounding box center [169, 200] width 41 height 9
paste input "**********"
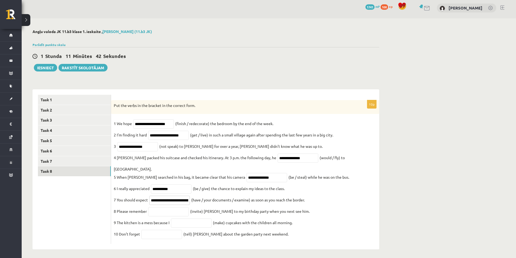
scroll to position [0, 22]
type input "**********"
click at [179, 209] on input "text" at bounding box center [168, 211] width 41 height 9
paste input "*********"
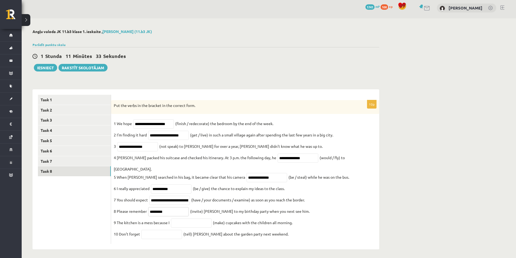
type input "*********"
click at [187, 225] on fieldset "**********" at bounding box center [245, 180] width 263 height 122
click at [188, 223] on input "text" at bounding box center [191, 223] width 41 height 9
paste input "**********"
type input "**********"
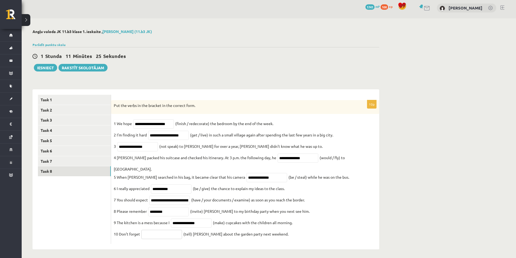
drag, startPoint x: 174, startPoint y: 231, endPoint x: 169, endPoint y: 227, distance: 6.7
click at [174, 231] on input "text" at bounding box center [161, 234] width 41 height 9
paste input "*******"
type input "*******"
click at [50, 160] on link "Task 7" at bounding box center [74, 161] width 73 height 10
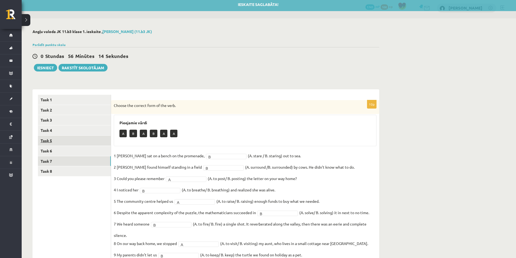
click at [72, 146] on link "Task 5" at bounding box center [74, 141] width 73 height 10
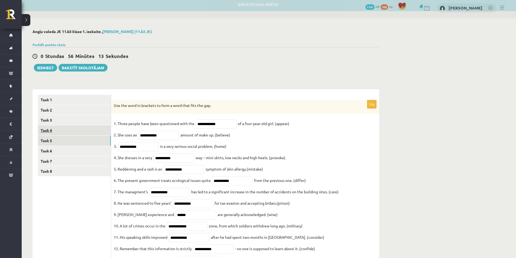
click at [78, 127] on link "Task 4" at bounding box center [74, 130] width 73 height 10
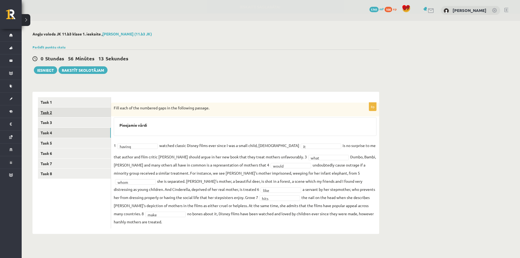
click at [80, 116] on link "Task 2" at bounding box center [74, 113] width 73 height 10
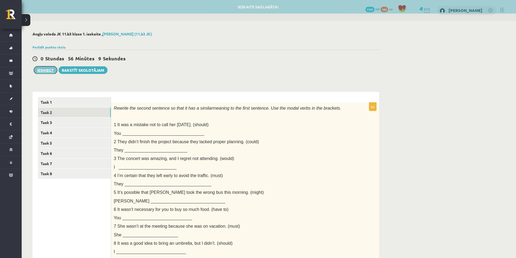
click at [42, 70] on button "Iesniegt" at bounding box center [45, 70] width 23 height 8
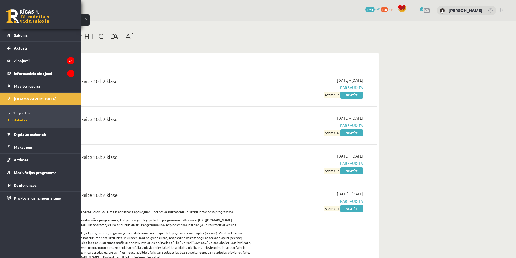
click at [15, 118] on span "Izlabotās" at bounding box center [17, 120] width 20 height 4
click at [20, 112] on span "Neizpildītās" at bounding box center [18, 113] width 23 height 4
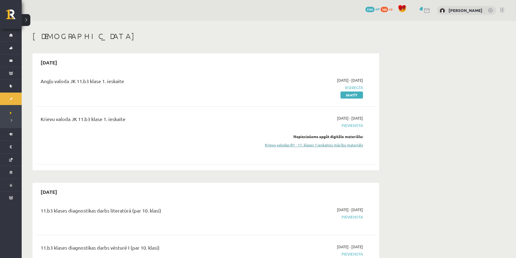
click at [332, 143] on link "Krievu valodas B1 - 11. klases 1.ieskaites mācību materiāls" at bounding box center [312, 145] width 102 height 6
click at [282, 143] on link "Krievu valodas B1 - 11. klases 1.ieskaites mācību materiāls" at bounding box center [312, 145] width 102 height 6
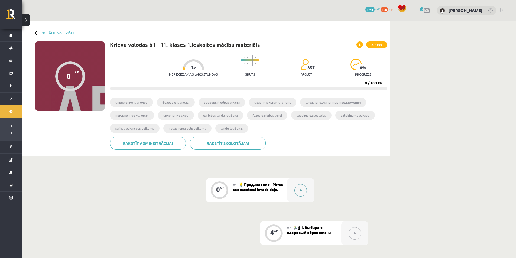
click at [296, 186] on button at bounding box center [301, 190] width 12 height 12
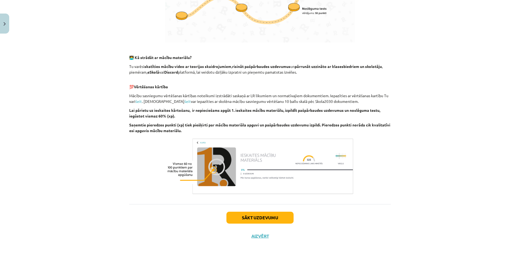
scroll to position [295, 0]
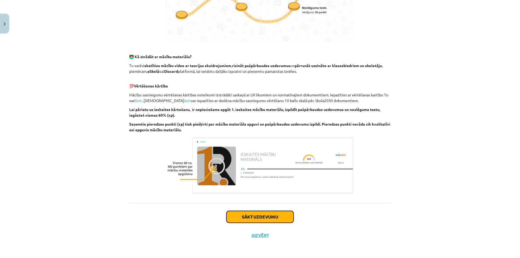
click at [268, 212] on button "Sākt uzdevumu" at bounding box center [260, 217] width 67 height 12
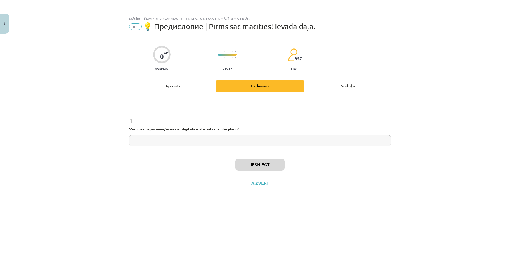
click at [172, 137] on input "text" at bounding box center [260, 140] width 262 height 11
type input "*"
click at [249, 165] on button "Iesniegt" at bounding box center [259, 165] width 49 height 12
click at [261, 185] on button "Nākamā nodarbība" at bounding box center [260, 186] width 53 height 12
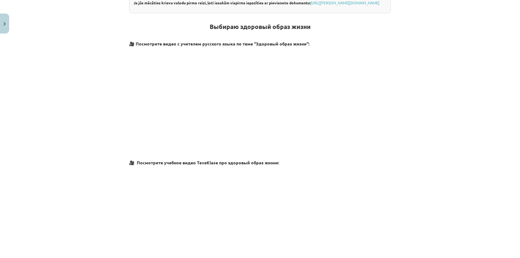
scroll to position [298, 0]
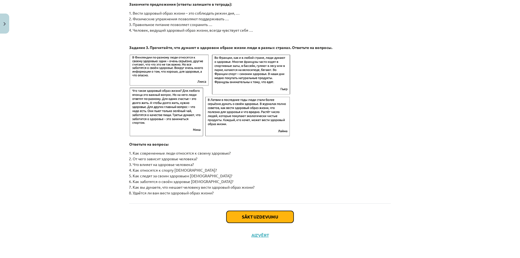
click at [261, 215] on button "Sākt uzdevumu" at bounding box center [260, 217] width 67 height 12
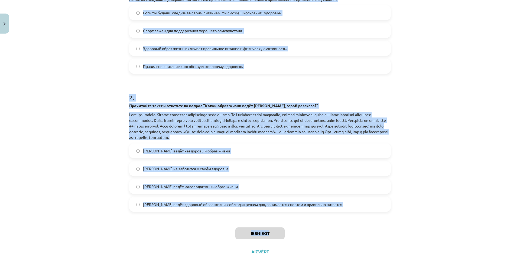
scroll to position [146, 0]
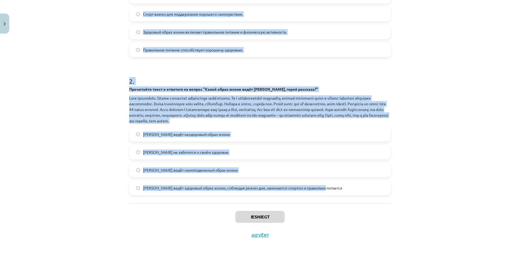
drag, startPoint x: 120, startPoint y: 54, endPoint x: 350, endPoint y: 180, distance: 262.3
click at [350, 180] on div "Mācību tēma: Krievu valodas b1 - 11. klases 1.ieskaites mācību materiāls #2 🏃‍♂…" at bounding box center [260, 129] width 520 height 258
copy form "1 . Lorem ip dolorsita consectetur adipisci elitsedd eiusmodtemporincid utlabor…"
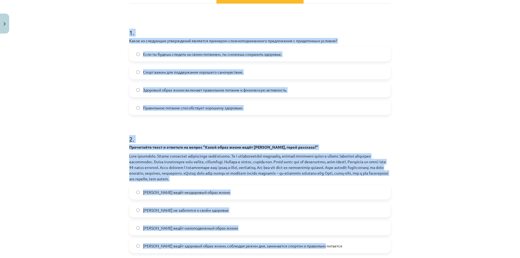
scroll to position [65, 0]
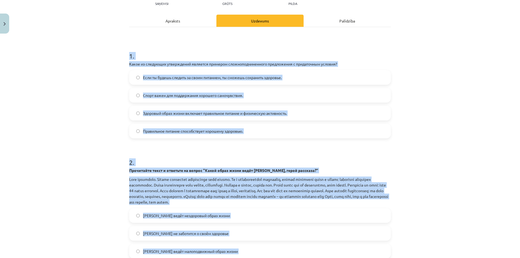
click at [105, 111] on div "Mācību tēma: Krievu valodas b1 - 11. klases 1.ieskaites mācību materiāls #2 🏃‍♂…" at bounding box center [260, 129] width 520 height 258
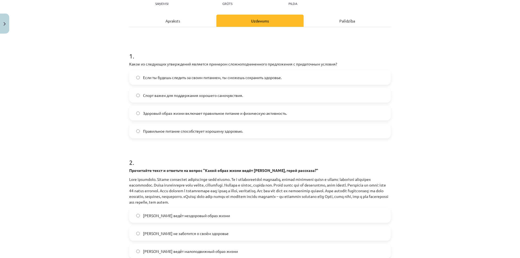
click at [165, 81] on label "Если ты будешь следить за своим питанием, ты сможешь сохранить здоровье." at bounding box center [260, 78] width 261 height 14
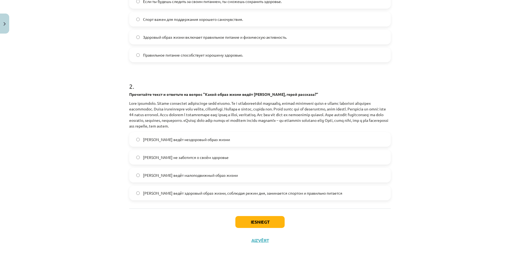
scroll to position [146, 0]
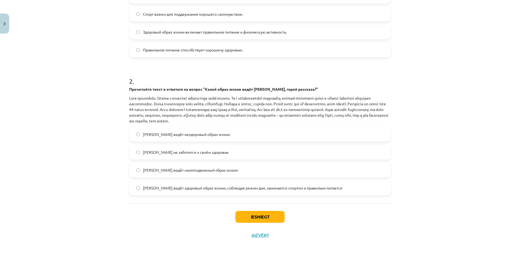
click at [202, 189] on span "[PERSON_NAME] ведёт здоровый образ жизни, соблюдая режим дня, занимается спорто…" at bounding box center [242, 188] width 199 height 6
click at [269, 212] on button "Iesniegt" at bounding box center [259, 217] width 49 height 12
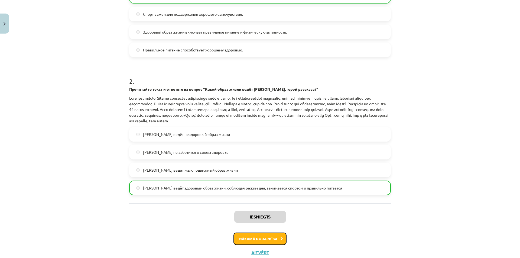
click at [269, 234] on button "Nākamā nodarbība" at bounding box center [260, 239] width 53 height 12
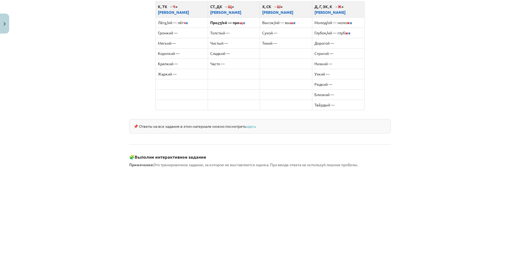
scroll to position [429, 0]
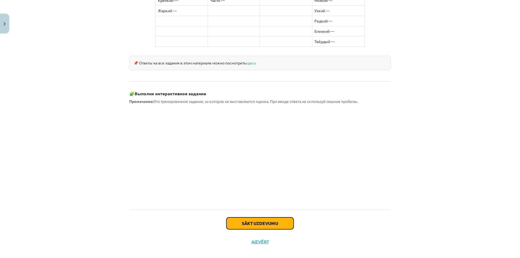
click at [255, 218] on button "Sākt uzdevumu" at bounding box center [260, 224] width 67 height 12
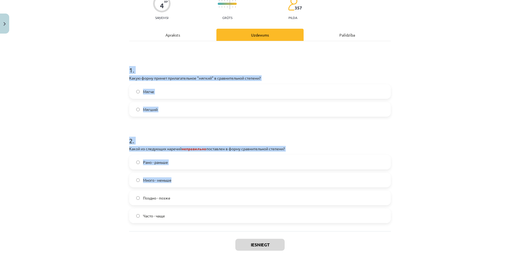
scroll to position [88, 0]
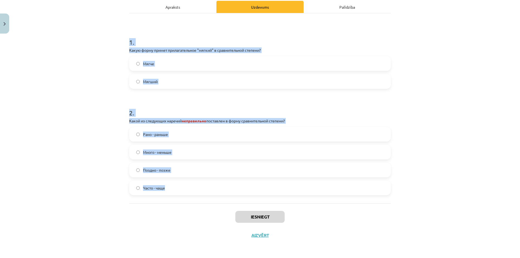
drag, startPoint x: 128, startPoint y: 116, endPoint x: 242, endPoint y: 180, distance: 130.5
click at [242, 180] on form "1 . Какую форму примет прилагательное "мягкий" в сравнительной степени? Мягче М…" at bounding box center [260, 112] width 262 height 166
copy form "1 . Какую форму примет прилагательное "мягкий" в сравнительной степени? Мягче М…"
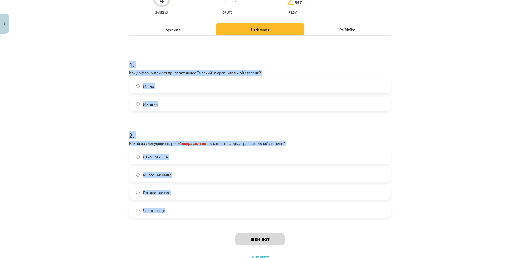
scroll to position [60, 0]
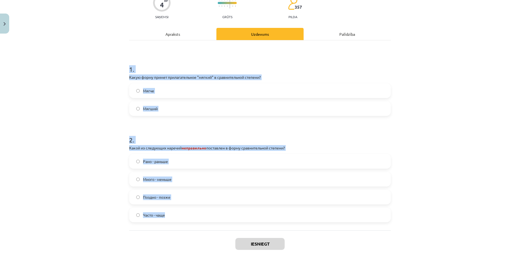
click at [176, 93] on label "Мягче" at bounding box center [260, 91] width 261 height 14
click at [103, 153] on div "Mācību tēma: Krievu valodas b1 - 11. klases 1.ieskaites mācību materiāls #3 📖 §…" at bounding box center [260, 129] width 520 height 258
click at [120, 164] on div "Mācību tēma: Krievu valodas b1 - 11. klases 1.ieskaites mācību materiāls #3 📖 §…" at bounding box center [260, 129] width 520 height 258
click at [129, 170] on div "Рано - раньше Много - меньше Поздно - позже Часто - чаще" at bounding box center [260, 188] width 262 height 68
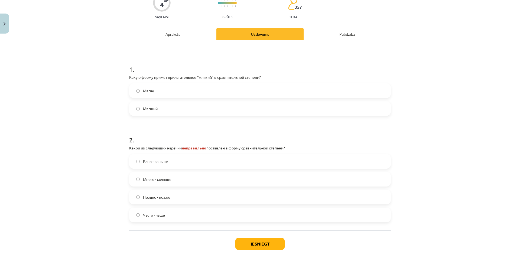
click at [185, 182] on label "Много - меньше" at bounding box center [260, 180] width 261 height 14
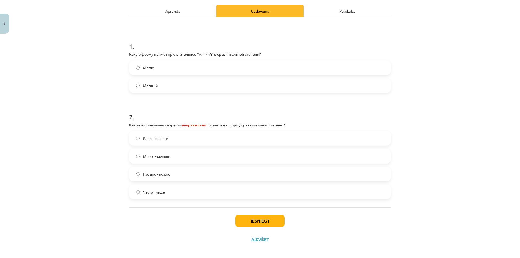
scroll to position [88, 0]
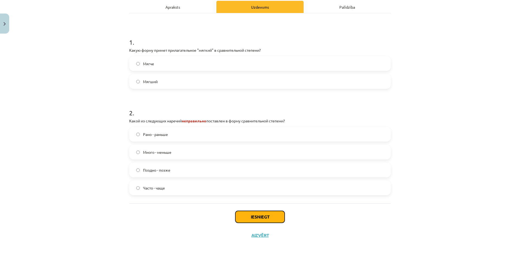
click at [245, 212] on button "Iesniegt" at bounding box center [259, 217] width 49 height 12
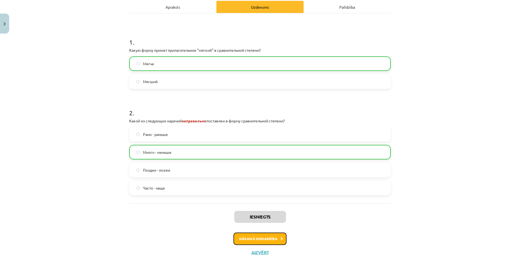
click at [268, 240] on button "Nākamā nodarbība" at bounding box center [260, 239] width 53 height 12
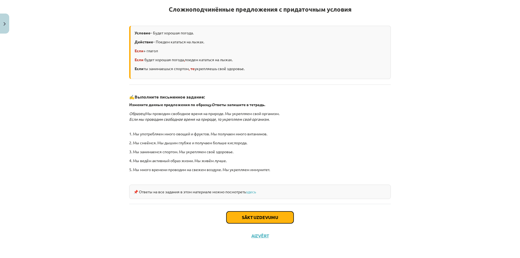
click at [261, 218] on button "Sākt uzdevumu" at bounding box center [260, 218] width 67 height 12
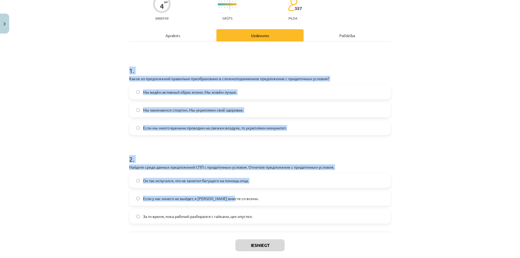
scroll to position [79, 0]
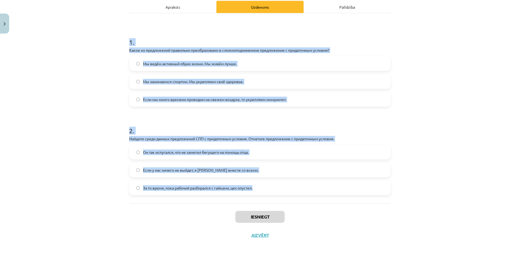
drag, startPoint x: 126, startPoint y: 109, endPoint x: 253, endPoint y: 188, distance: 149.8
click at [253, 188] on div "4 XP Saņemsi Grūts 357 pilda Apraksts Uzdevums Palīdzība 1 . Какое из предложен…" at bounding box center [260, 101] width 268 height 288
copy form "1 . Какое из предложений правильно преобразовано в сложноподчиненное предложени…"
click at [109, 115] on div "Mācību tēma: Krievu valodas b1 - 11. klases 1.ieskaites mācību materiāls #4 📖 §…" at bounding box center [260, 129] width 520 height 258
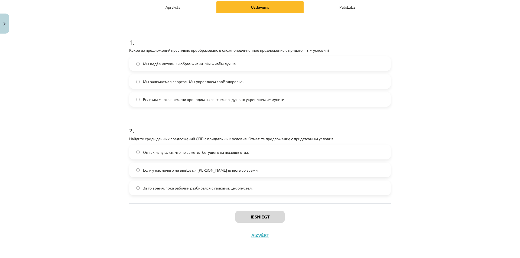
click at [152, 98] on span "Если мы много времени проводим на свежем воздухе, то укрепляем иммунитет." at bounding box center [214, 100] width 143 height 6
click at [177, 169] on span "Если у нас ничего не выйдет, я уеду вместе со всеми." at bounding box center [200, 170] width 115 height 6
click at [246, 214] on button "Iesniegt" at bounding box center [259, 217] width 49 height 12
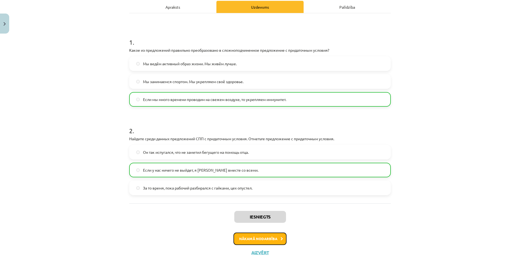
click at [254, 244] on button "Nākamā nodarbība" at bounding box center [260, 239] width 53 height 12
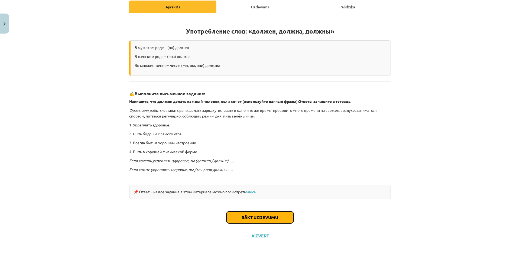
click at [245, 216] on button "Sākt uzdevumu" at bounding box center [260, 218] width 67 height 12
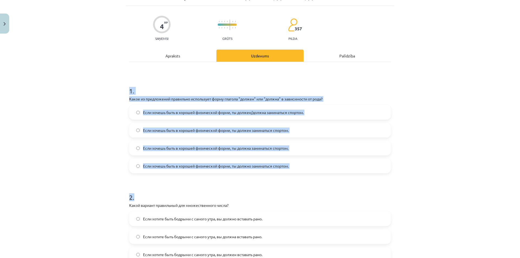
scroll to position [115, 0]
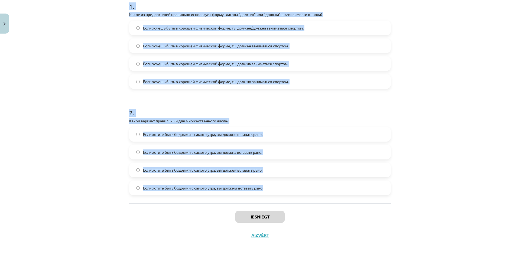
drag, startPoint x: 130, startPoint y: 108, endPoint x: 270, endPoint y: 186, distance: 159.7
click at [270, 186] on div "Mācību tēma: Krievu valodas b1 - 11. klases 1.ieskaites mācību materiāls #5 📖 §…" at bounding box center [260, 129] width 520 height 258
copy form "1 . Какое из предложений правильно использует форму глагола "должен" или "должн…"
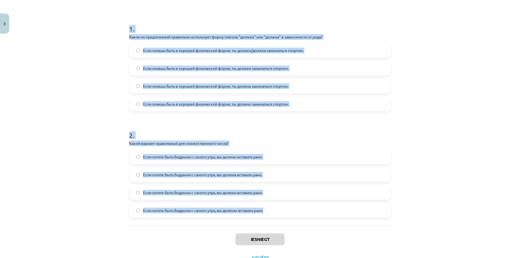
scroll to position [88, 0]
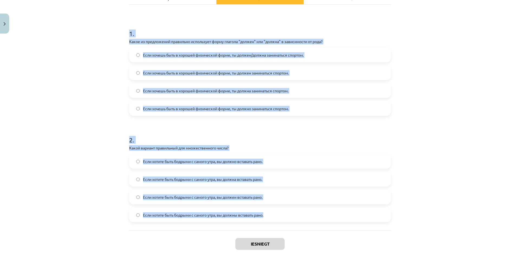
click at [108, 114] on div "Mācību tēma: Krievu valodas b1 - 11. klases 1.ieskaites mācību materiāls #5 📖 §…" at bounding box center [260, 129] width 520 height 258
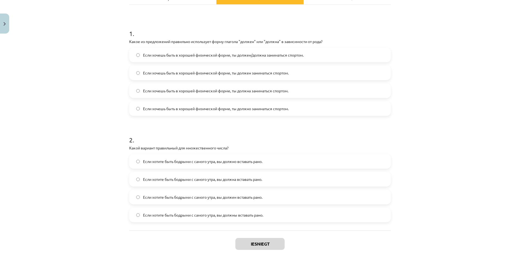
click at [191, 57] on span "Если хочешь быть в хорошей физической форме, ты должен/должна заниматься спорто…" at bounding box center [223, 55] width 161 height 6
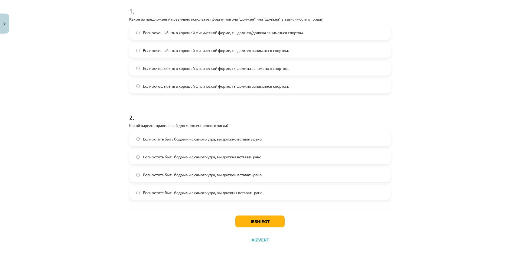
scroll to position [115, 0]
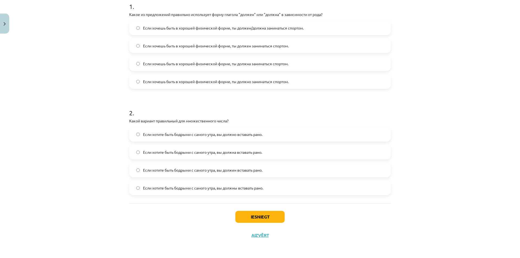
click at [210, 150] on span "Если хотите быть бодрыми с самого утра, вы должна вставать рано." at bounding box center [202, 153] width 119 height 6
click at [265, 222] on button "Iesniegt" at bounding box center [259, 217] width 49 height 12
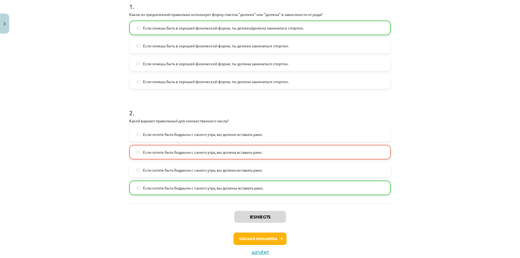
click at [173, 188] on span "Если хотите быть бодрыми с самого утра, вы должны вставать рано." at bounding box center [203, 188] width 120 height 6
click at [432, 68] on div "Mācību tēma: Krievu valodas b1 - 11. klases 1.ieskaites mācību materiāls #5 📖 §…" at bounding box center [260, 129] width 520 height 258
click at [244, 238] on font "Следующий урок" at bounding box center [258, 239] width 36 height 5
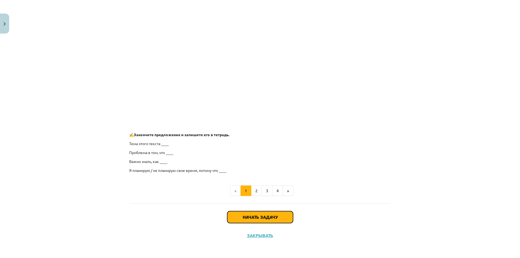
click at [251, 215] on font "Начать задачу" at bounding box center [260, 217] width 35 height 6
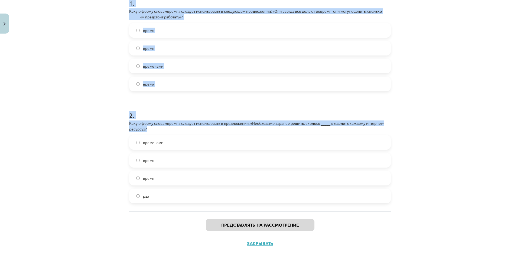
scroll to position [126, 0]
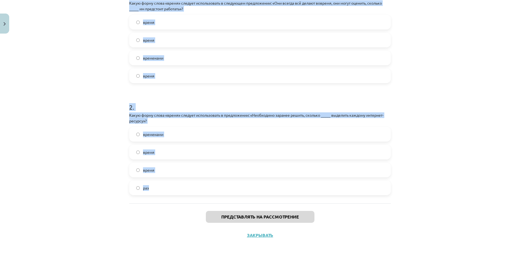
drag, startPoint x: 125, startPoint y: 29, endPoint x: 244, endPoint y: 190, distance: 199.9
click at [244, 190] on div "4 XP Вы получите Трудный 357 выполняет Описание Задача Помощь 1 . Какую форму с…" at bounding box center [260, 77] width 268 height 335
copy form "1 . Какую форму слова «время» следует использовать в следующем предложении: «Он…"
click at [451, 91] on div "Учебная тема: Русский язык b1 - 11 класс, 1-й тест, учебный материал #6 ⏳ § 5. …" at bounding box center [260, 129] width 520 height 258
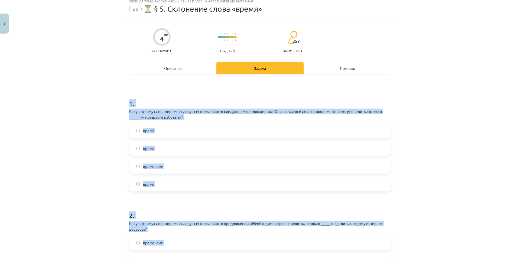
scroll to position [0, 0]
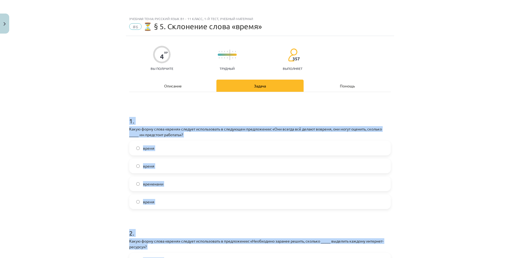
click at [113, 137] on div "Учебная тема: Русский язык b1 - 11 класс, 1-й тест, учебный материал #6 ⏳ § 5. …" at bounding box center [260, 129] width 520 height 258
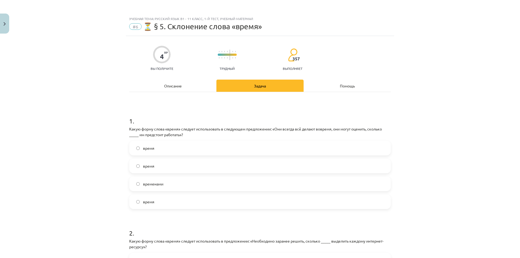
drag, startPoint x: 59, startPoint y: 0, endPoint x: 441, endPoint y: 99, distance: 394.1
click at [441, 99] on div "Учебная тема: Русский язык b1 - 11 класс, 1-й тест, учебный материал #6 ⏳ § 5. …" at bounding box center [260, 129] width 520 height 258
drag, startPoint x: 441, startPoint y: 99, endPoint x: 213, endPoint y: 137, distance: 230.7
click at [214, 138] on div "1 . Какую форму слова «время» следует использовать в следующем предложении: «Он…" at bounding box center [260, 158] width 262 height 101
drag, startPoint x: 453, startPoint y: 119, endPoint x: 344, endPoint y: 130, distance: 109.5
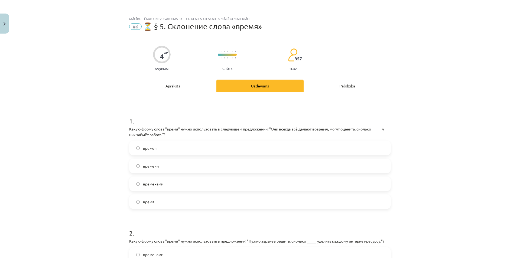
click at [453, 119] on div "Mācību tēma: Krievu valodas b1 - 11. klases 1.ieskaites mācību materiāls #6 ⏳ §…" at bounding box center [260, 129] width 520 height 258
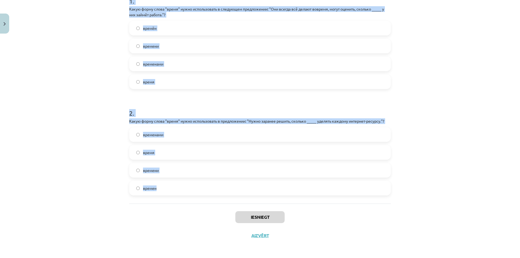
scroll to position [120, 0]
drag, startPoint x: 125, startPoint y: 122, endPoint x: 206, endPoint y: 186, distance: 103.2
click at [203, 189] on div "4 XP Saņemsi Grūts 357 pilda Apraksts Uzdevums Palīdzība 1 . Какую форму слова …" at bounding box center [260, 80] width 268 height 329
copy form "1 . Какую форму слова "время" нужно использовать в следующем предложении: "Они …"
click at [111, 78] on div "Mācību tēma: Krievu valodas b1 - 11. klases 1.ieskaites mācību materiāls #6 ⏳ §…" at bounding box center [260, 129] width 520 height 258
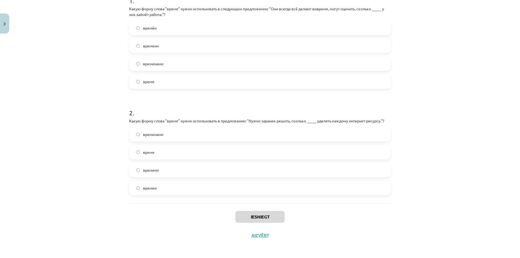
click at [152, 47] on span "времени" at bounding box center [151, 46] width 16 height 6
click at [166, 168] on label "времени" at bounding box center [260, 170] width 261 height 14
click at [251, 217] on button "Iesniegt" at bounding box center [259, 217] width 49 height 12
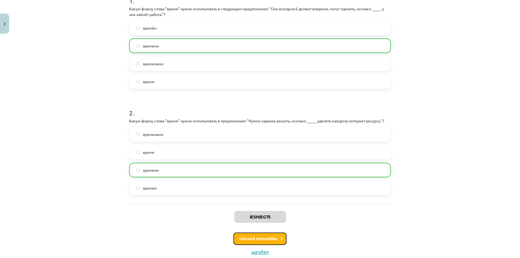
click at [262, 237] on button "Nākamā nodarbība" at bounding box center [260, 239] width 53 height 12
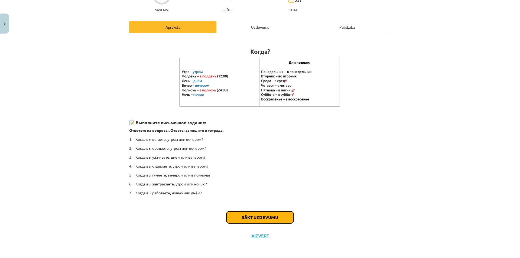
click at [256, 214] on button "Sākt uzdevumu" at bounding box center [260, 218] width 67 height 12
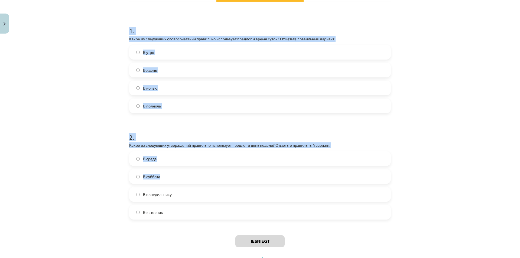
scroll to position [115, 0]
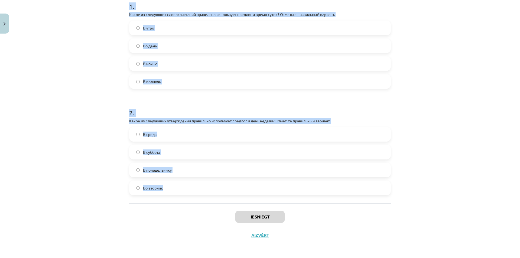
drag, startPoint x: 123, startPoint y: 111, endPoint x: 191, endPoint y: 194, distance: 107.2
click at [191, 194] on div "Mācību tēma: Krievu valodas b1 - 11. klases 1.ieskaites mācību materiāls #7 📅 §…" at bounding box center [260, 129] width 520 height 258
copy form "1 . Какое из следующих словосочетаний правильно использует предлог и время суто…"
click at [457, 54] on div "Mācību tēma: Krievu valodas b1 - 11. klases 1.ieskaites mācību materiāls #7 📅 §…" at bounding box center [260, 129] width 520 height 258
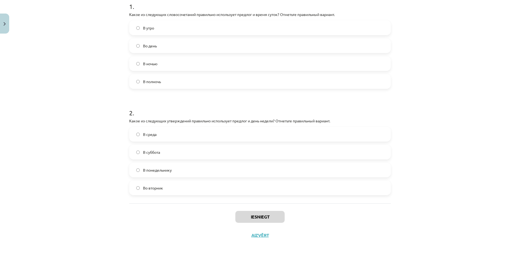
click at [463, 21] on div "Mācību tēma: Krievu valodas b1 - 11. klases 1.ieskaites mācību materiāls #7 📅 §…" at bounding box center [260, 129] width 520 height 258
drag, startPoint x: 416, startPoint y: 67, endPoint x: 358, endPoint y: 66, distance: 58.0
click at [416, 67] on div "Mācību tēma: Krievu valodas b1 - 11. klases 1.ieskaites mācību materiāls #7 📅 §…" at bounding box center [260, 129] width 520 height 258
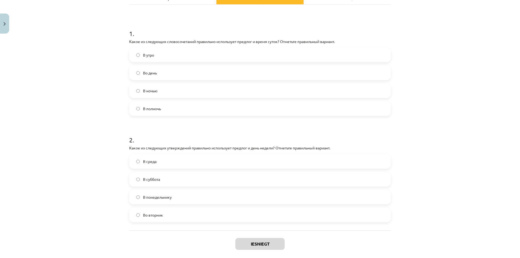
click at [162, 111] on label "В полночь" at bounding box center [260, 109] width 261 height 14
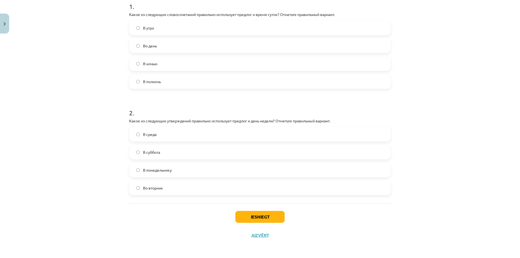
click at [178, 184] on label "Во вторник" at bounding box center [260, 188] width 261 height 14
click at [252, 215] on button "Iesniegt" at bounding box center [259, 217] width 49 height 12
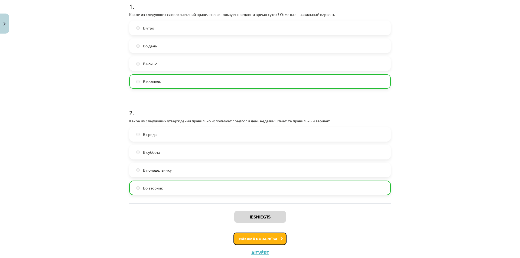
click at [248, 240] on button "Nākamā nodarbība" at bounding box center [260, 239] width 53 height 12
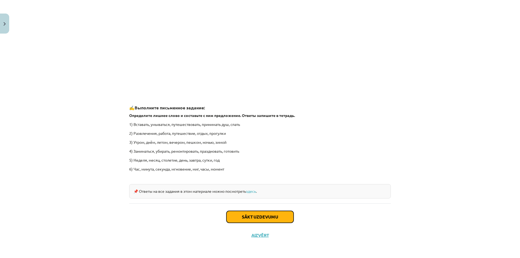
click at [252, 211] on button "Sākt uzdevumu" at bounding box center [260, 217] width 67 height 12
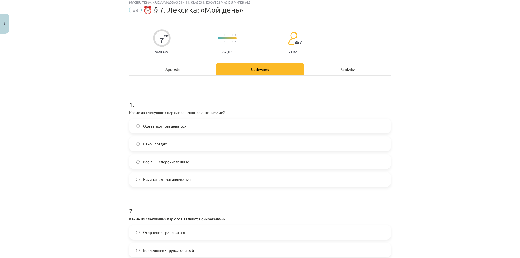
scroll to position [14, 0]
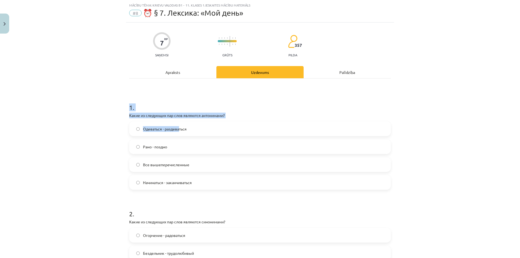
drag, startPoint x: 124, startPoint y: 107, endPoint x: 177, endPoint y: 135, distance: 60.2
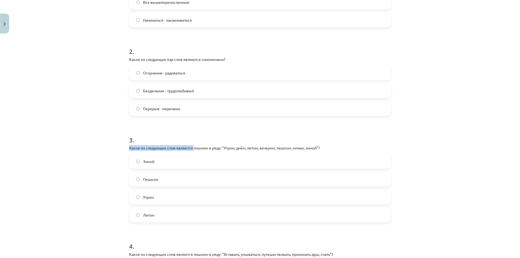
click at [192, 149] on div "3 . Какое из следующих слов является лишним в ряду: "Утром, днём, летом, вечеро…" at bounding box center [260, 175] width 262 height 96
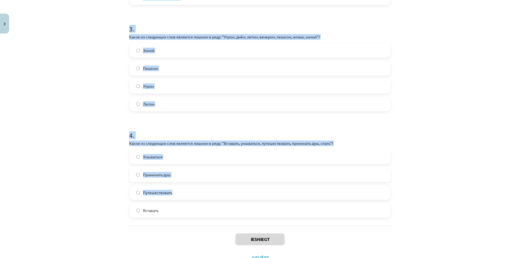
scroll to position [310, 0]
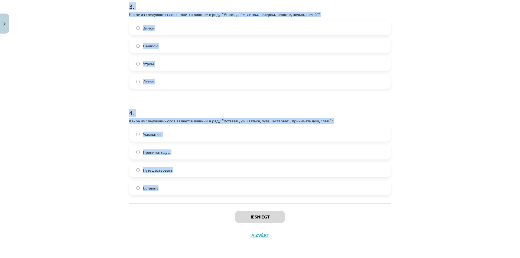
drag, startPoint x: 125, startPoint y: 109, endPoint x: 205, endPoint y: 178, distance: 105.9
copy form "1 . Какие из следующих пар слов являются антонимами? Одеваться - раздеваться Ра…"
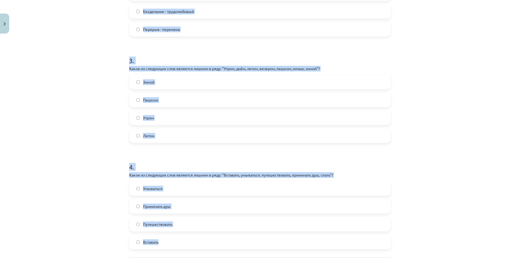
click at [109, 128] on div "Mācību tēma: Krievu valodas b1 - 11. klases 1.ieskaites mācību materiāls #8 ⏰ §…" at bounding box center [260, 129] width 520 height 258
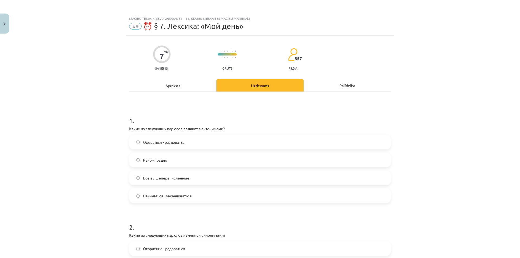
scroll to position [0, 0]
click at [188, 176] on label "Все вышеперечисленные" at bounding box center [260, 179] width 261 height 14
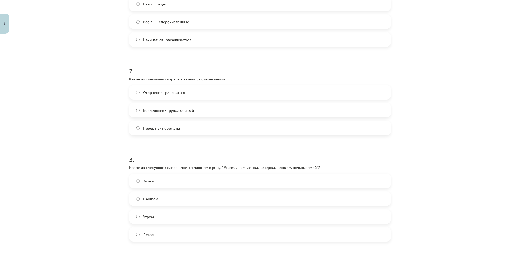
scroll to position [163, 0]
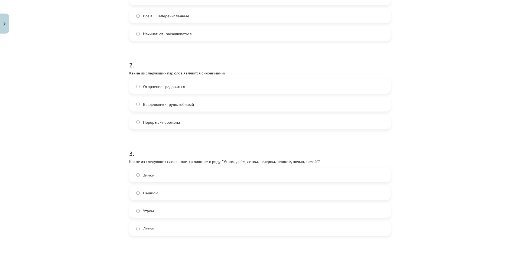
click at [172, 128] on label "Перерыв - перемена" at bounding box center [260, 122] width 261 height 14
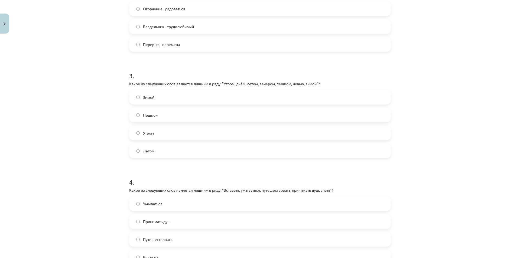
scroll to position [271, 0]
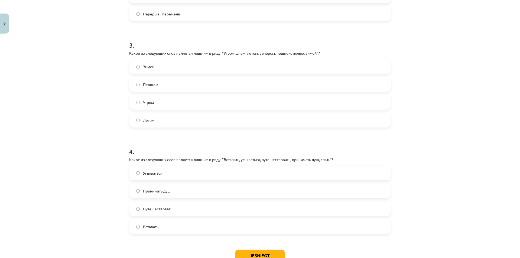
click at [146, 87] on span "Пешком" at bounding box center [150, 85] width 15 height 6
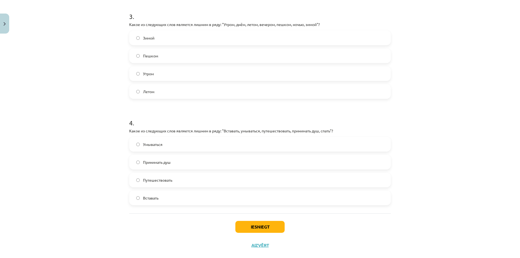
scroll to position [310, 0]
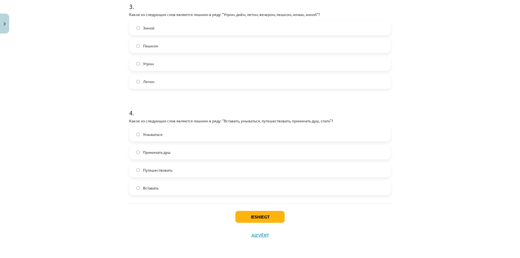
click at [163, 172] on span "Путешествовать" at bounding box center [157, 170] width 29 height 6
click at [254, 218] on button "Iesniegt" at bounding box center [259, 217] width 49 height 12
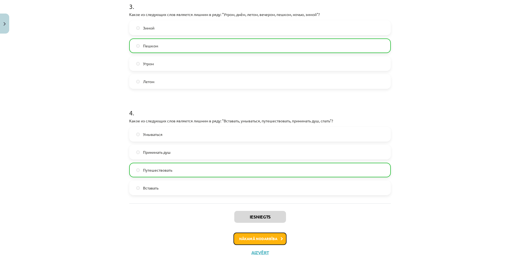
click at [257, 234] on button "Nākamā nodarbība" at bounding box center [260, 239] width 53 height 12
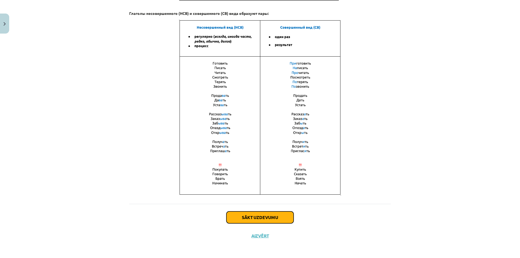
click at [271, 212] on button "Sākt uzdevumu" at bounding box center [260, 218] width 67 height 12
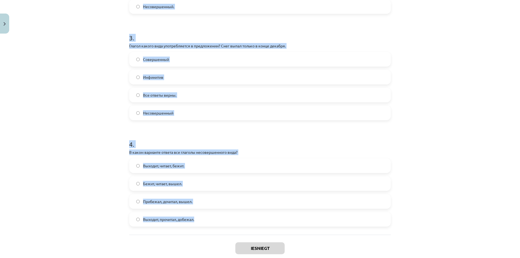
scroll to position [328, 0]
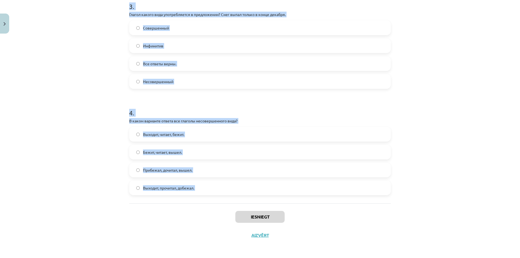
drag, startPoint x: 107, startPoint y: 93, endPoint x: 219, endPoint y: 200, distance: 155.1
click at [219, 205] on div "Mācību tēma: Krievu valodas b1 - 11. klases 1.ieskaites mācību materiāls #9 📖 §…" at bounding box center [260, 129] width 520 height 258
copy form "1 . В каком варианте ответа все глаголы совершенного вида? Прыгает, обнял, поёт…"
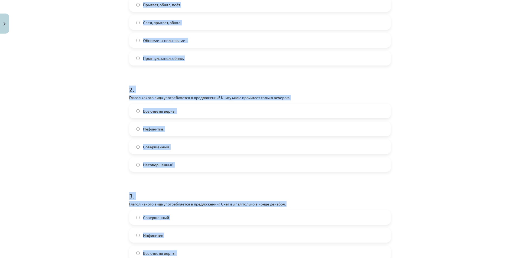
click at [88, 102] on div "Mācību tēma: Krievu valodas b1 - 11. klases 1.ieskaites mācību materiāls #9 📖 §…" at bounding box center [260, 129] width 520 height 258
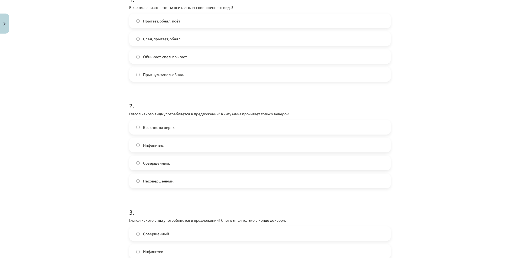
scroll to position [57, 0]
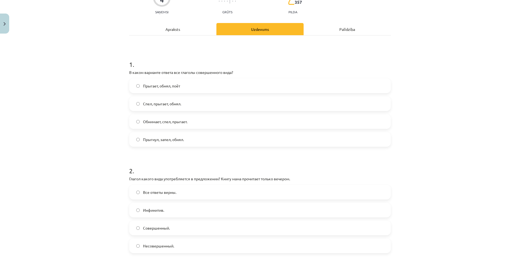
click at [143, 137] on span "Прыгнул, запел, обнял." at bounding box center [163, 140] width 41 height 6
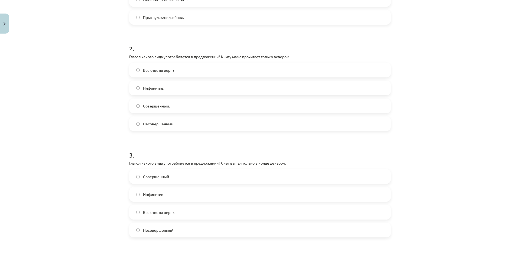
scroll to position [192, 0]
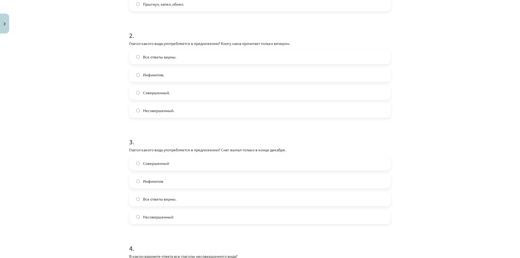
click at [155, 91] on span "Совершенный." at bounding box center [156, 93] width 27 height 6
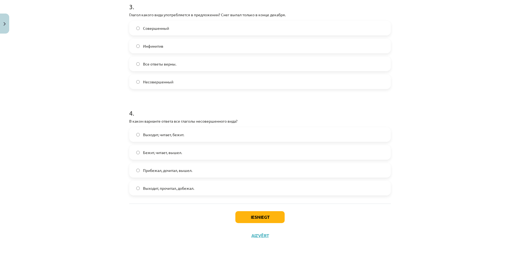
scroll to position [328, 0]
click at [177, 30] on label "Совершенный" at bounding box center [260, 28] width 261 height 14
click at [145, 129] on label "Выходит, читает, бежит." at bounding box center [260, 135] width 261 height 14
click at [248, 213] on button "Iesniegt" at bounding box center [259, 217] width 49 height 12
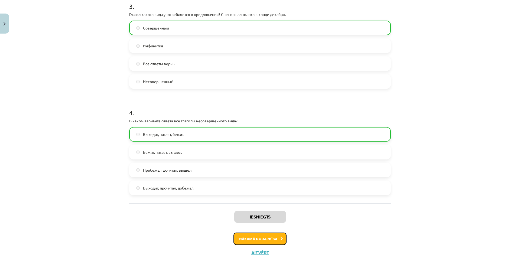
click at [260, 237] on button "Nākamā nodarbība" at bounding box center [260, 239] width 53 height 12
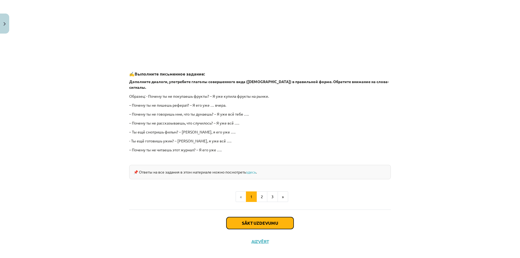
click at [272, 217] on button "Sākt uzdevumu" at bounding box center [260, 223] width 67 height 12
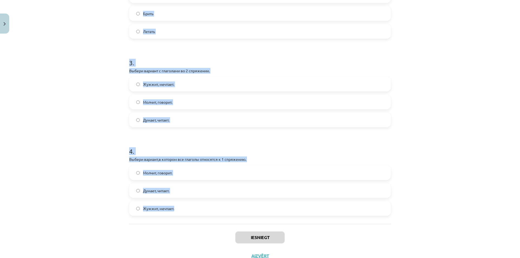
scroll to position [256, 0]
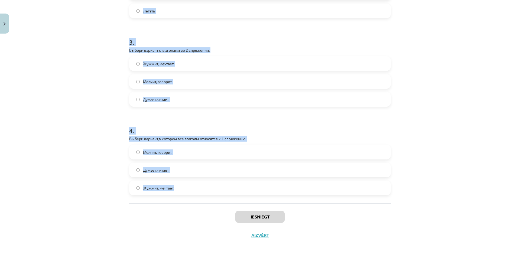
drag, startPoint x: 183, startPoint y: 120, endPoint x: 183, endPoint y: 190, distance: 70.5
click at [183, 190] on div "7 XP Saņemsi Grūts 357 pilda Apraksts Uzdevums Palīdzība 1 . Выбери глагол – ис…" at bounding box center [260, 12] width 268 height 465
copy form "1 . Выбери глагол – исключение, который не относится ко 2 спряжению. Стелить. Ч…"
click at [110, 114] on div "Mācību tēma: Krievu valodas b1 - 11. klases 1.ieskaites mācību materiāls #10 📖 …" at bounding box center [260, 129] width 520 height 258
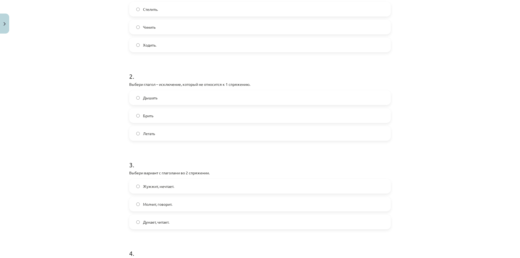
scroll to position [66, 0]
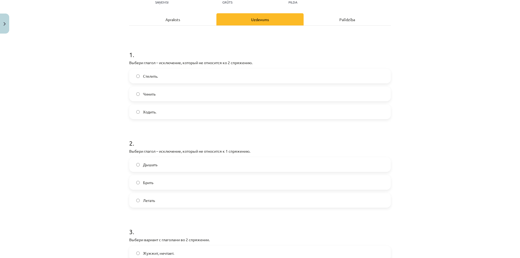
click at [164, 109] on label "Ходить." at bounding box center [260, 112] width 261 height 14
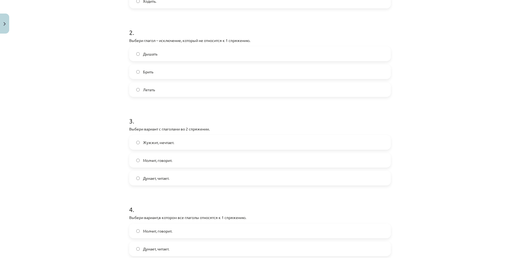
scroll to position [202, 0]
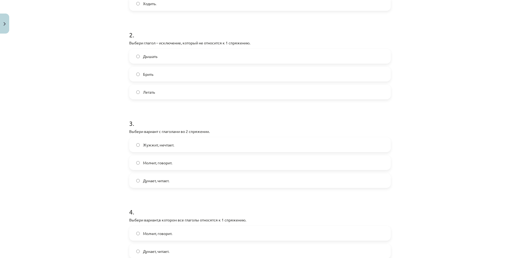
click at [158, 72] on label "Брить" at bounding box center [260, 74] width 261 height 14
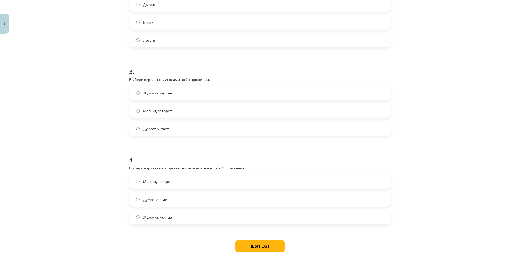
scroll to position [229, 0]
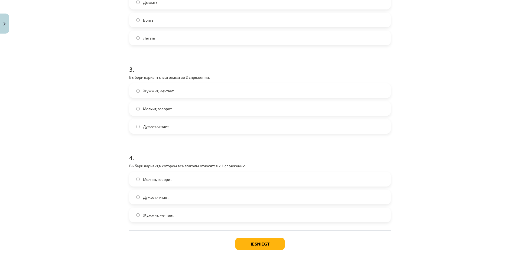
click at [146, 111] on span "Молчит, говорит." at bounding box center [157, 109] width 29 height 6
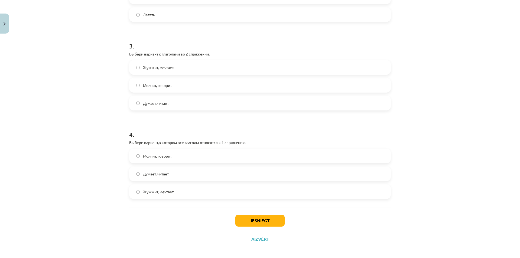
scroll to position [256, 0]
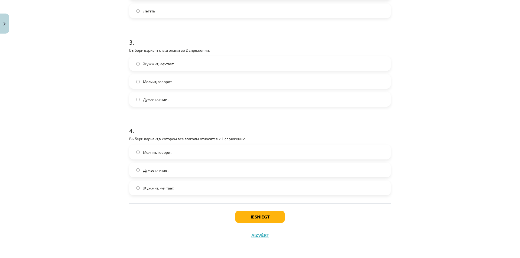
click at [175, 171] on label "Думает, читает." at bounding box center [260, 170] width 261 height 14
click at [248, 216] on button "Iesniegt" at bounding box center [259, 217] width 49 height 12
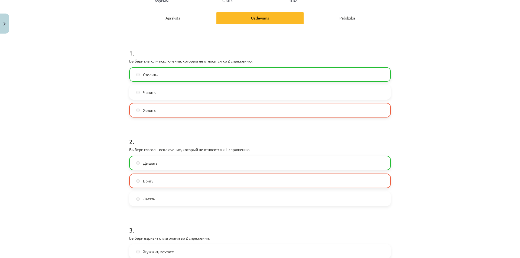
scroll to position [66, 0]
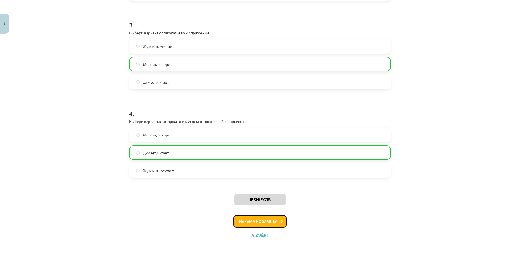
click at [277, 218] on button "Nākamā nodarbība" at bounding box center [260, 221] width 53 height 12
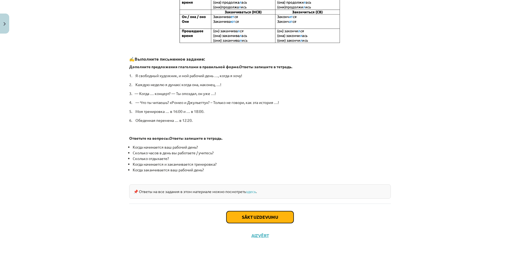
click at [234, 221] on button "Sākt uzdevumu" at bounding box center [260, 217] width 67 height 12
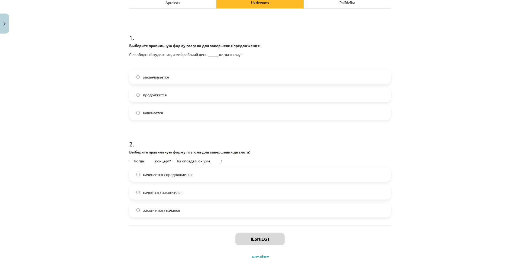
scroll to position [87, 0]
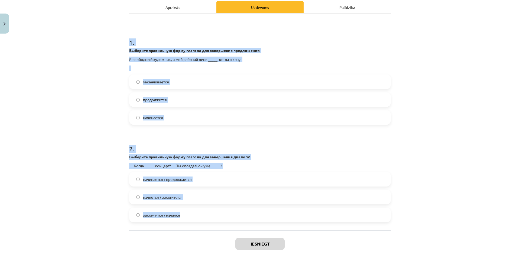
drag, startPoint x: 124, startPoint y: 40, endPoint x: 225, endPoint y: 216, distance: 202.8
click at [225, 216] on div "Mācību tēma: Krievu valodas b1 - 11. klases 1.ieskaites mācību materiāls #11 📖 …" at bounding box center [260, 129] width 520 height 258
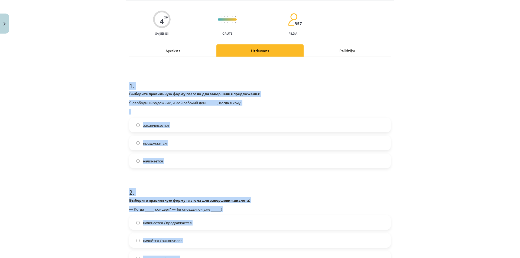
scroll to position [33, 0]
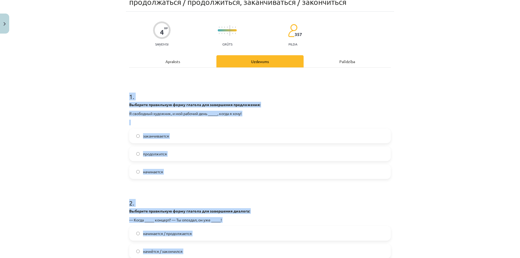
click at [89, 87] on div "Mācību tēma: Krievu valodas b1 - 11. klases 1.ieskaites mācību materiāls #11 📖 …" at bounding box center [260, 129] width 520 height 258
click at [123, 150] on div "Mācību tēma: Krievu valodas b1 - 11. klases 1.ieskaites mācību materiāls #11 📖 …" at bounding box center [260, 129] width 520 height 258
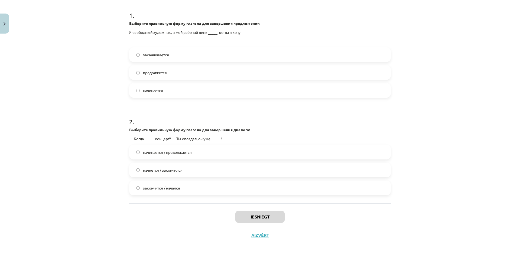
click at [112, 73] on div "Mācību tēma: Krievu valodas b1 - 11. klases 1.ieskaites mācību materiāls #11 📖 …" at bounding box center [260, 129] width 520 height 258
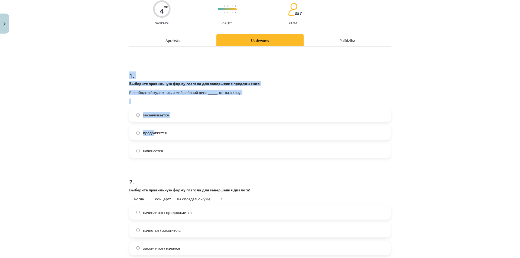
scroll to position [114, 0]
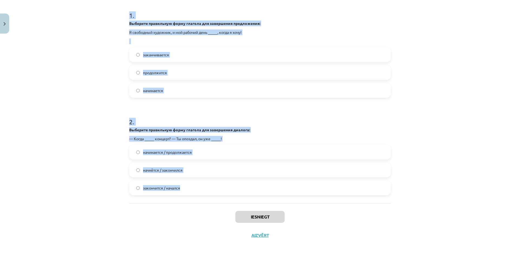
drag, startPoint x: 126, startPoint y: 76, endPoint x: 195, endPoint y: 184, distance: 128.7
click at [195, 184] on div "4 XP Saņemsi Grūts 357 pilda Apraksts Uzdevums Palīdzība 1 . Выберите правильну…" at bounding box center [260, 87] width 268 height 314
click at [109, 77] on div "Mācību tēma: Krievu valodas b1 - 11. klases 1.ieskaites mācību materiāls #11 📖 …" at bounding box center [260, 129] width 520 height 258
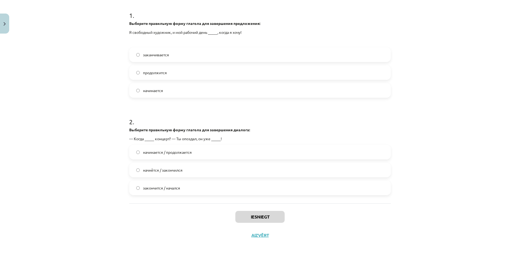
click at [152, 89] on span "начинается" at bounding box center [153, 91] width 20 height 6
click at [156, 165] on label "начнётся / закончился" at bounding box center [260, 170] width 261 height 14
click at [253, 216] on button "Iesniegt" at bounding box center [259, 217] width 49 height 12
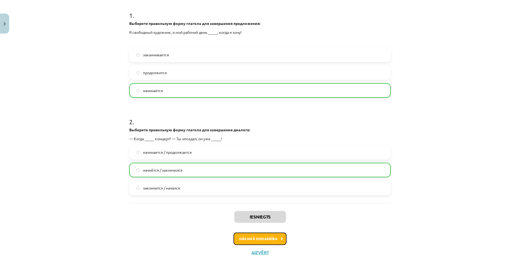
click at [265, 238] on button "Nākamā nodarbība" at bounding box center [260, 239] width 53 height 12
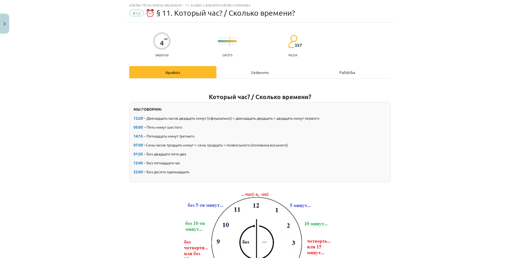
scroll to position [149, 0]
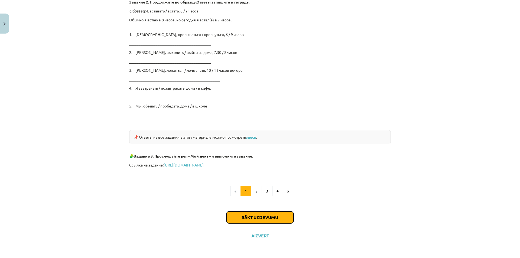
click at [262, 212] on button "Sākt uzdevumu" at bounding box center [260, 218] width 67 height 12
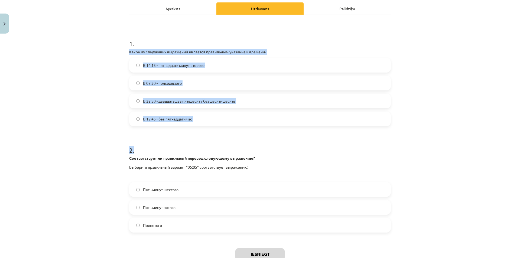
scroll to position [115, 0]
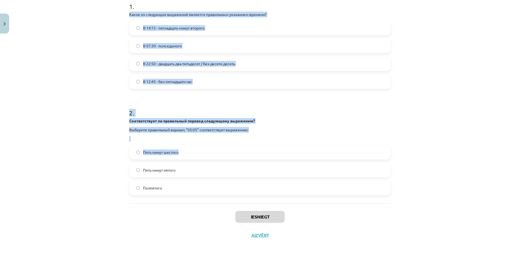
drag, startPoint x: 125, startPoint y: 56, endPoint x: 179, endPoint y: 128, distance: 90.8
click at [201, 155] on div "4 XP Saņemsi Grūts 357 pilda Apraksts Uzdevums Palīdzība 1 . Какое из следующих…" at bounding box center [260, 82] width 268 height 323
click at [117, 27] on div "Mācību tēma: Krievu valodas b1 - 11. klases 1.ieskaites mācību materiāls #12 ⏰ …" at bounding box center [260, 129] width 520 height 258
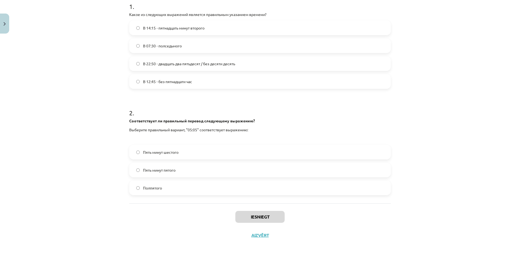
drag, startPoint x: 124, startPoint y: 10, endPoint x: 127, endPoint y: 9, distance: 3.4
click at [127, 9] on div "4 XP Saņemsi Grūts 357 pilda Apraksts Uzdevums Palīdzība 1 . Какое из следующих…" at bounding box center [260, 82] width 268 height 323
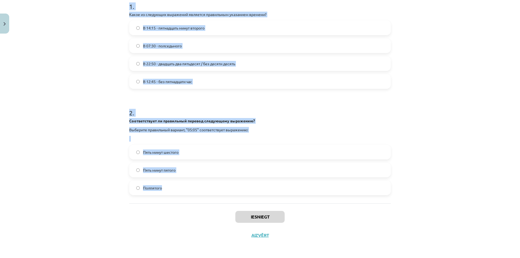
drag, startPoint x: 127, startPoint y: 9, endPoint x: 204, endPoint y: 188, distance: 194.8
click at [204, 188] on form "1 . Какое из следующих выражений является правильным указанием времени? В 14:15…" at bounding box center [260, 94] width 262 height 202
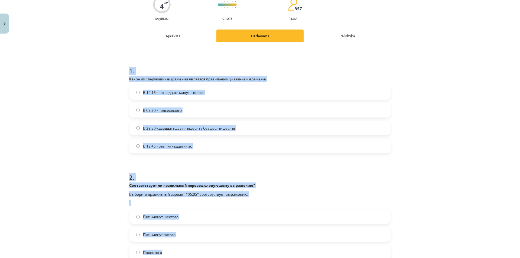
scroll to position [33, 0]
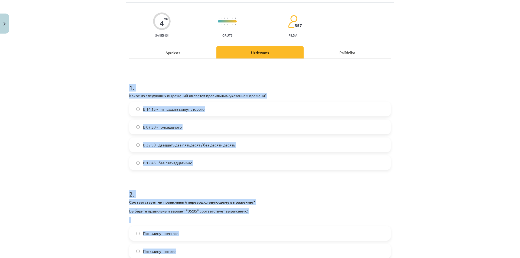
click at [76, 99] on div "Mācību tēma: Krievu valodas b1 - 11. klases 1.ieskaites mācību materiāls #12 ⏰ …" at bounding box center [260, 129] width 520 height 258
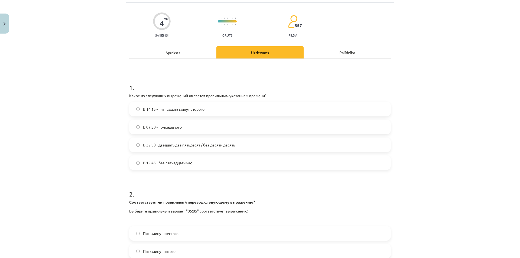
click at [152, 146] on span "В 22:50 - двадцать два пятьдесят / без десяти десять" at bounding box center [189, 145] width 92 height 6
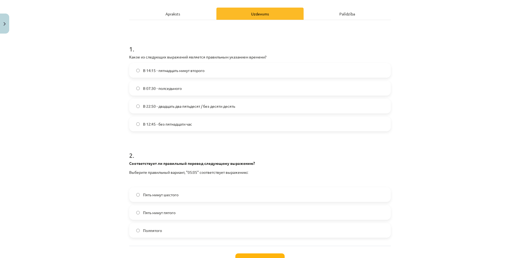
scroll to position [115, 0]
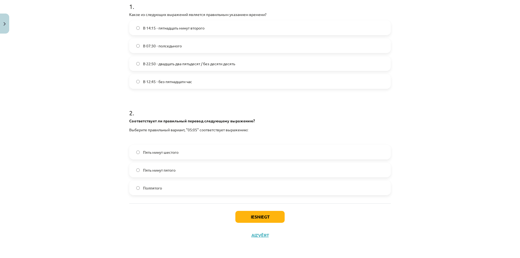
click at [187, 157] on label "Пять минут шестого" at bounding box center [260, 153] width 261 height 14
click at [256, 217] on button "Iesniegt" at bounding box center [259, 217] width 49 height 12
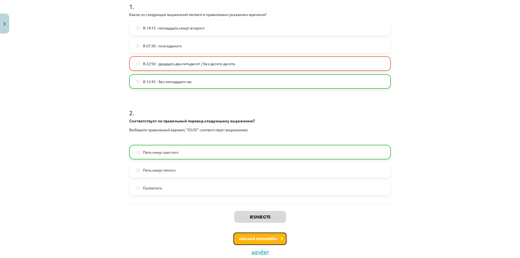
click at [259, 238] on button "Nākamā nodarbība" at bounding box center [260, 239] width 53 height 12
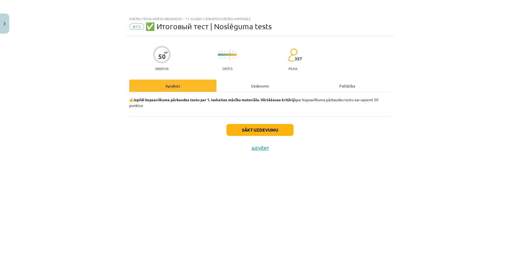
scroll to position [0, 0]
click at [278, 134] on button "Sākt uzdevumu" at bounding box center [260, 130] width 67 height 12
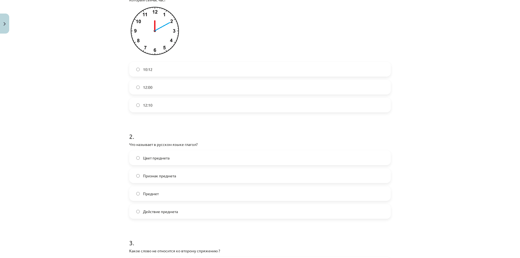
scroll to position [54, 0]
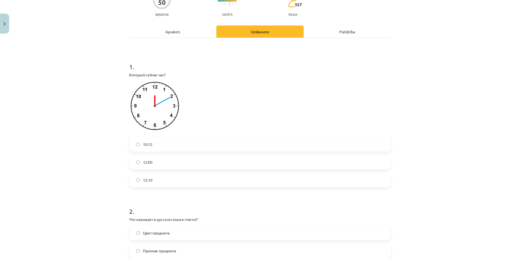
click at [145, 159] on label "12:00" at bounding box center [260, 163] width 261 height 14
click at [168, 179] on label "12:10" at bounding box center [260, 180] width 261 height 14
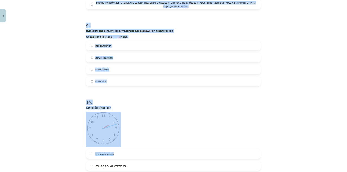
scroll to position [1022, 0]
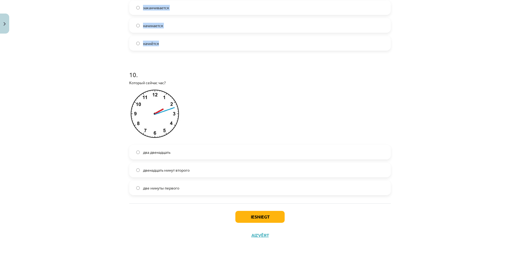
drag, startPoint x: 123, startPoint y: 74, endPoint x: 191, endPoint y: 40, distance: 75.9
click at [191, 40] on div "Mācību tēma: Krievu valodas b1 - 11. klases 1.ieskaites mācību materiāls #13 ✅ …" at bounding box center [260, 129] width 520 height 258
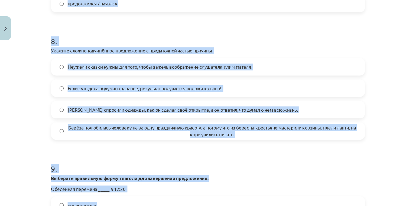
scroll to position [834, 0]
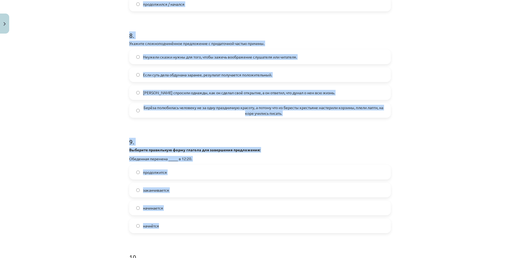
click at [347, 146] on h1 "9 ." at bounding box center [260, 137] width 262 height 17
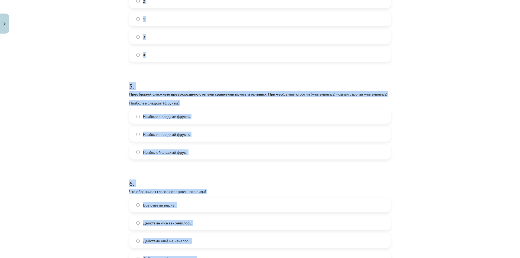
click at [381, 137] on label "Наиболее сладкий фрукты" at bounding box center [260, 135] width 261 height 14
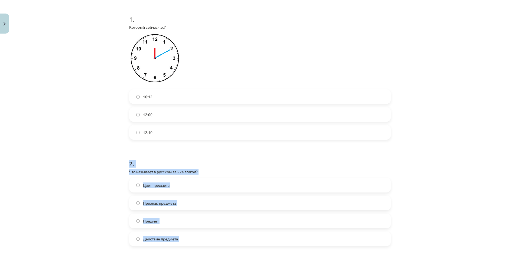
scroll to position [0, 0]
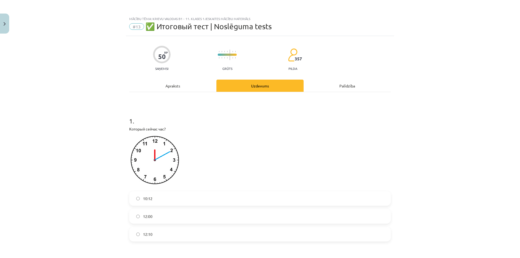
click at [461, 160] on div "Mācību tēma: Krievu valodas b1 - 11. klases 1.ieskaites mācību materiāls #13 ✅ …" at bounding box center [260, 129] width 520 height 258
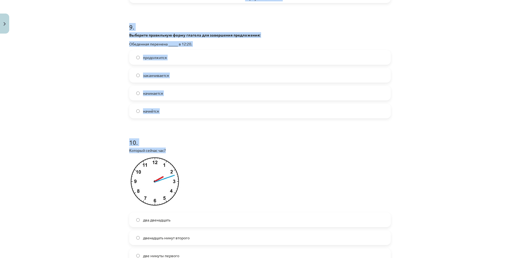
scroll to position [976, 0]
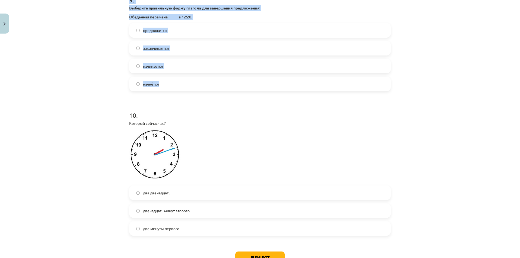
drag, startPoint x: 123, startPoint y: 126, endPoint x: 196, endPoint y: 94, distance: 79.4
click at [196, 94] on div "Mācību tēma: Krievu valodas b1 - 11. klases 1.ieskaites mācību materiāls #13 ✅ …" at bounding box center [260, 129] width 520 height 258
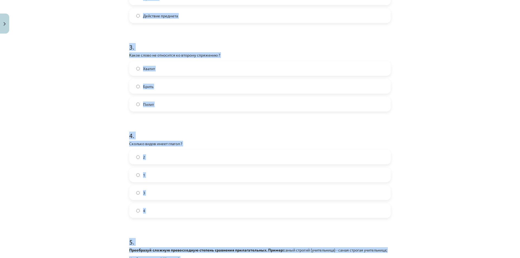
click at [93, 169] on div "Mācību tēma: Krievu valodas b1 - 11. klases 1.ieskaites mācību materiāls #13 ✅ …" at bounding box center [260, 129] width 520 height 258
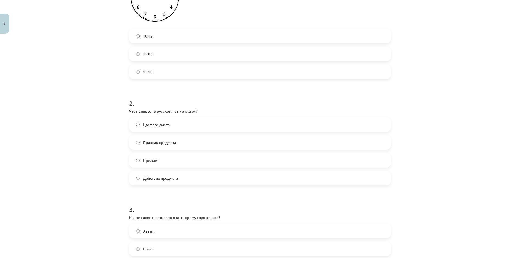
click at [180, 182] on label "Действие предмета" at bounding box center [260, 179] width 261 height 14
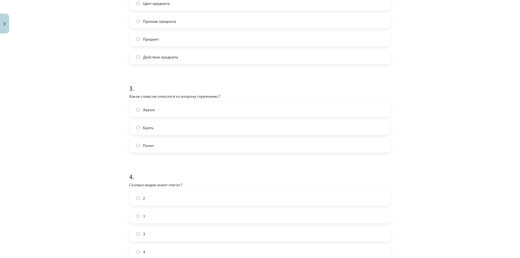
scroll to position [325, 0]
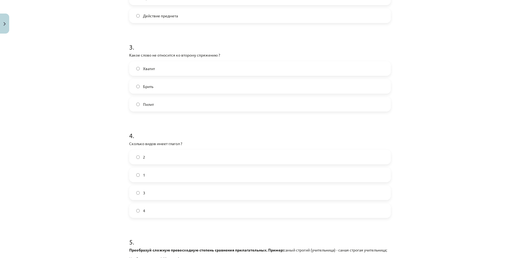
click at [170, 104] on label "Пилит" at bounding box center [260, 105] width 261 height 14
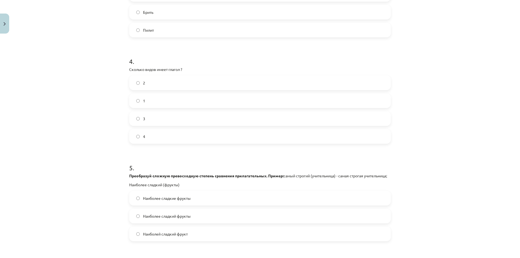
scroll to position [434, 0]
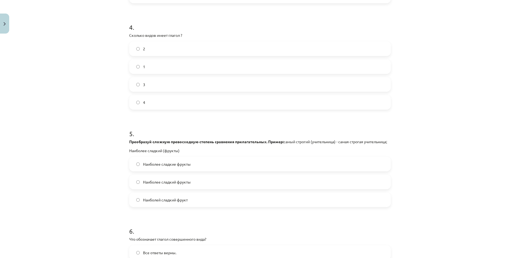
click at [158, 47] on label "2" at bounding box center [260, 49] width 261 height 14
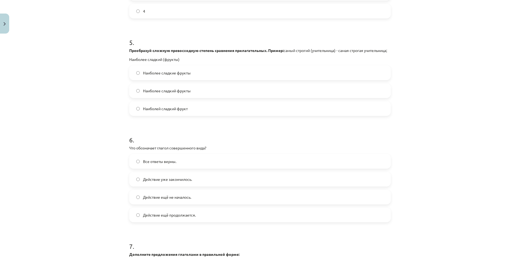
scroll to position [569, 0]
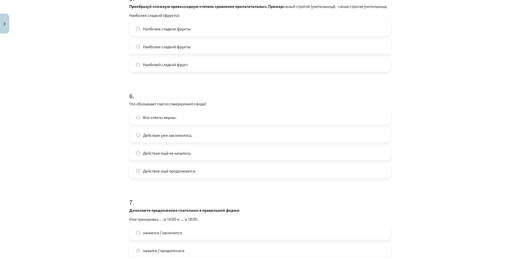
click at [156, 32] on span "Наиболее сладкие фрукты" at bounding box center [167, 29] width 48 height 6
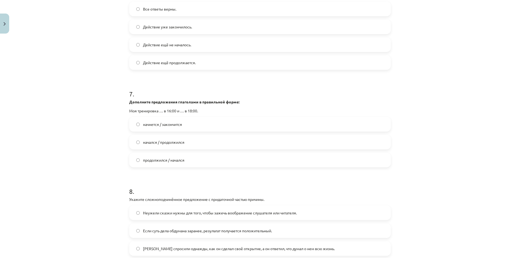
scroll to position [650, 0]
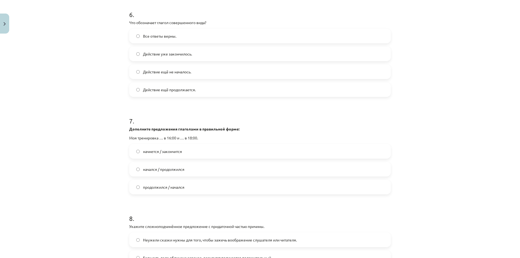
click at [170, 57] on span "Действие уже закончилось." at bounding box center [167, 54] width 49 height 6
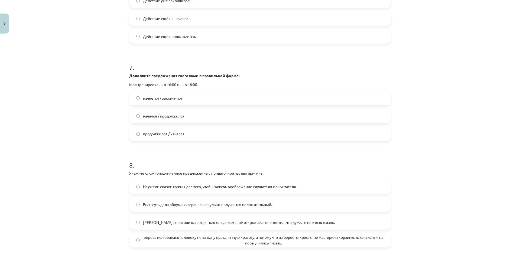
scroll to position [705, 0]
click at [169, 96] on label "начнется / закончится" at bounding box center [260, 98] width 261 height 14
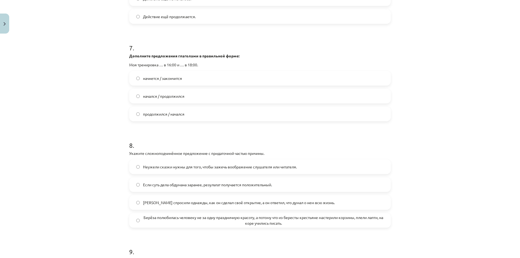
scroll to position [813, 0]
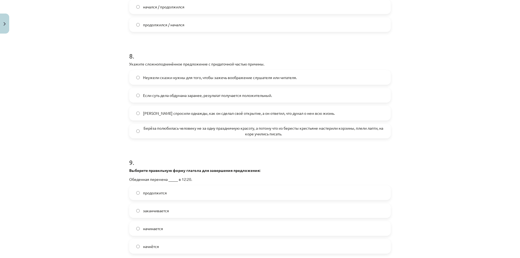
click at [194, 130] on div "Берёза полюбилась человеку не за одну праздничную красоту, а потому что из бере…" at bounding box center [260, 131] width 262 height 15
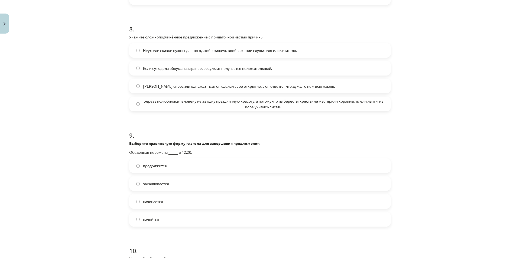
click at [191, 110] on span "Берёза полюбилась человеку не за одну праздничную красоту, а потому что из бере…" at bounding box center [263, 103] width 241 height 11
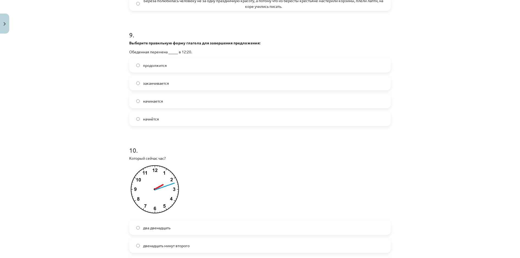
scroll to position [948, 0]
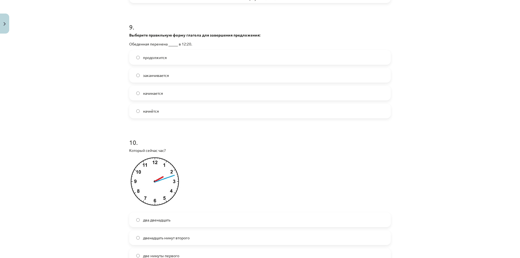
click at [174, 97] on label "начинается" at bounding box center [260, 93] width 261 height 14
click at [172, 118] on label "начнётся" at bounding box center [260, 111] width 261 height 14
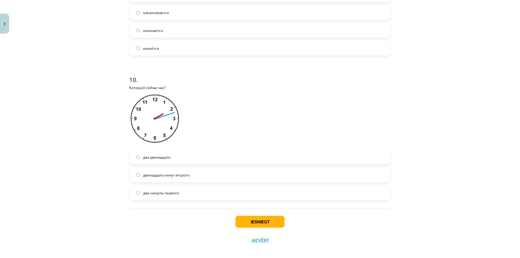
scroll to position [1022, 0]
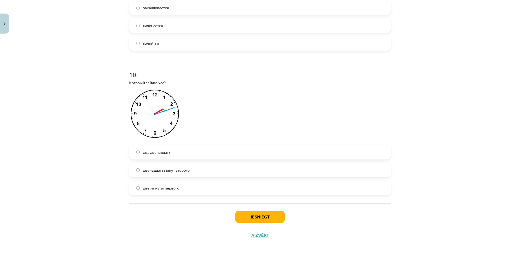
click at [176, 171] on span "двенадцать минут второго" at bounding box center [166, 170] width 47 height 6
click at [261, 214] on button "Iesniegt" at bounding box center [259, 217] width 49 height 12
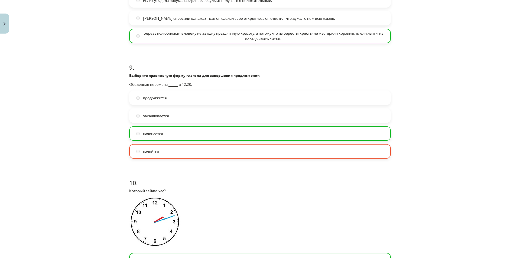
scroll to position [1039, 0]
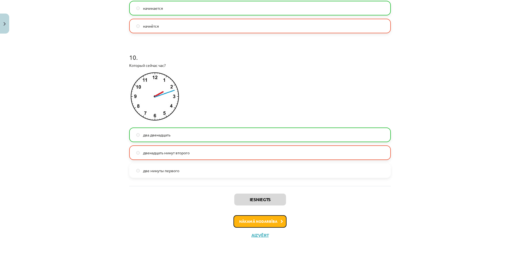
click at [277, 224] on button "Nākamā nodarbība" at bounding box center [260, 221] width 53 height 12
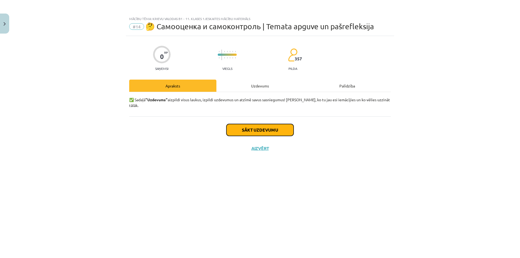
click at [257, 125] on button "Sākt uzdevumu" at bounding box center [260, 130] width 67 height 12
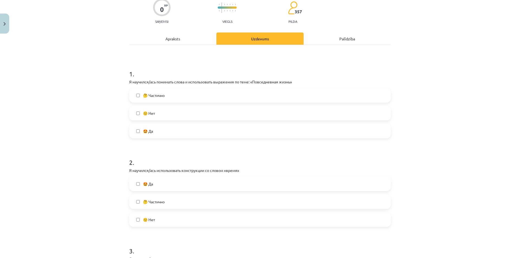
scroll to position [54, 0]
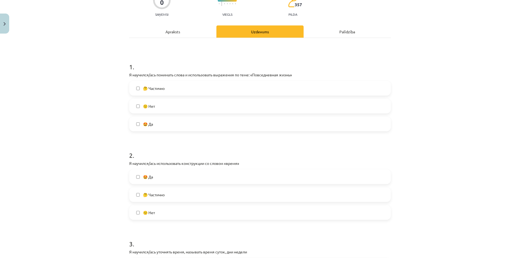
click at [167, 118] on label "🤩 Да" at bounding box center [260, 124] width 261 height 14
click at [180, 181] on label "🤩 Да" at bounding box center [260, 177] width 261 height 14
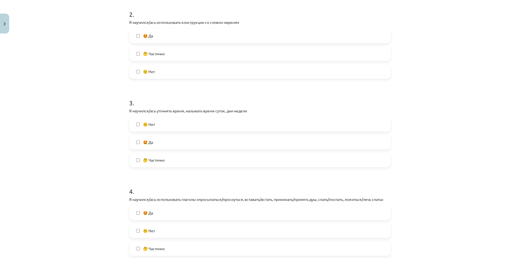
scroll to position [217, 0]
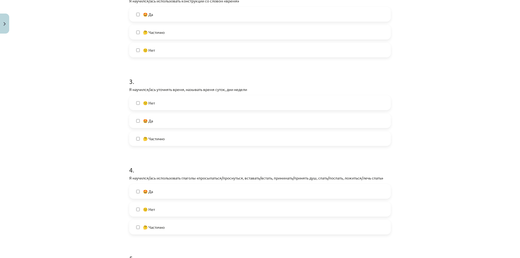
click at [185, 102] on label "🙁 Нет" at bounding box center [260, 103] width 261 height 14
click at [177, 122] on label "🤩 Да" at bounding box center [260, 121] width 261 height 14
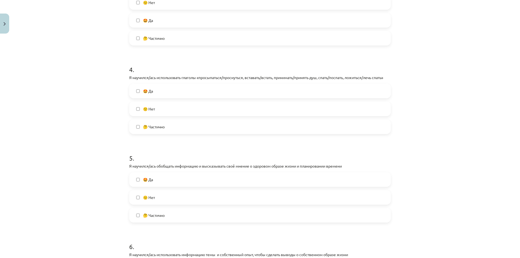
scroll to position [298, 0]
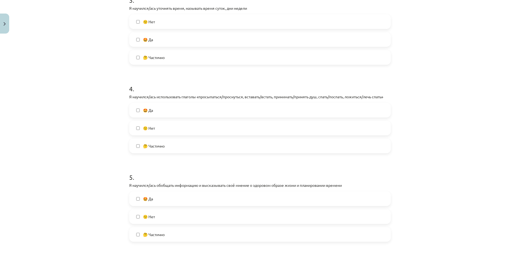
click at [177, 24] on label "🙁 Нет" at bounding box center [260, 22] width 261 height 14
click at [156, 142] on label "🤔 Частично" at bounding box center [260, 146] width 261 height 14
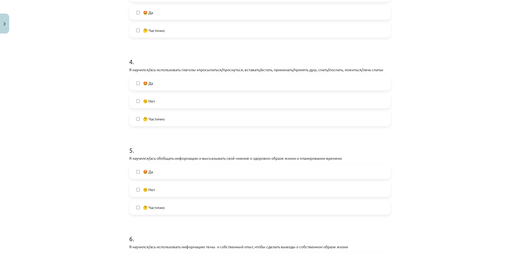
click at [153, 209] on span "🤔 Частично" at bounding box center [154, 208] width 22 height 6
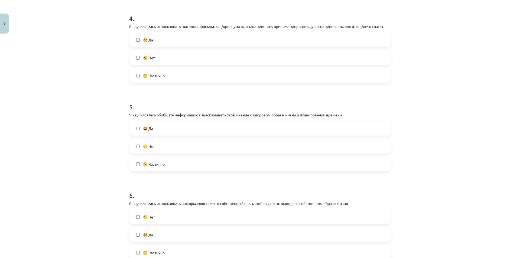
scroll to position [488, 0]
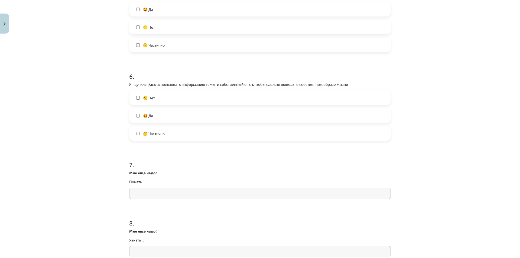
click at [170, 135] on label "🤔 Частично" at bounding box center [260, 134] width 261 height 14
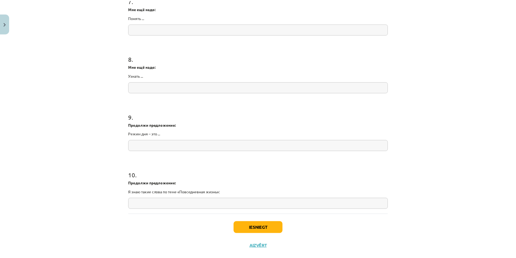
scroll to position [663, 0]
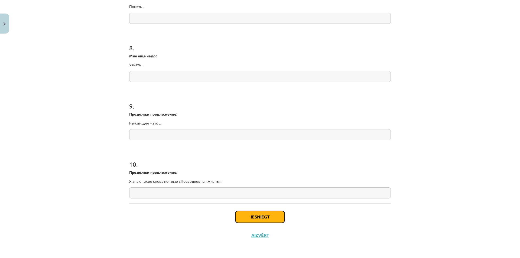
click at [259, 219] on button "Iesniegt" at bounding box center [259, 217] width 49 height 12
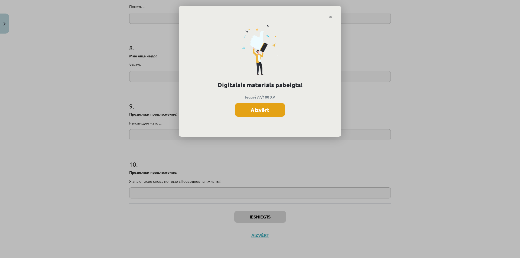
click at [253, 110] on button "Aizvērt" at bounding box center [260, 110] width 50 height 14
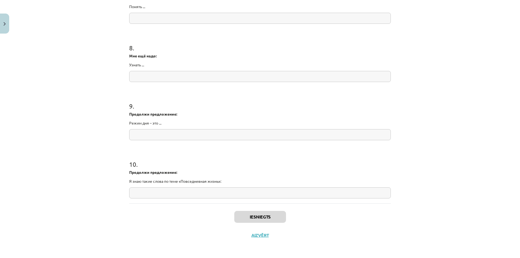
click at [258, 239] on div "Iesniegts Aizvērt" at bounding box center [260, 223] width 262 height 38
click at [259, 237] on button "Aizvērt" at bounding box center [260, 235] width 21 height 5
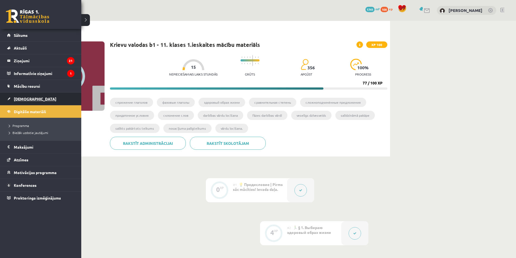
click at [29, 100] on span "[DEMOGRAPHIC_DATA]" at bounding box center [35, 98] width 43 height 5
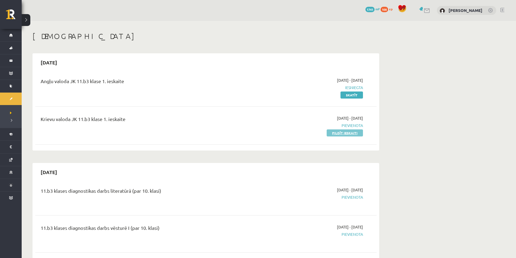
click at [330, 133] on link "Pildīt ieskaiti" at bounding box center [345, 133] width 36 height 7
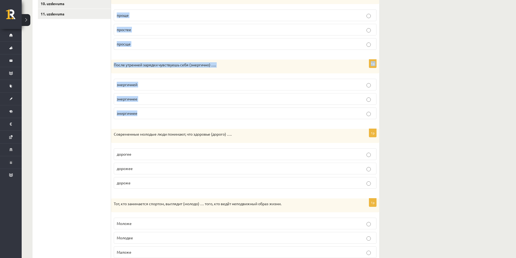
scroll to position [212, 0]
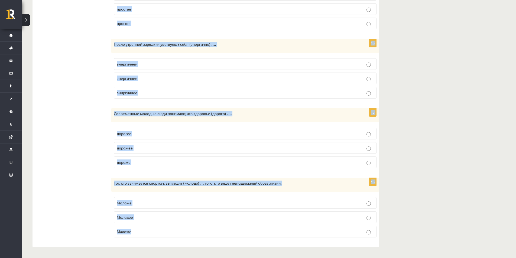
drag, startPoint x: 118, startPoint y: 98, endPoint x: 207, endPoint y: 229, distance: 158.7
click at [204, 231] on form "Выберите правильную форму сравнительной степени. 1p Нельзя ложиться спать (позд…" at bounding box center [245, 64] width 257 height 356
copy form "Выберите правильную форму сравнительной степени. 1p Нельзя ложиться спать (позд…"
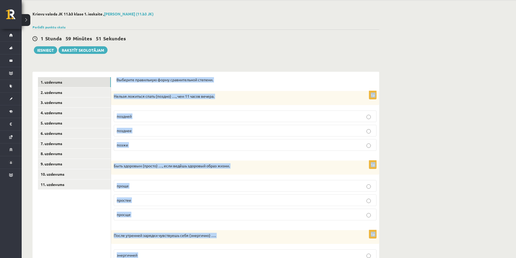
scroll to position [0, 0]
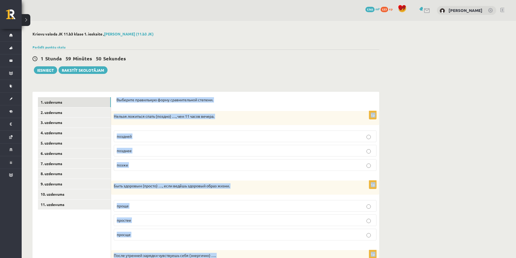
click at [169, 171] on label "позже" at bounding box center [245, 165] width 263 height 12
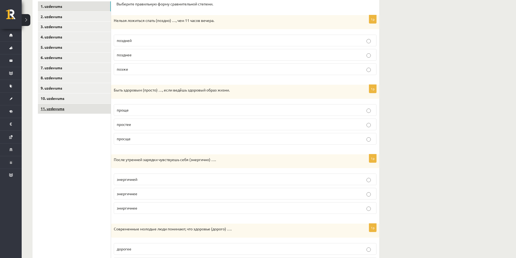
scroll to position [108, 0]
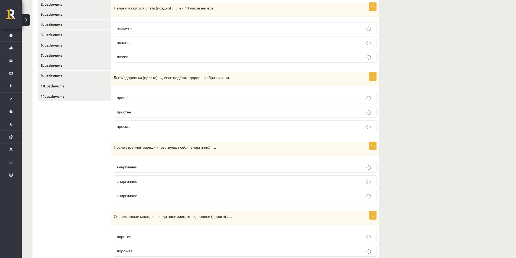
click at [152, 96] on p "проще" at bounding box center [245, 98] width 257 height 6
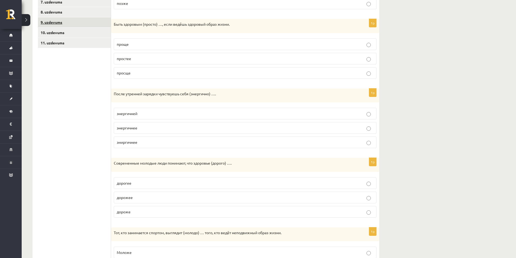
scroll to position [190, 0]
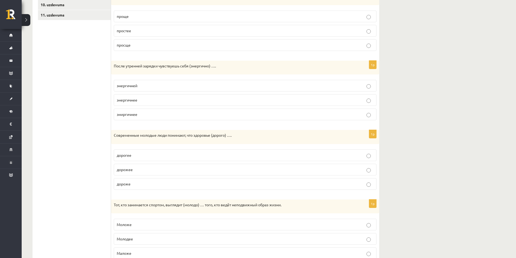
click at [137, 104] on label "энергичнее" at bounding box center [245, 100] width 263 height 12
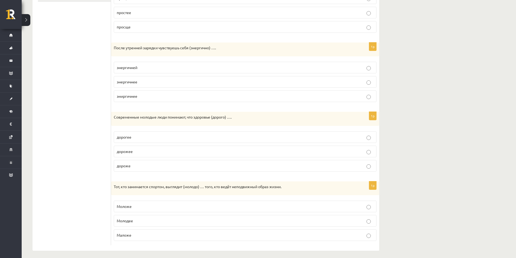
scroll to position [212, 0]
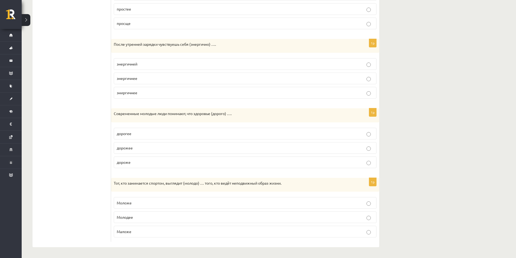
click at [427, 54] on div "Krievu valoda JK 11.b3 klase 1. ieskaite , Deniss Šeršņovs (11.b3 JK) Parādīt p…" at bounding box center [269, 34] width 495 height 449
click at [154, 164] on p "дороже" at bounding box center [245, 163] width 257 height 6
click at [153, 205] on p "Моложе" at bounding box center [245, 203] width 257 height 6
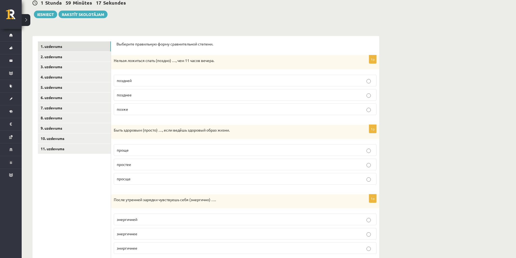
scroll to position [0, 0]
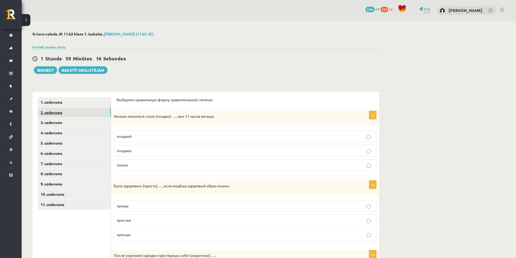
click at [95, 115] on link "2. uzdevums" at bounding box center [74, 113] width 73 height 10
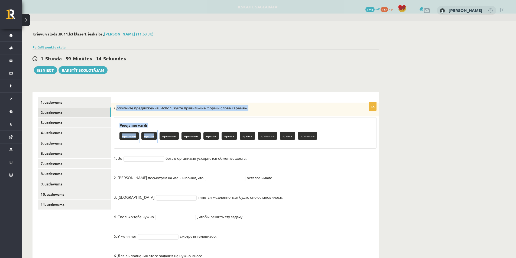
drag, startPoint x: 117, startPoint y: 106, endPoint x: 169, endPoint y: 121, distance: 54.4
click at [175, 128] on div "6p Дополните предложения. Используйте правильные формы слова «время». Pieejamie…" at bounding box center [245, 184] width 268 height 163
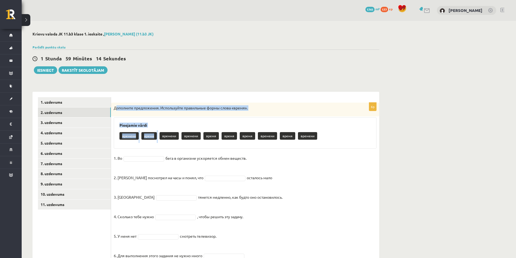
click at [160, 111] on div "Дополните предложения. Используйте правильные формы слова «время»." at bounding box center [245, 110] width 268 height 14
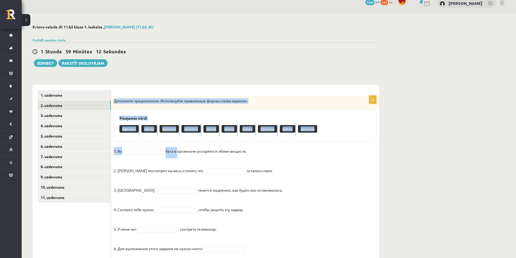
scroll to position [24, 0]
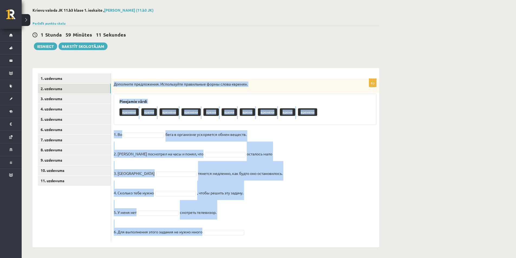
drag, startPoint x: 112, startPoint y: 109, endPoint x: 248, endPoint y: 232, distance: 183.0
click at [248, 232] on div "6p Дополните предложения. Используйте правильные формы слова «время». Pieejamie…" at bounding box center [245, 160] width 268 height 163
copy div "Дополните предложения. Используйте правильные формы слова «время». Pieejamie vā…"
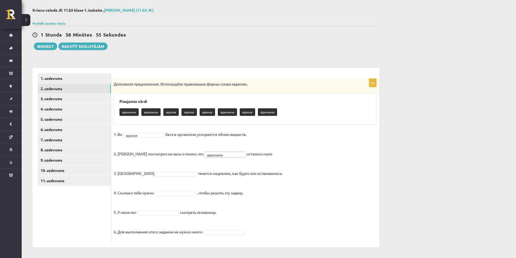
click at [159, 170] on fieldset "1. Во время ***** бега в организме ускоряется обмен веществ. 2. Андрис посмотре…" at bounding box center [245, 184] width 263 height 109
click at [222, 235] on fieldset "1. Во время ***** бега в организме ускоряется обмен веществ. 2. Андрис посмотре…" at bounding box center [245, 184] width 263 height 109
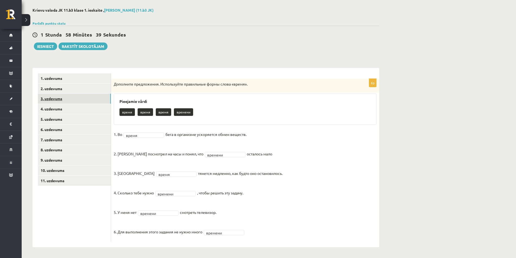
click at [61, 96] on link "3. uzdevums" at bounding box center [74, 99] width 73 height 10
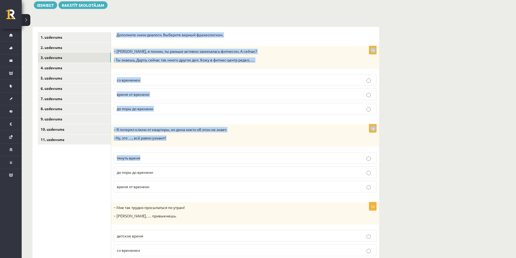
scroll to position [176, 0]
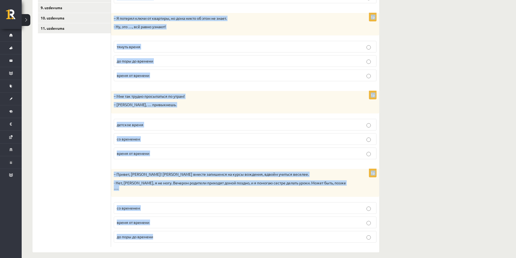
drag, startPoint x: 137, startPoint y: 51, endPoint x: 284, endPoint y: 226, distance: 229.0
click at [284, 226] on form "Дополните мини-диалоги. Выберите верный фразеологизм. 1p – Мария, я помню, ты р…" at bounding box center [245, 84] width 257 height 326
copy form "Дополните мини-диалоги. Выберите верный фразеологизм. 1p – Мария, я помню, ты р…"
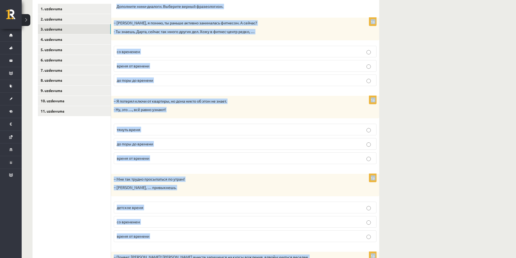
scroll to position [68, 0]
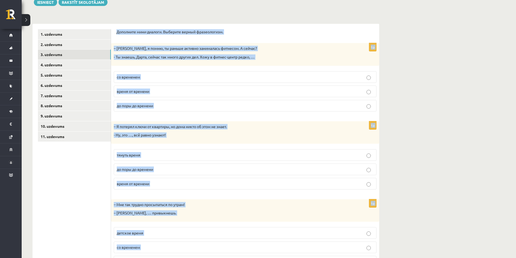
click at [422, 95] on div "Krievu valoda JK 11.b3 klase 1. ieskaite , Deniss Šeršņovs (11.b3 JK) Parādīt p…" at bounding box center [269, 162] width 495 height 419
click at [416, 67] on div "Krievu valoda JK 11.b3 klase 1. ieskaite , Deniss Šeršņovs (11.b3 JK) Parādīt p…" at bounding box center [269, 162] width 495 height 419
click at [315, 60] on div "– Мария, я помню, ты раньше активно занималась фитнесом. А сейчас? - Ты знаешь,…" at bounding box center [245, 54] width 268 height 22
drag, startPoint x: 316, startPoint y: 49, endPoint x: 318, endPoint y: 51, distance: 3.0
click at [317, 49] on p "– Мария, я помню, ты раньше активно занималась фитнесом. А сейчас?" at bounding box center [232, 48] width 236 height 5
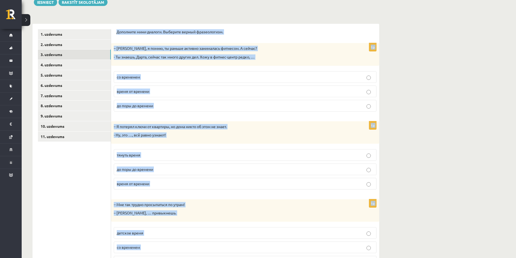
click at [356, 28] on div "Дополните мини-диалоги. Выберите верный фразеологизм. 1p – Мария, я помню, ты р…" at bounding box center [245, 192] width 268 height 337
click at [153, 169] on span "до поры до времени" at bounding box center [135, 169] width 36 height 5
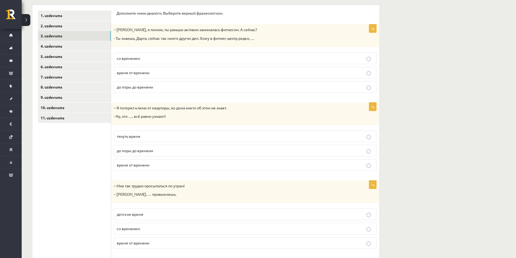
scroll to position [176, 0]
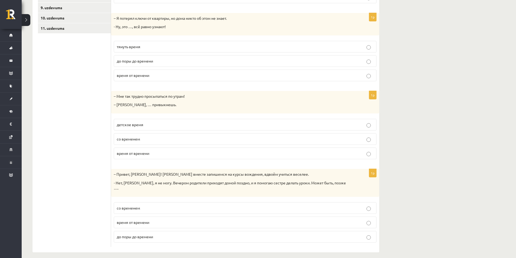
click at [153, 143] on label "со временем" at bounding box center [245, 139] width 263 height 12
click at [141, 202] on label "со временем" at bounding box center [245, 208] width 263 height 12
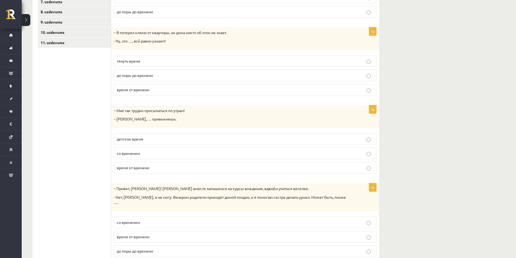
scroll to position [95, 0]
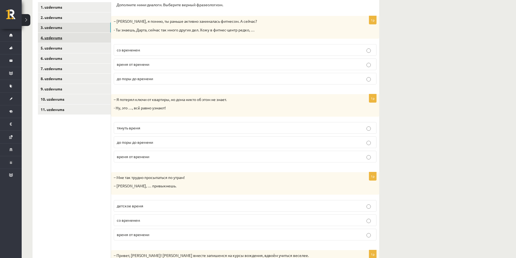
click at [72, 35] on link "4. uzdevums" at bounding box center [74, 38] width 73 height 10
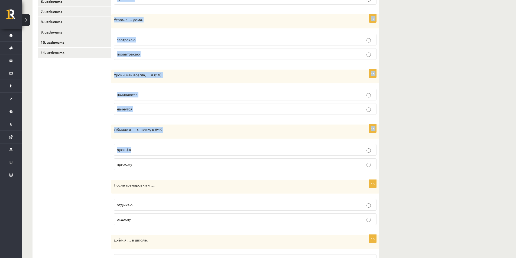
scroll to position [305, 0]
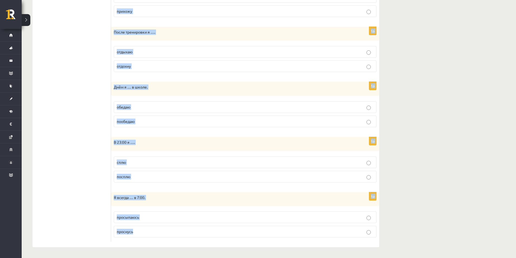
drag, startPoint x: 119, startPoint y: 82, endPoint x: 220, endPoint y: 234, distance: 182.5
click at [219, 234] on div "Выберите правильную форму глагола (НСВ / СВ). 1p По вечерам я …. читаю прочитаю…" at bounding box center [245, 17] width 268 height 461
copy form "ыберите правильную форму глагола (НСВ / СВ). 1p По вечерам я …. читаю прочитаю …"
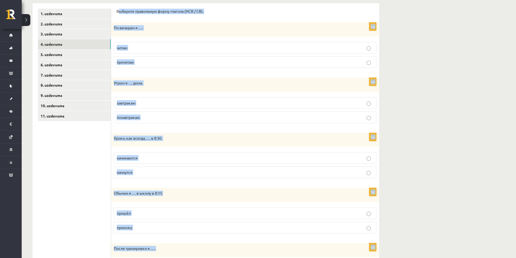
scroll to position [7, 0]
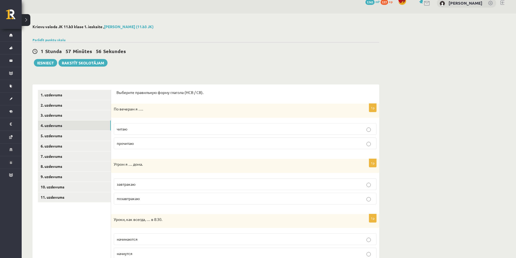
click at [135, 129] on p "читаю" at bounding box center [245, 129] width 257 height 6
click at [154, 188] on label "завтракаю" at bounding box center [245, 185] width 263 height 12
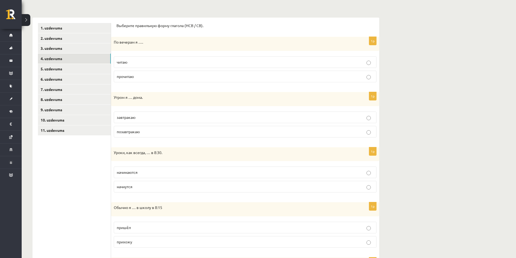
scroll to position [89, 0]
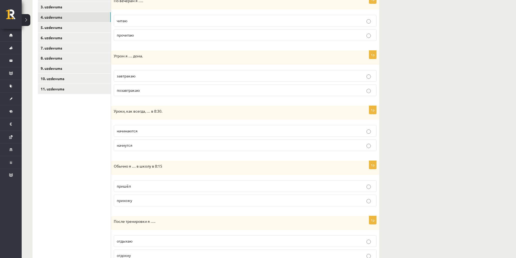
click at [164, 129] on p "начинаются" at bounding box center [245, 131] width 257 height 6
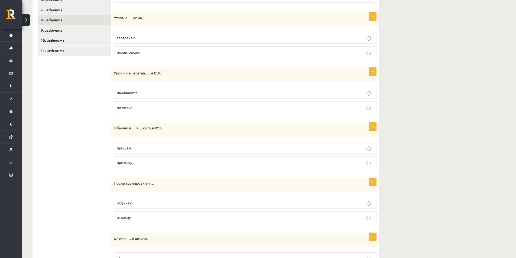
scroll to position [170, 0]
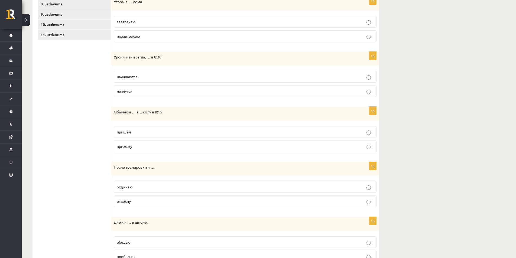
click at [134, 144] on p "прихожу" at bounding box center [245, 147] width 257 height 6
click at [147, 188] on p "отдыхаю" at bounding box center [245, 187] width 257 height 6
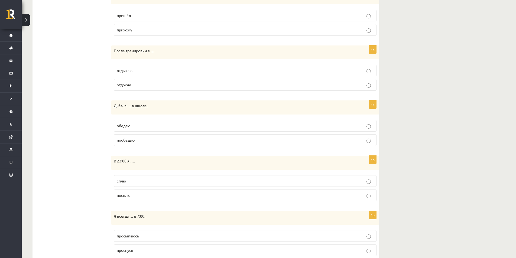
scroll to position [305, 0]
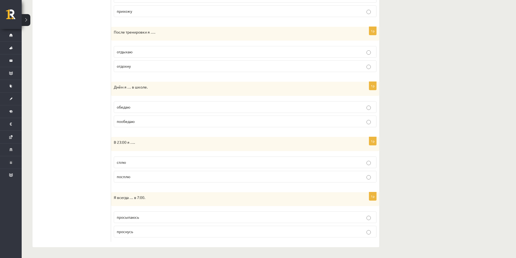
click at [135, 106] on p "обедаю" at bounding box center [245, 107] width 257 height 6
click at [143, 158] on label "сплю" at bounding box center [245, 163] width 263 height 12
click at [186, 214] on label "просыпаюсь" at bounding box center [245, 218] width 263 height 12
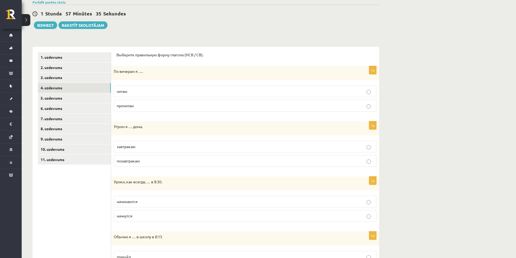
scroll to position [7, 0]
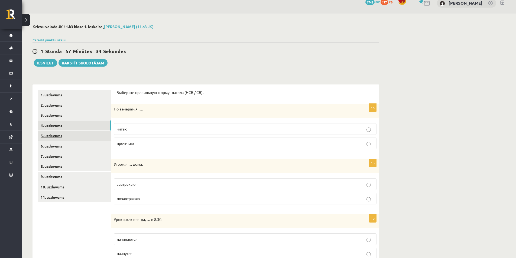
click at [90, 139] on link "5. uzdevums" at bounding box center [74, 136] width 73 height 10
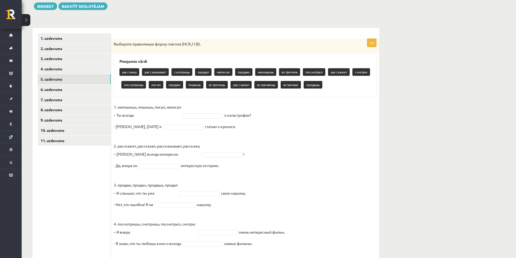
scroll to position [115, 0]
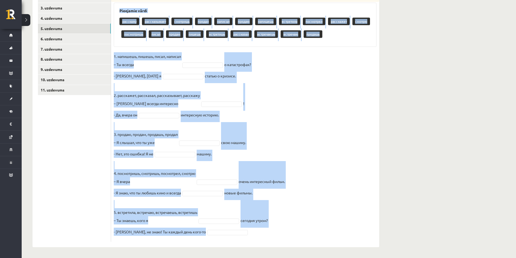
drag, startPoint x: 114, startPoint y: 100, endPoint x: 266, endPoint y: 234, distance: 202.7
click at [266, 234] on div "10p Выберите правильную форму глагола (НСВ / СВ). Pieejamie vārdi расскажу расс…" at bounding box center [245, 115] width 268 height 254
copy div "Выберите правильную форму глагола (НСВ / СВ). Pieejamie vārdi расскажу рассказы…"
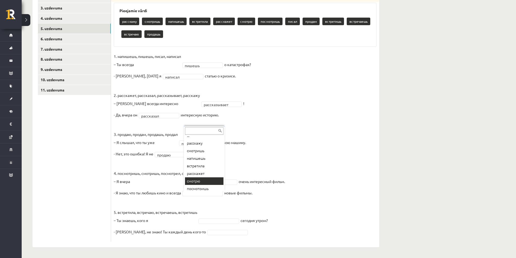
scroll to position [0, 0]
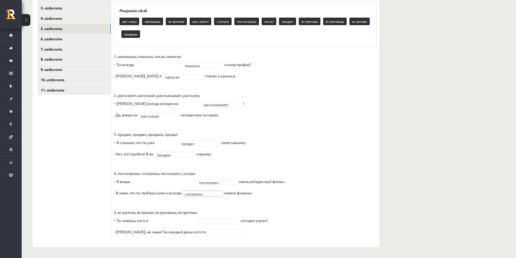
click at [234, 218] on fieldset "**********" at bounding box center [245, 145] width 263 height 187
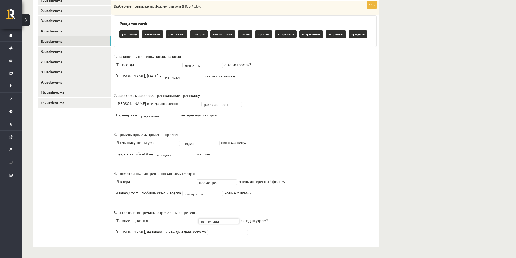
click at [199, 236] on fieldset "**********" at bounding box center [245, 145] width 263 height 187
click at [74, 50] on link "6. uzdevums" at bounding box center [74, 52] width 73 height 10
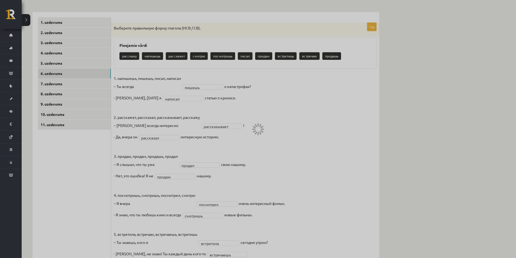
scroll to position [75, 0]
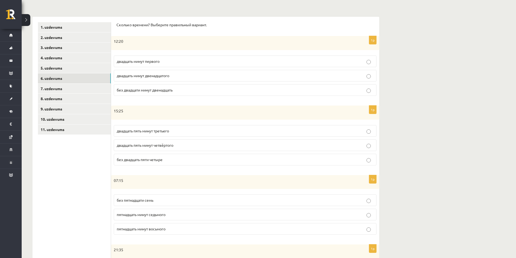
click at [115, 22] on div "Сколько времени? Выберите правильный вариант. 1p 12:20 двадцать минут первого д…" at bounding box center [245, 200] width 268 height 367
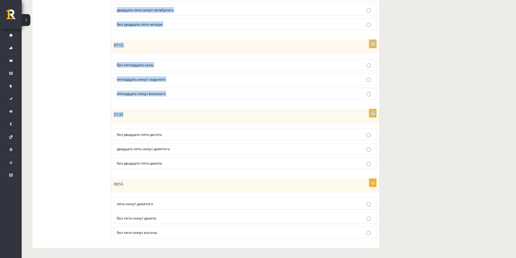
scroll to position [212, 0]
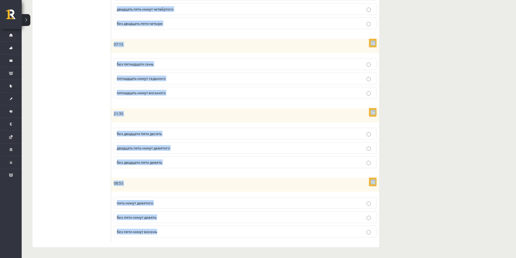
drag, startPoint x: 114, startPoint y: 23, endPoint x: 272, endPoint y: 231, distance: 261.3
click at [272, 231] on div "Сколько времени? Выберите правильный вариант. 1p 12:20 двадцать минут первого д…" at bounding box center [245, 64] width 268 height 367
copy form "Сколько времени? Выберите правильный вариант. 1p 12:20 двадцать минут первого д…"
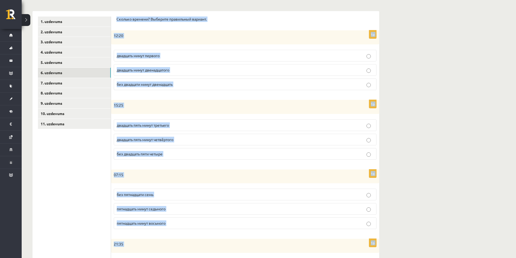
scroll to position [22, 0]
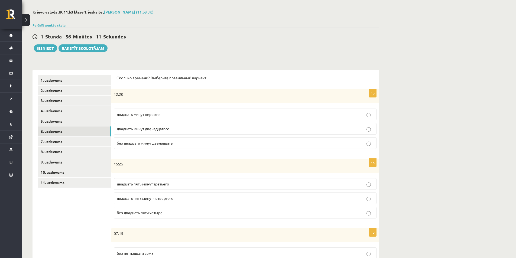
drag, startPoint x: 105, startPoint y: 208, endPoint x: 117, endPoint y: 189, distance: 22.5
click at [104, 209] on ul "1. uzdevums 2. uzdevums 3. uzdevums 4. uzdevums 5. uzdevums 6. uzdevums 7. uzde…" at bounding box center [74, 253] width 73 height 356
click at [167, 114] on p "двадцать минут первого" at bounding box center [245, 115] width 257 height 6
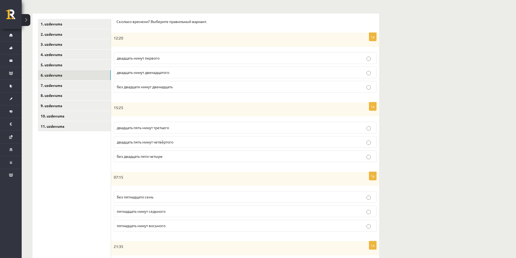
scroll to position [103, 0]
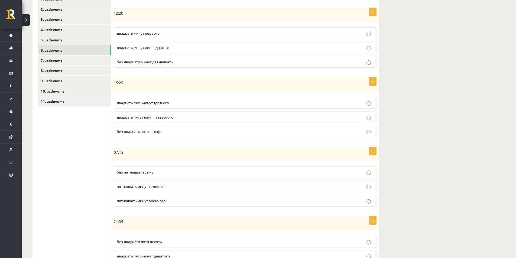
click at [135, 119] on p "двадцать пять минут четвёртого" at bounding box center [245, 117] width 257 height 6
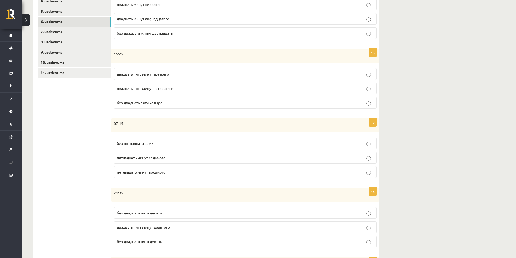
scroll to position [185, 0]
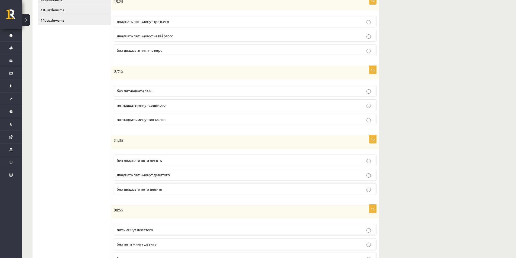
click at [138, 106] on span "пятнадцать минут седьмого" at bounding box center [141, 105] width 49 height 5
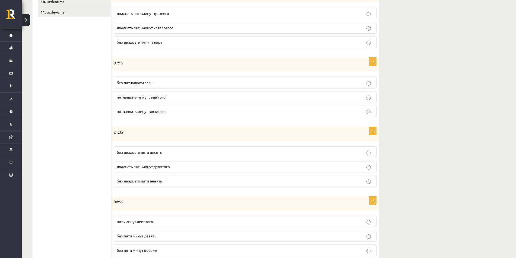
scroll to position [212, 0]
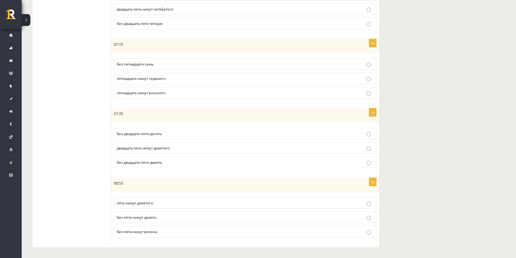
click at [149, 132] on span "без двадцати пяти десять" at bounding box center [139, 133] width 45 height 5
click at [176, 218] on p "без пяти минут девять" at bounding box center [245, 218] width 257 height 6
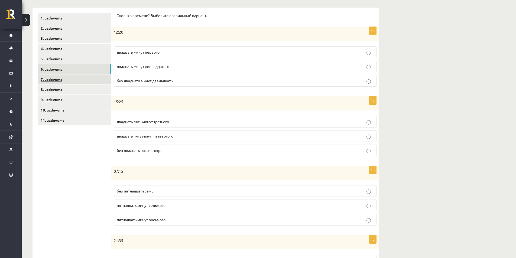
scroll to position [22, 0]
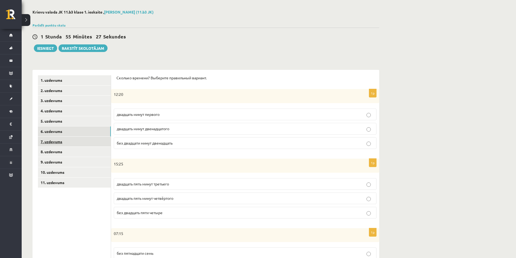
click at [85, 146] on link "7. uzdevums" at bounding box center [74, 142] width 73 height 10
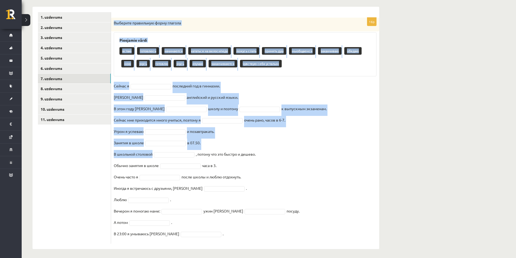
scroll to position [87, 0]
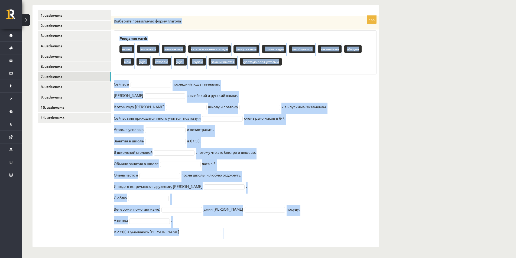
drag, startPoint x: 114, startPoint y: 87, endPoint x: 212, endPoint y: 230, distance: 173.0
click at [212, 230] on div "16p Выберите правильную форму глагола Pieejamie vārdi встаю готовлюсь начинаютс…" at bounding box center [245, 129] width 268 height 226
copy div "Выберите правильную форму глагола Pieejamie vārdi встаю готовлюсь начинаются ка…"
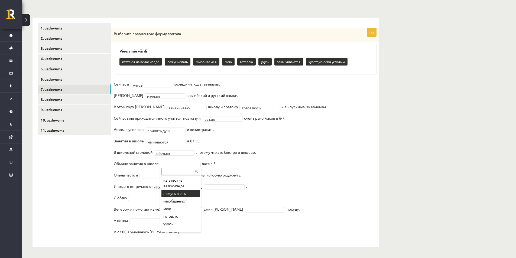
scroll to position [25, 0]
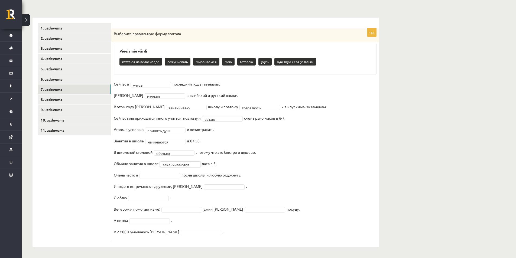
click at [163, 172] on fieldset "**********" at bounding box center [245, 159] width 263 height 159
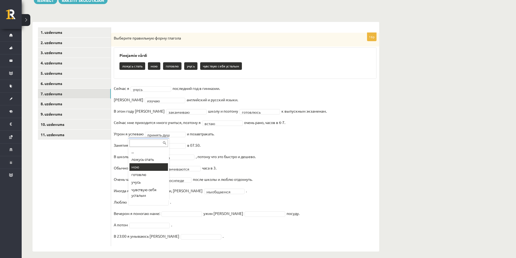
scroll to position [75, 0]
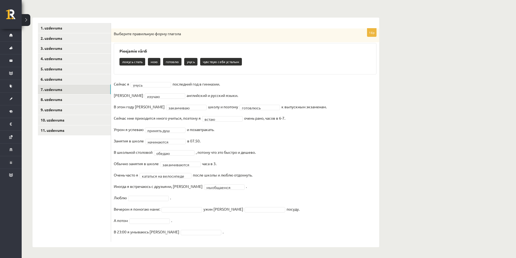
click at [409, 90] on div "Krievu valoda JK 11.b3 klase 1. ieskaite , Deniss Šeršņovs (11.b3 JK) Parādīt p…" at bounding box center [269, 103] width 495 height 312
click at [151, 218] on fieldset "**********" at bounding box center [245, 159] width 263 height 159
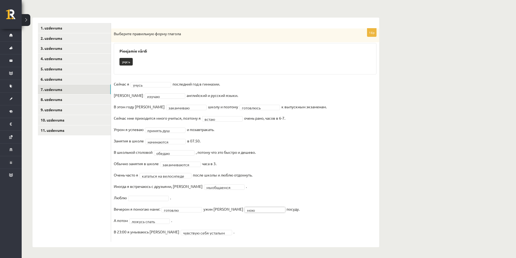
click at [148, 195] on fieldset "**********" at bounding box center [245, 159] width 263 height 159
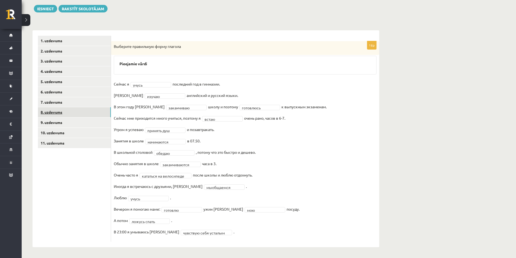
click at [61, 112] on link "8. uzdevums" at bounding box center [74, 112] width 73 height 10
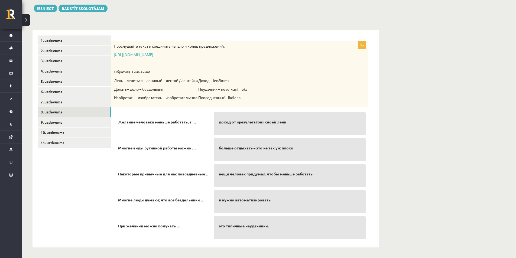
scroll to position [62, 0]
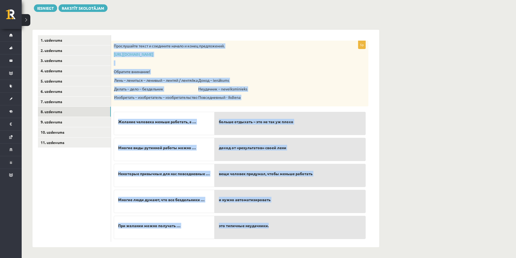
drag, startPoint x: 114, startPoint y: 45, endPoint x: 287, endPoint y: 227, distance: 251.7
click at [287, 227] on div "5p Прослушайте текст и соедините начало и конец предложений. https://www.zvaigz…" at bounding box center [239, 141] width 257 height 201
copy div "Прослушайте текст и соедините начало и конец предложений. https://www.zvaigzne.…"
click at [284, 79] on div "Прослушайте текст и соедините начало и конец предложений. https://www.zvaigzne.…" at bounding box center [239, 74] width 257 height 66
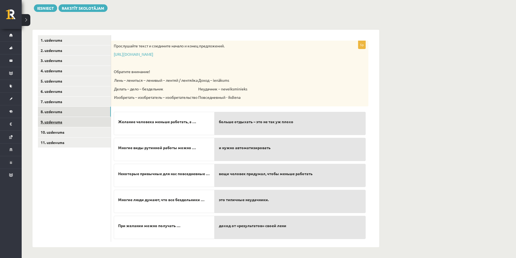
click at [65, 119] on link "9. uzdevums" at bounding box center [74, 122] width 73 height 10
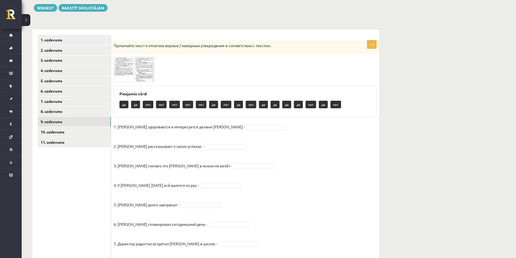
click at [129, 71] on img at bounding box center [134, 69] width 41 height 25
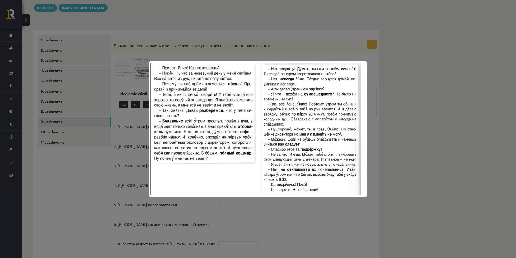
click at [402, 108] on div at bounding box center [258, 129] width 516 height 258
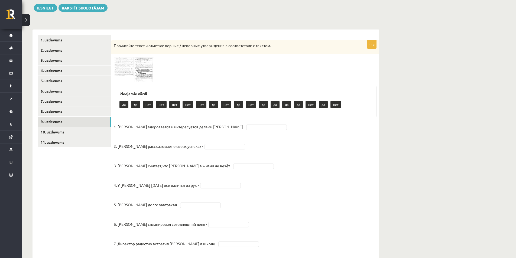
click at [127, 64] on img at bounding box center [134, 69] width 41 height 25
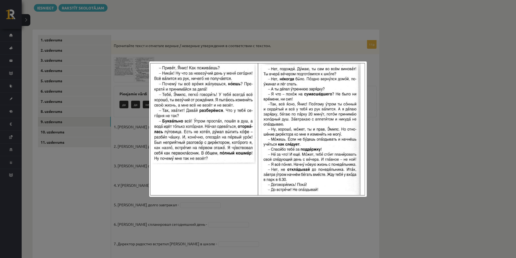
click at [163, 32] on div at bounding box center [258, 129] width 516 height 258
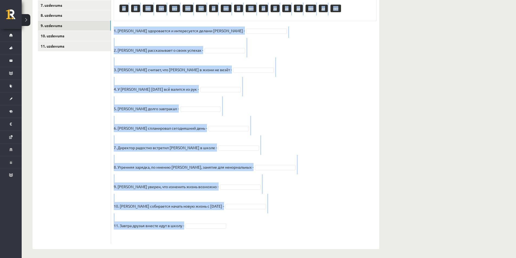
scroll to position [161, 0]
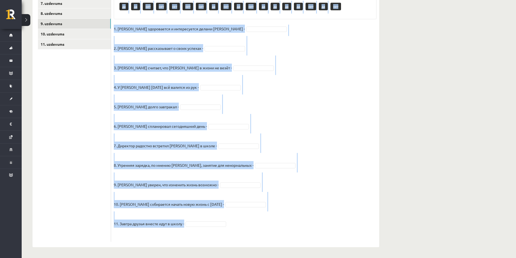
drag, startPoint x: 114, startPoint y: 43, endPoint x: 233, endPoint y: 222, distance: 215.3
click at [233, 222] on div "11p Прочитайте текст и отметьте верные / неверные утверждения в соответствии с …" at bounding box center [245, 92] width 268 height 300
copy div "Прочитайте текст и отметьте верные / неверные утверждения в соответствии с текс…"
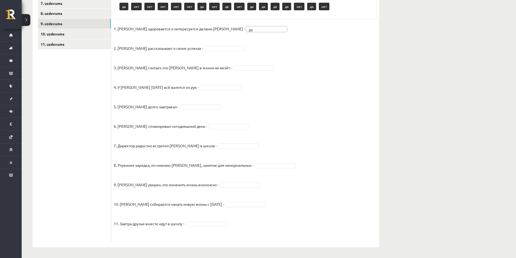
click at [186, 52] on fieldset "1. Эмилс здоровается и интересуется делами Яниса - да ** 2. Янис рассказывает о…" at bounding box center [245, 132] width 263 height 215
drag, startPoint x: 199, startPoint y: 86, endPoint x: 201, endPoint y: 90, distance: 5.0
click at [180, 105] on div at bounding box center [200, 107] width 41 height 5
click at [164, 111] on fieldset "1. Эмилс здоровается и интересуется делами Яниса - да ** 2. Янис рассказывает о…" at bounding box center [245, 132] width 263 height 215
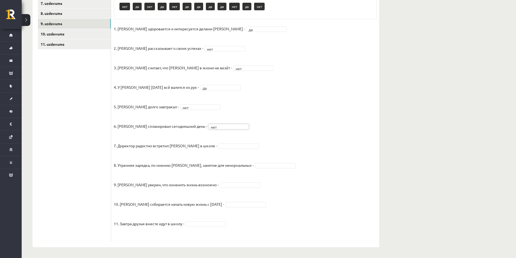
click at [211, 151] on fieldset "1. Эмилс здоровается и интересуется делами Яниса - да ** 2. Янис рассказывает о…" at bounding box center [245, 132] width 263 height 215
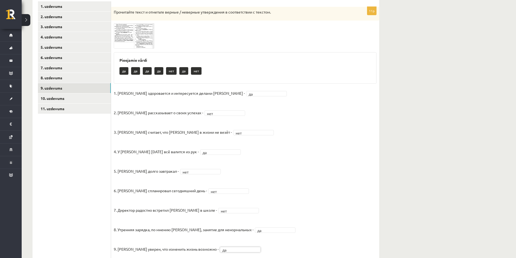
scroll to position [79, 0]
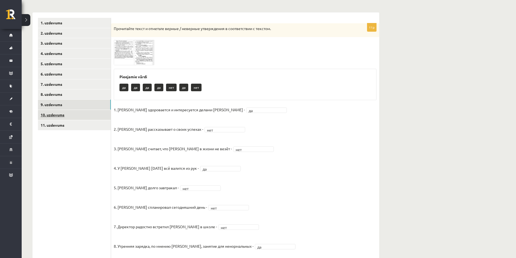
click at [85, 115] on link "10. uzdevums" at bounding box center [74, 115] width 73 height 10
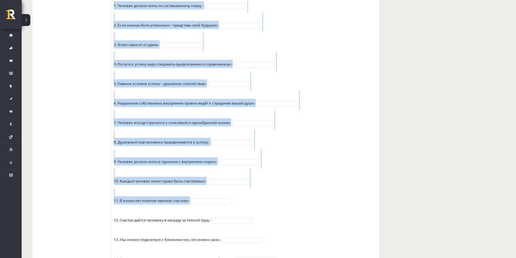
scroll to position [387, 0]
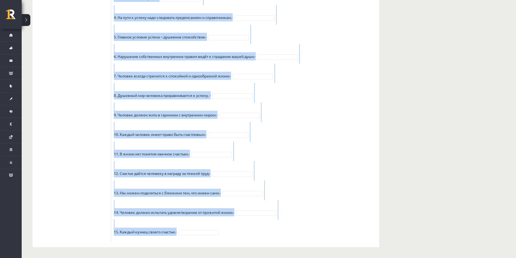
drag, startPoint x: 113, startPoint y: 54, endPoint x: 245, endPoint y: 228, distance: 218.2
copy div "Прочитайте текст и отметьте верные / неверные утверждения в соответствии с текс…"
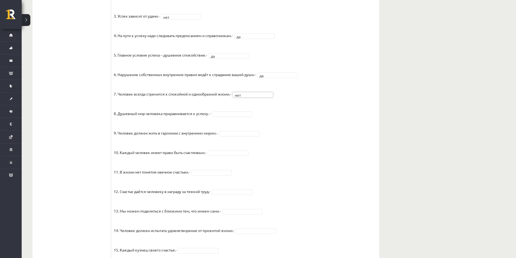
scroll to position [375, 0]
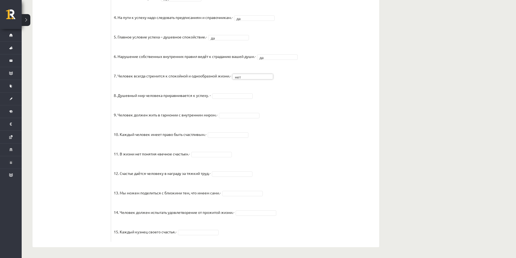
click at [222, 92] on fieldset "1. Человек должен жить по составленному плану. - нет *** 2. Если хочешь быть ус…" at bounding box center [245, 97] width 263 height 285
click at [240, 111] on fieldset "1. Человек должен жить по составленному плану. - нет *** 2. Если хочешь быть ус…" at bounding box center [245, 97] width 263 height 285
drag, startPoint x: 240, startPoint y: 114, endPoint x: 237, endPoint y: 116, distance: 4.2
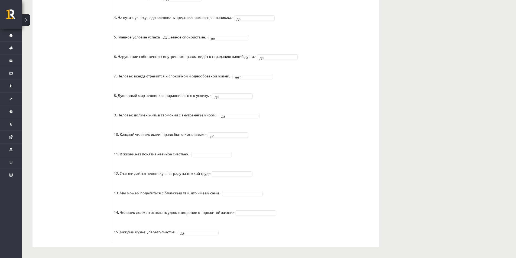
drag, startPoint x: 255, startPoint y: 207, endPoint x: 257, endPoint y: 212, distance: 5.0
click at [256, 209] on fieldset "1. Человек должен жить по составленному плану. - нет *** 2. Если хочешь быть ус…" at bounding box center [245, 97] width 263 height 285
click at [230, 171] on fieldset "1. Человек должен жить по составленному плану. - нет *** 2. Если хочешь быть ус…" at bounding box center [245, 97] width 263 height 285
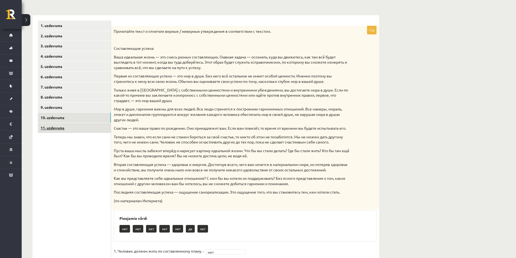
click at [62, 126] on link "11. uzdevums" at bounding box center [74, 128] width 73 height 10
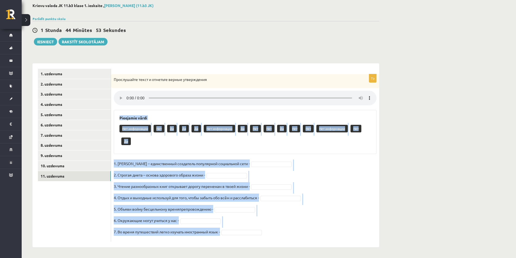
drag, startPoint x: 121, startPoint y: 118, endPoint x: 256, endPoint y: 235, distance: 178.5
click at [256, 235] on div "7p Прослушайте текст и отметьте верные утверждения Pieejamie vārdi Нет информац…" at bounding box center [245, 158] width 268 height 168
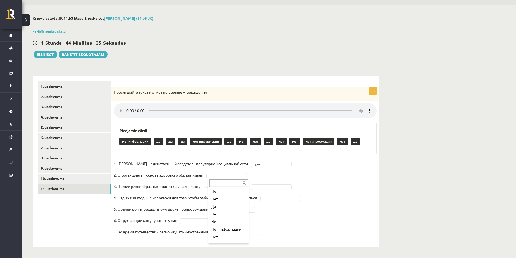
scroll to position [54, 0]
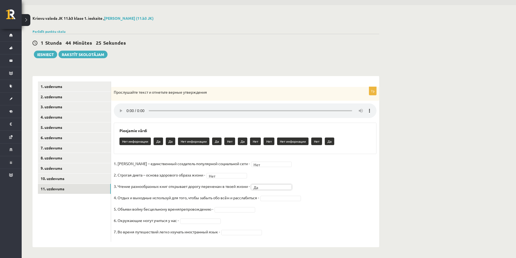
click at [273, 195] on fieldset "1. Павел Дуров – единственный создатель популярной социальной сети - Нет *** 2.…" at bounding box center [245, 200] width 263 height 80
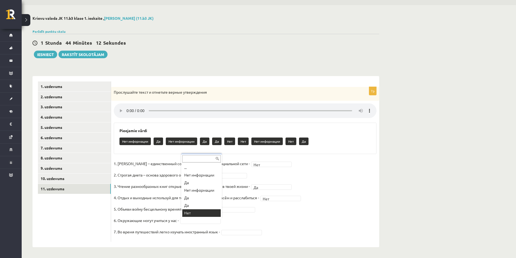
scroll to position [7, 0]
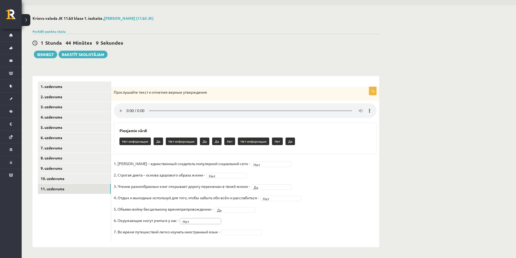
click at [237, 235] on fieldset "1. Павел Дуров – единственный создатель популярной социальной сети - Нет *** 2.…" at bounding box center [245, 200] width 263 height 80
click at [50, 56] on button "Iesniegt" at bounding box center [45, 55] width 23 height 8
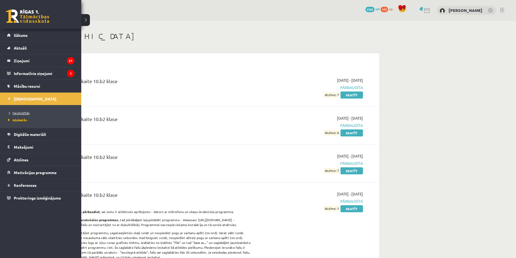
click at [27, 114] on span "Neizpildītās" at bounding box center [18, 113] width 23 height 4
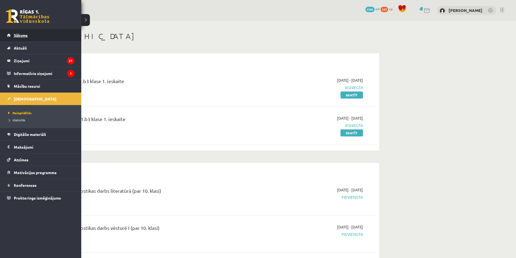
click at [14, 38] on link "Sākums" at bounding box center [40, 35] width 67 height 12
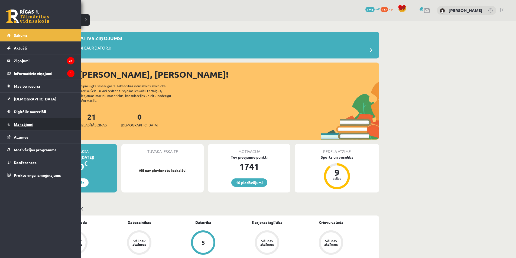
click at [26, 125] on legend "Maksājumi 0" at bounding box center [44, 124] width 61 height 12
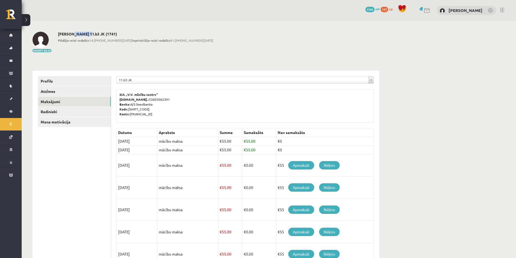
drag, startPoint x: 71, startPoint y: 34, endPoint x: 87, endPoint y: 36, distance: 16.7
click at [87, 36] on h2 "[PERSON_NAME] 11.b3 JK (1741)" at bounding box center [135, 34] width 155 height 5
copy h2 "[PERSON_NAME]"
